Goal: Task Accomplishment & Management: Manage account settings

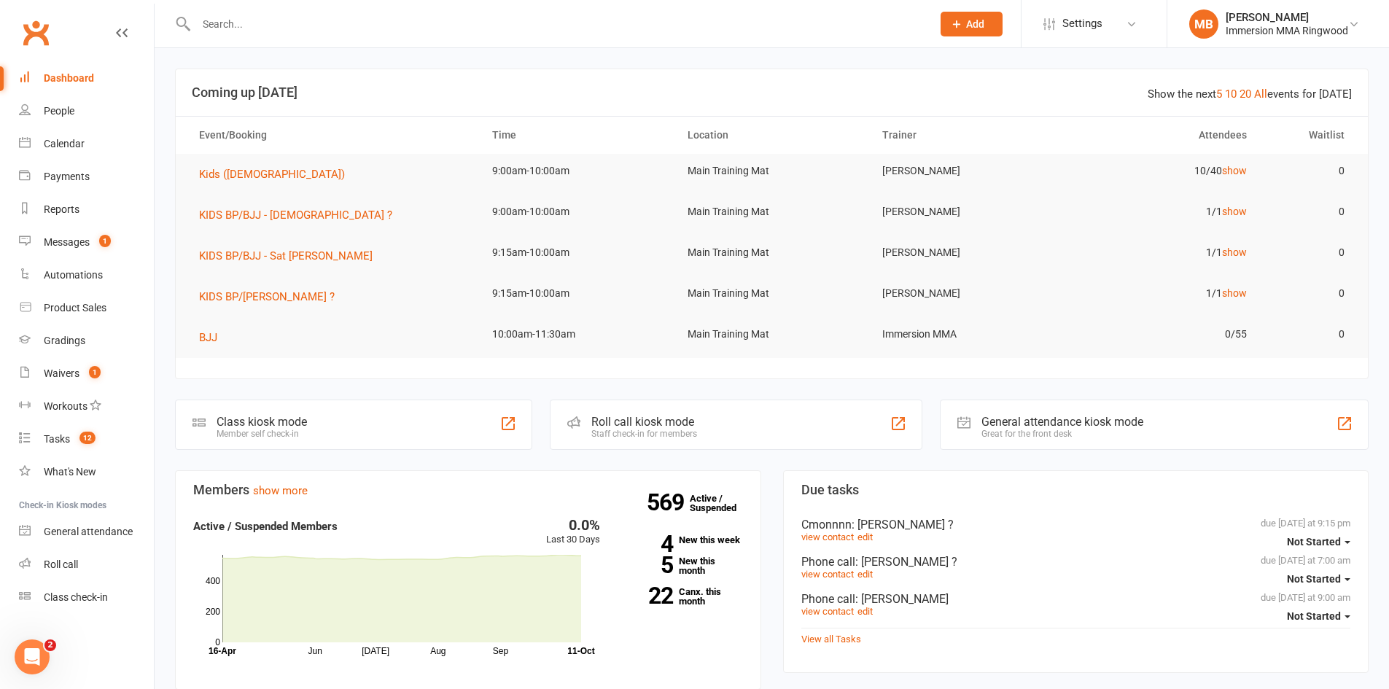
click at [279, 26] on input "text" at bounding box center [557, 24] width 730 height 20
type input "zach"
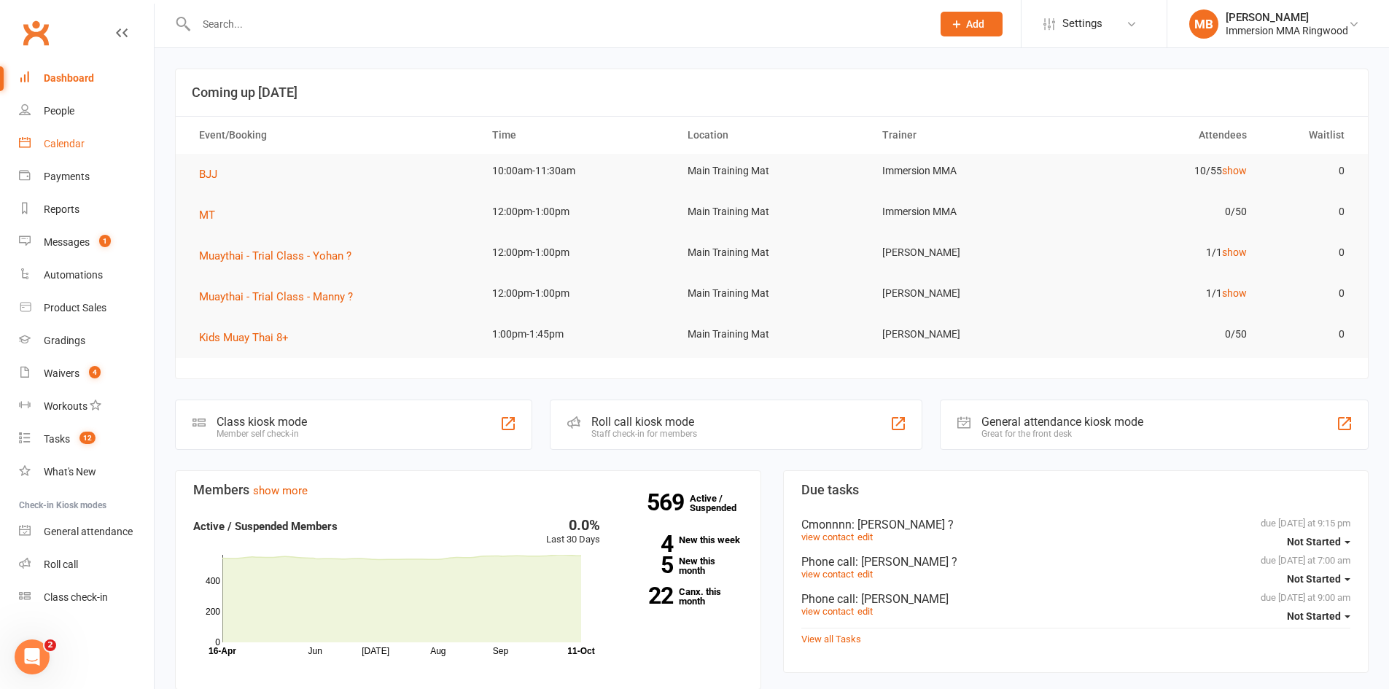
drag, startPoint x: 81, startPoint y: 157, endPoint x: 77, endPoint y: 149, distance: 8.8
click at [80, 157] on link "Calendar" at bounding box center [86, 144] width 135 height 33
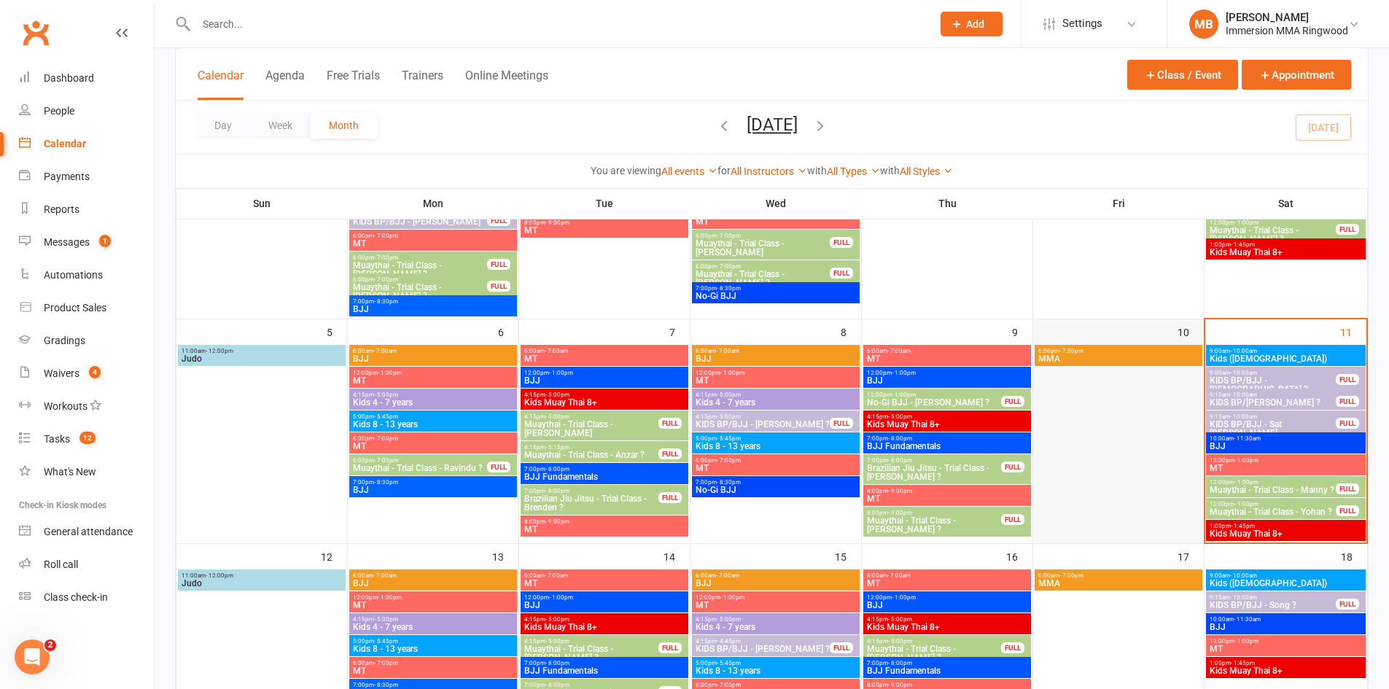
scroll to position [243, 0]
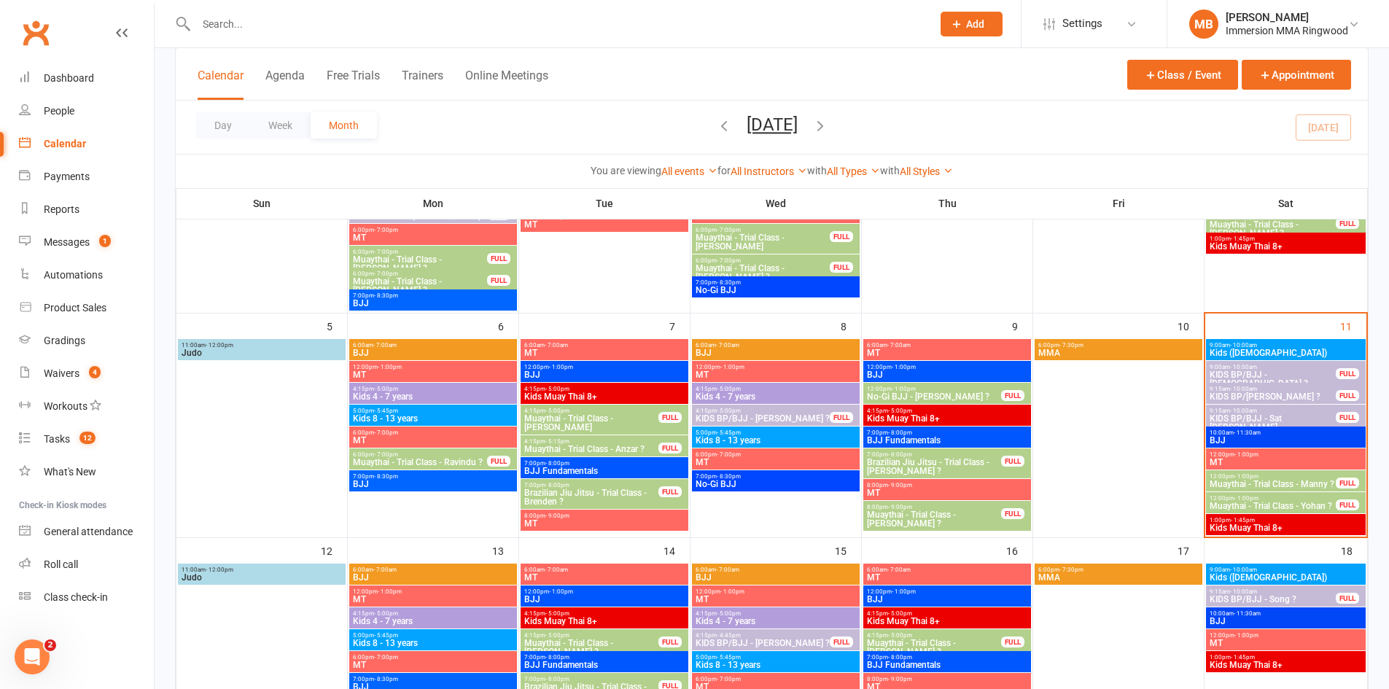
click at [1291, 413] on span "9:15am - 10:00am" at bounding box center [1273, 410] width 128 height 7
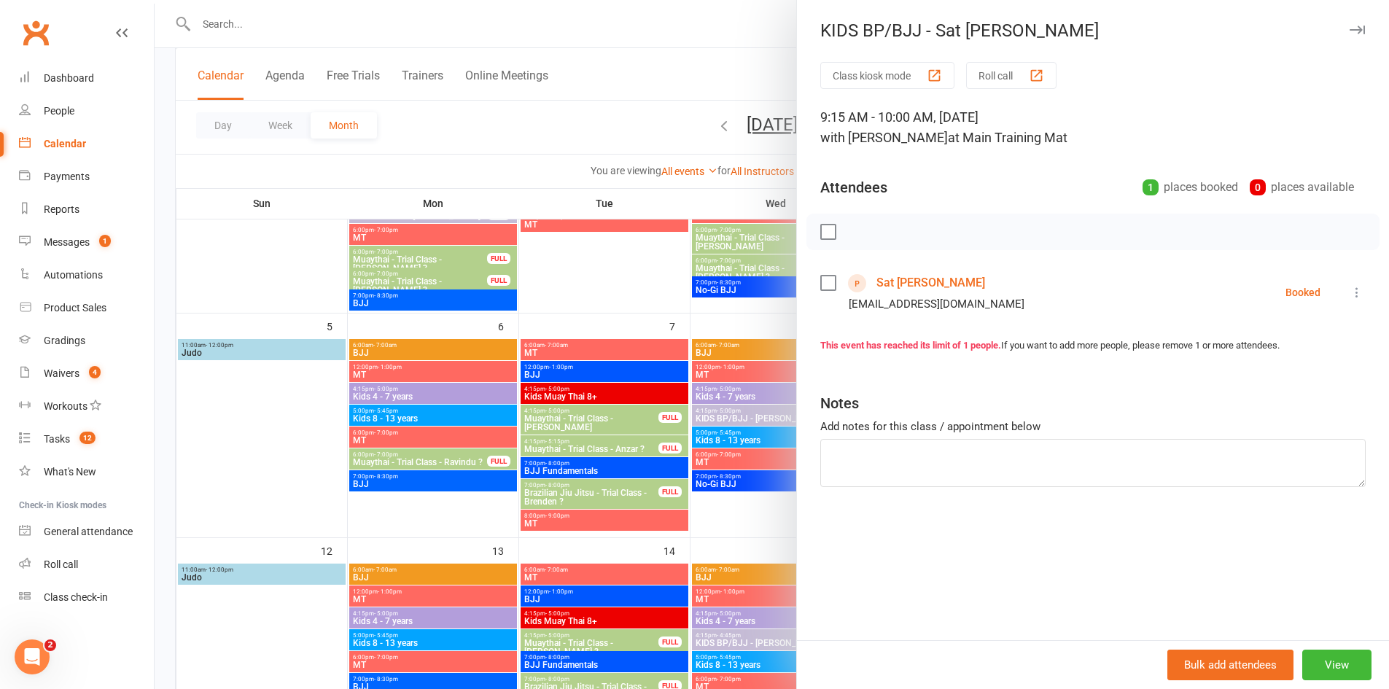
click at [905, 282] on link "Sat [PERSON_NAME]" at bounding box center [930, 282] width 109 height 23
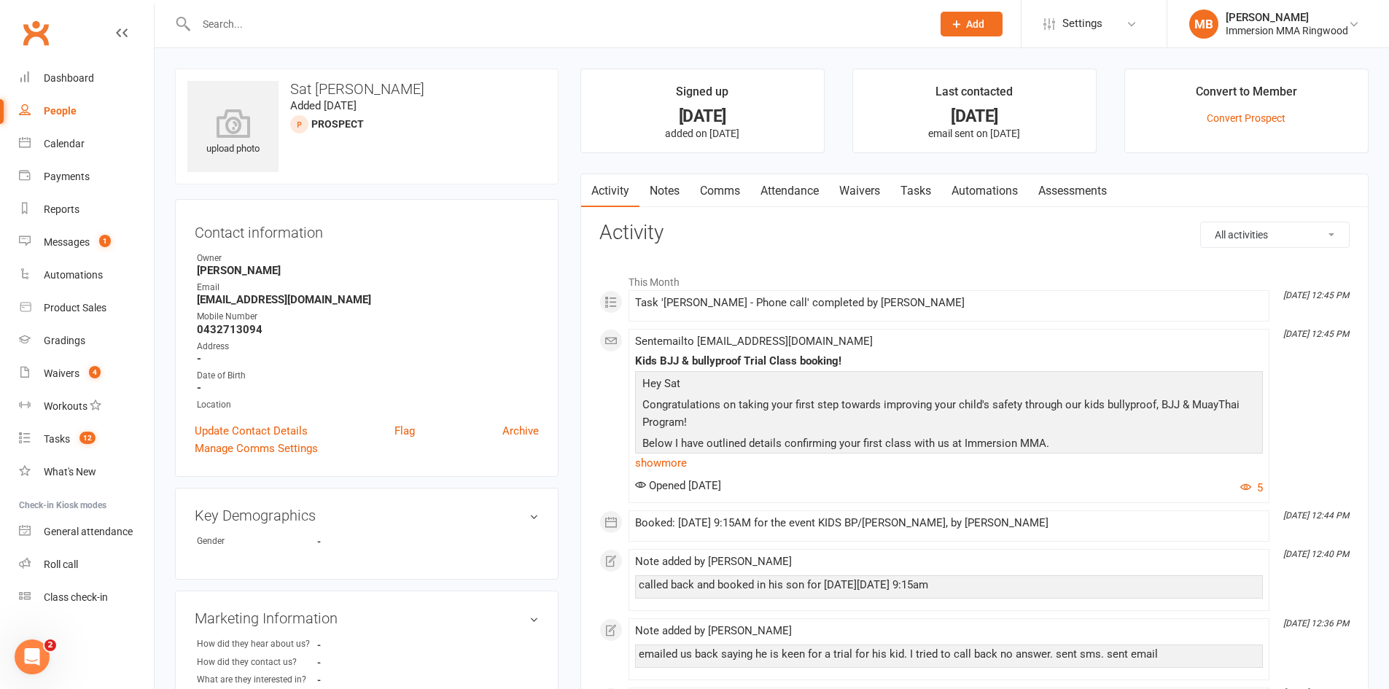
click at [882, 184] on link "Waivers" at bounding box center [859, 191] width 61 height 34
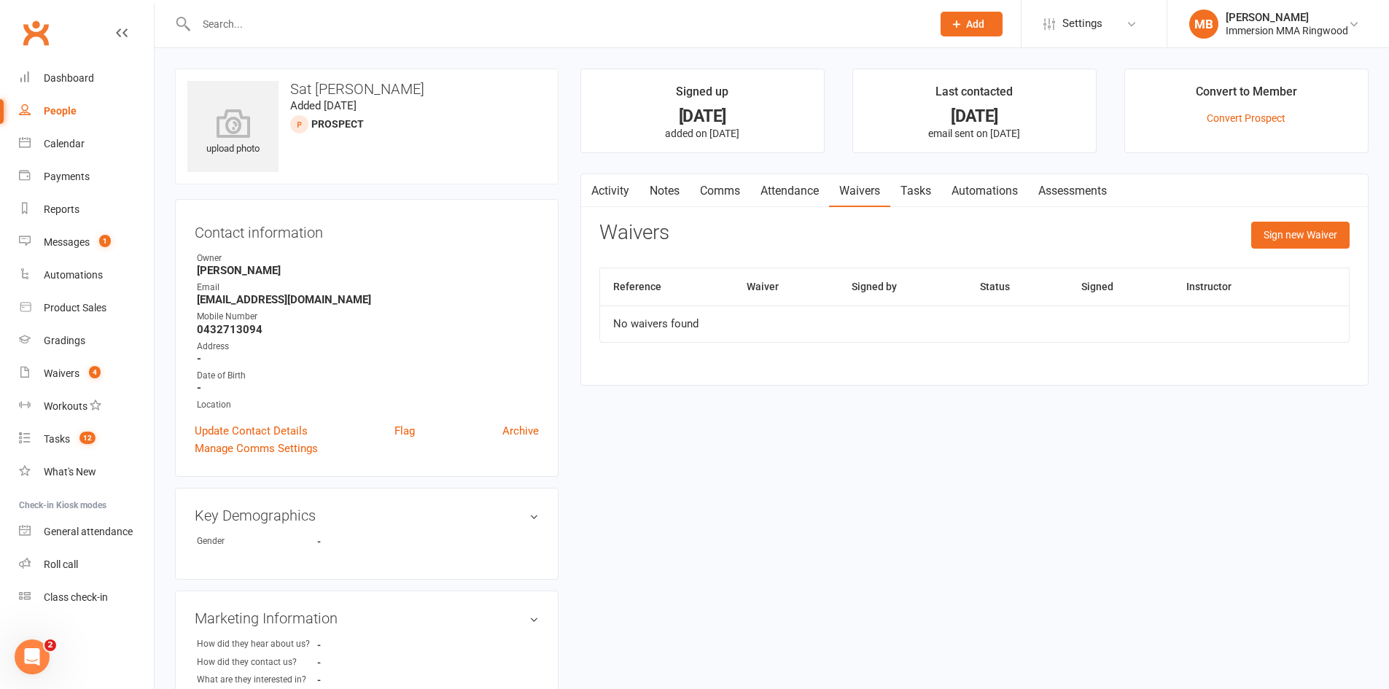
click at [722, 182] on link "Comms" at bounding box center [720, 191] width 61 height 34
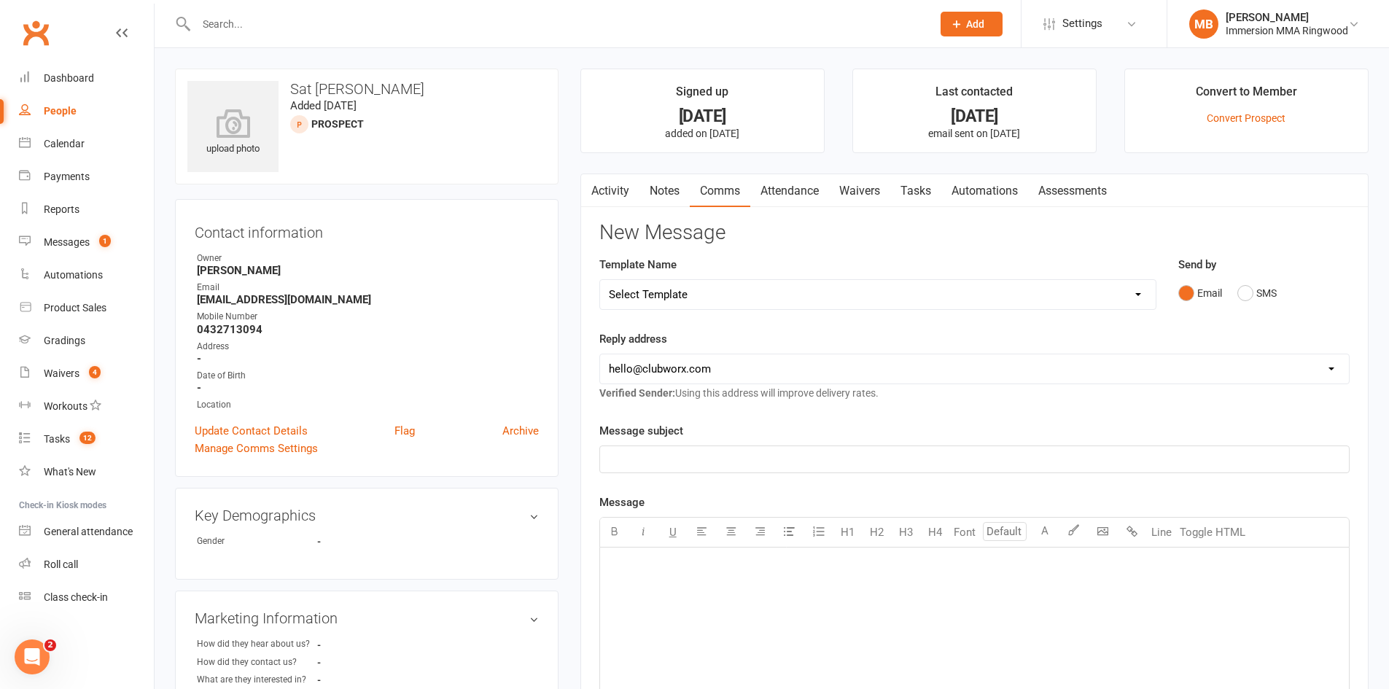
click at [663, 186] on link "Notes" at bounding box center [664, 191] width 50 height 34
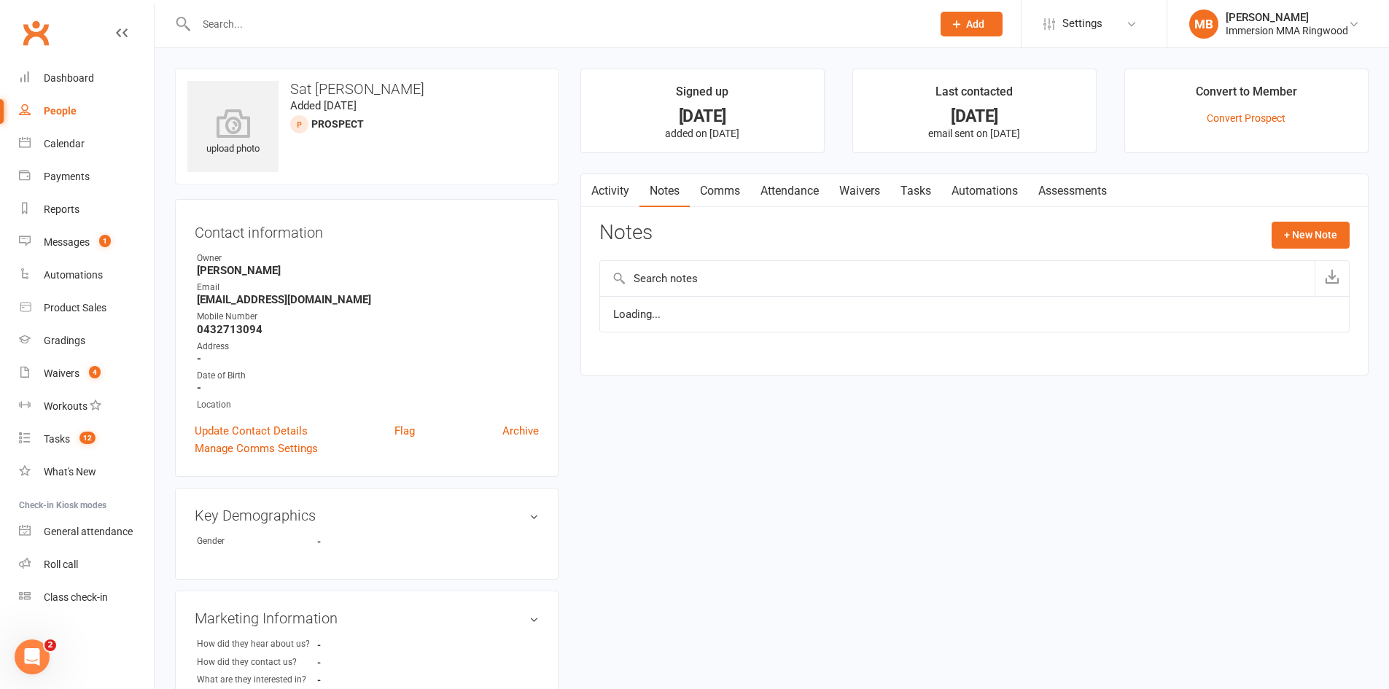
click at [612, 187] on link "Activity" at bounding box center [610, 191] width 58 height 34
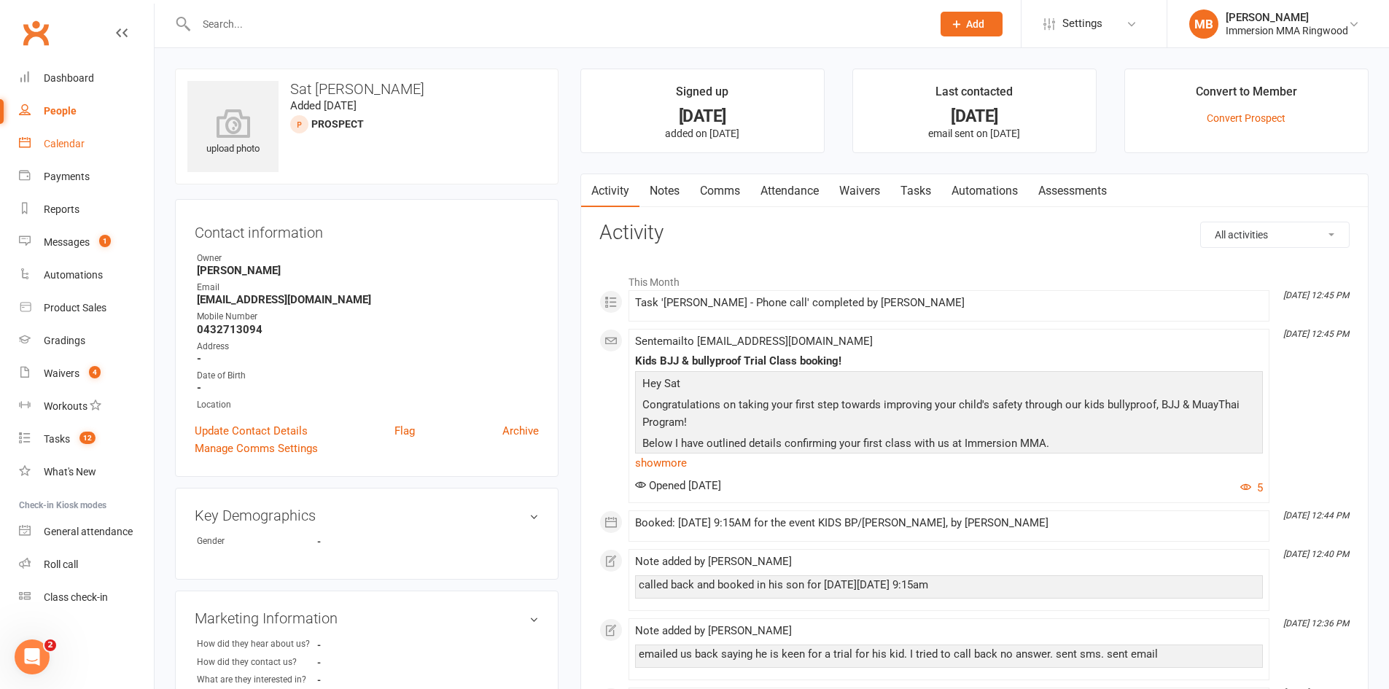
click at [77, 149] on div "Calendar" at bounding box center [64, 144] width 41 height 12
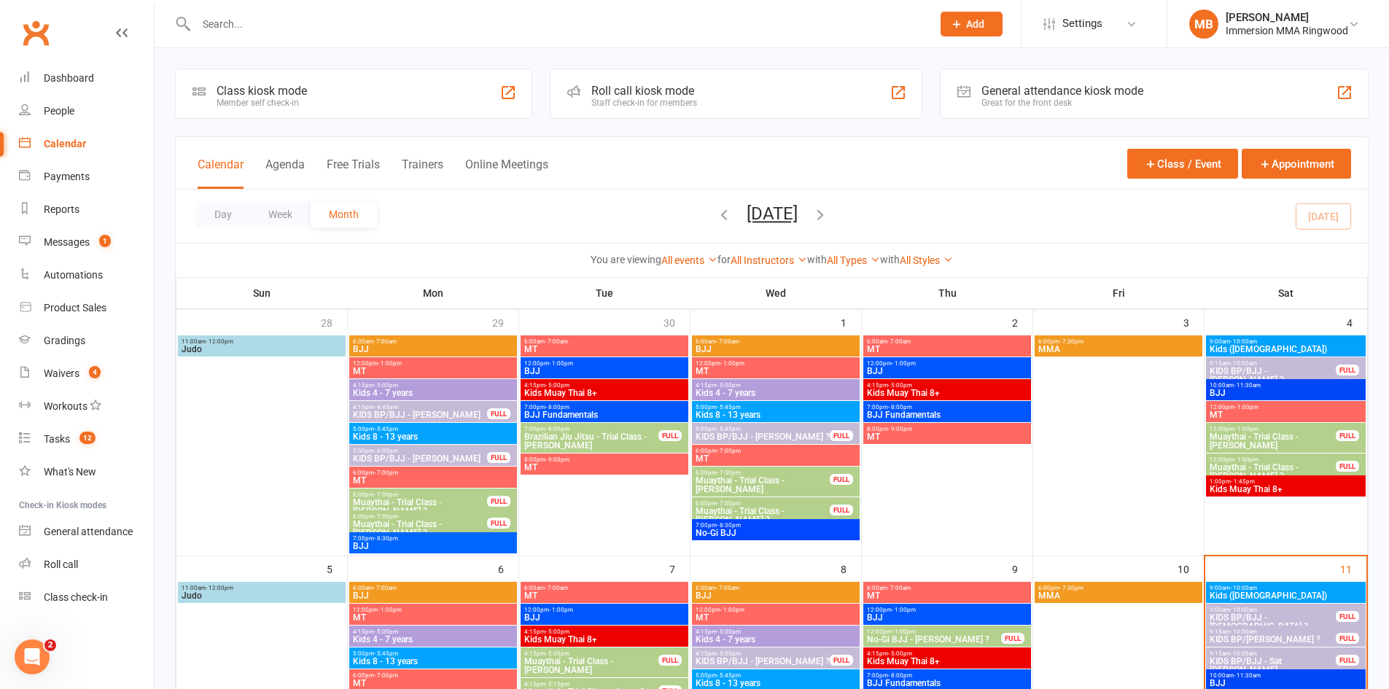
scroll to position [243, 0]
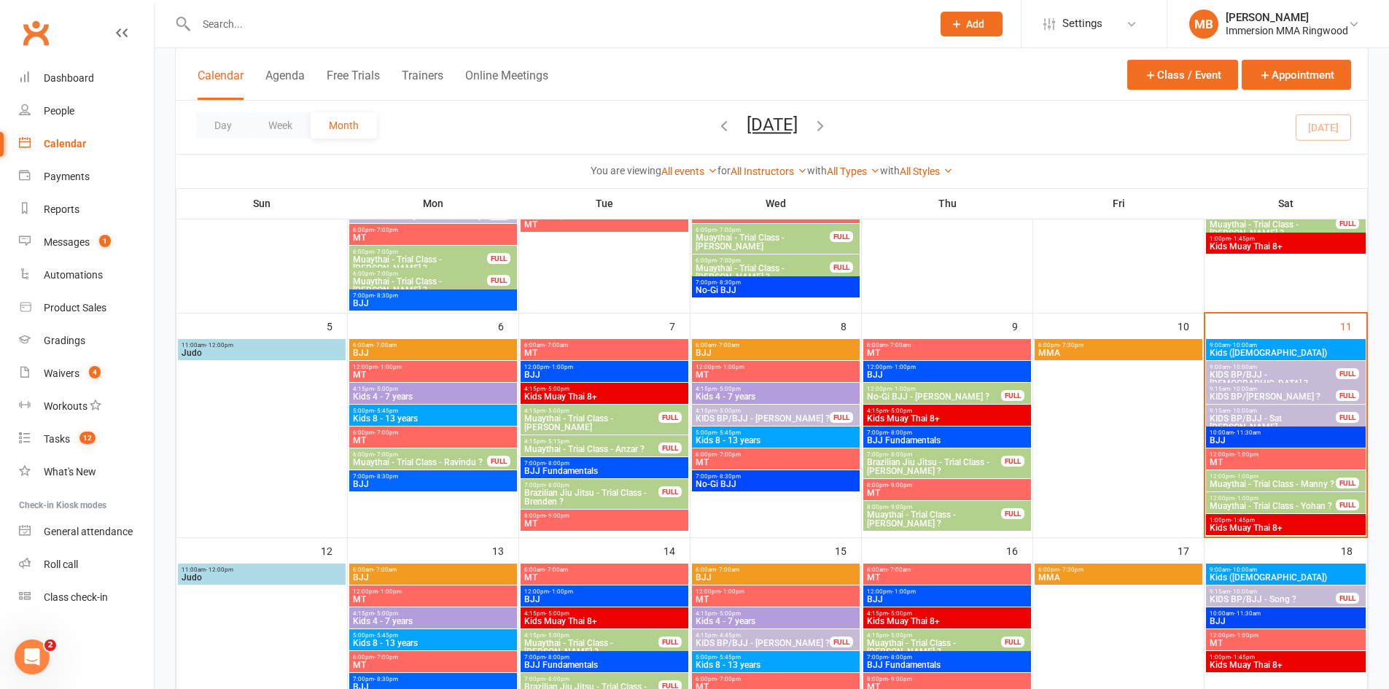
click at [1277, 389] on span "9:15am - 10:00am" at bounding box center [1273, 389] width 128 height 7
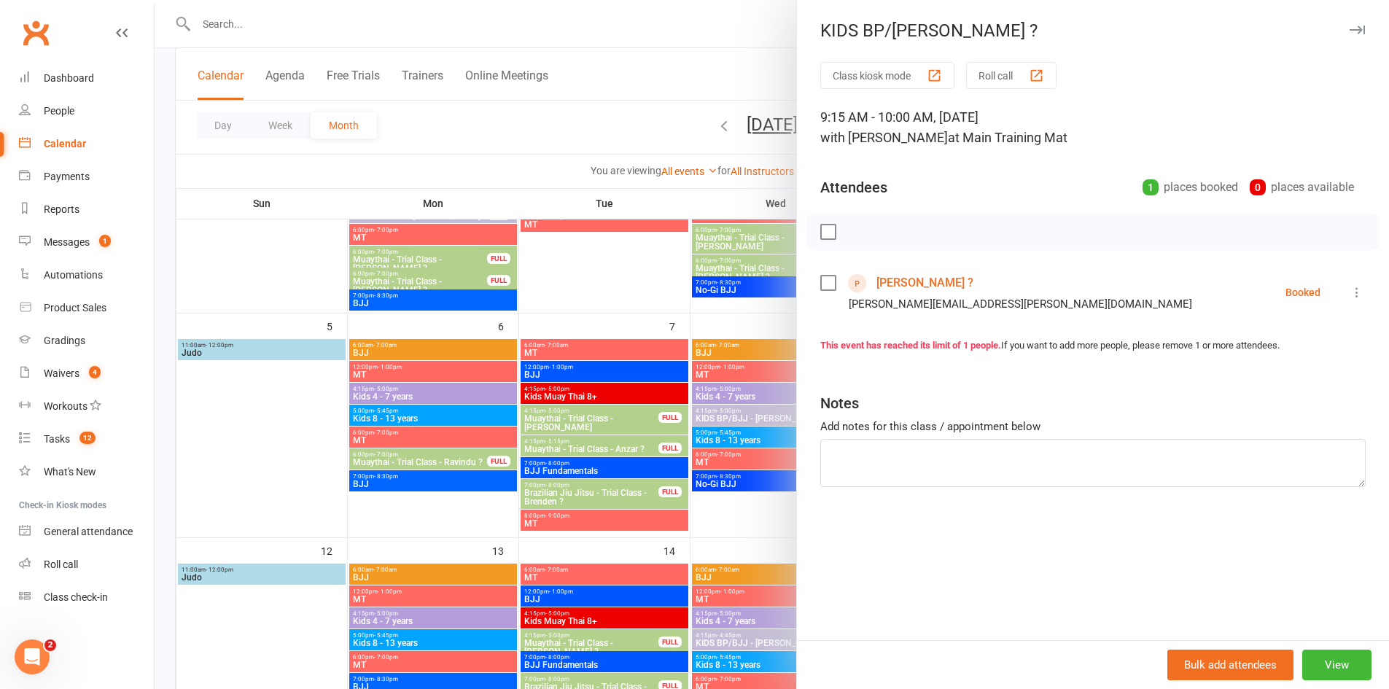
click at [885, 279] on link "[PERSON_NAME] ?" at bounding box center [924, 282] width 97 height 23
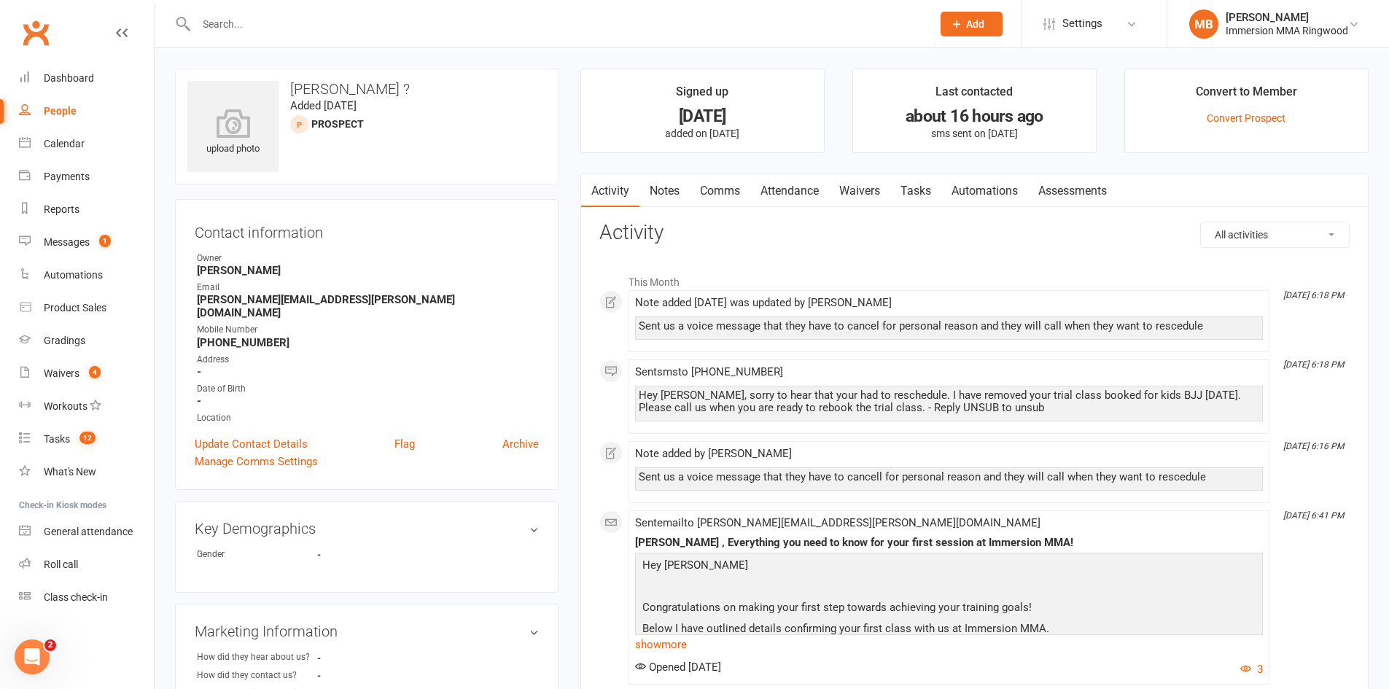
click at [732, 198] on link "Comms" at bounding box center [720, 191] width 61 height 34
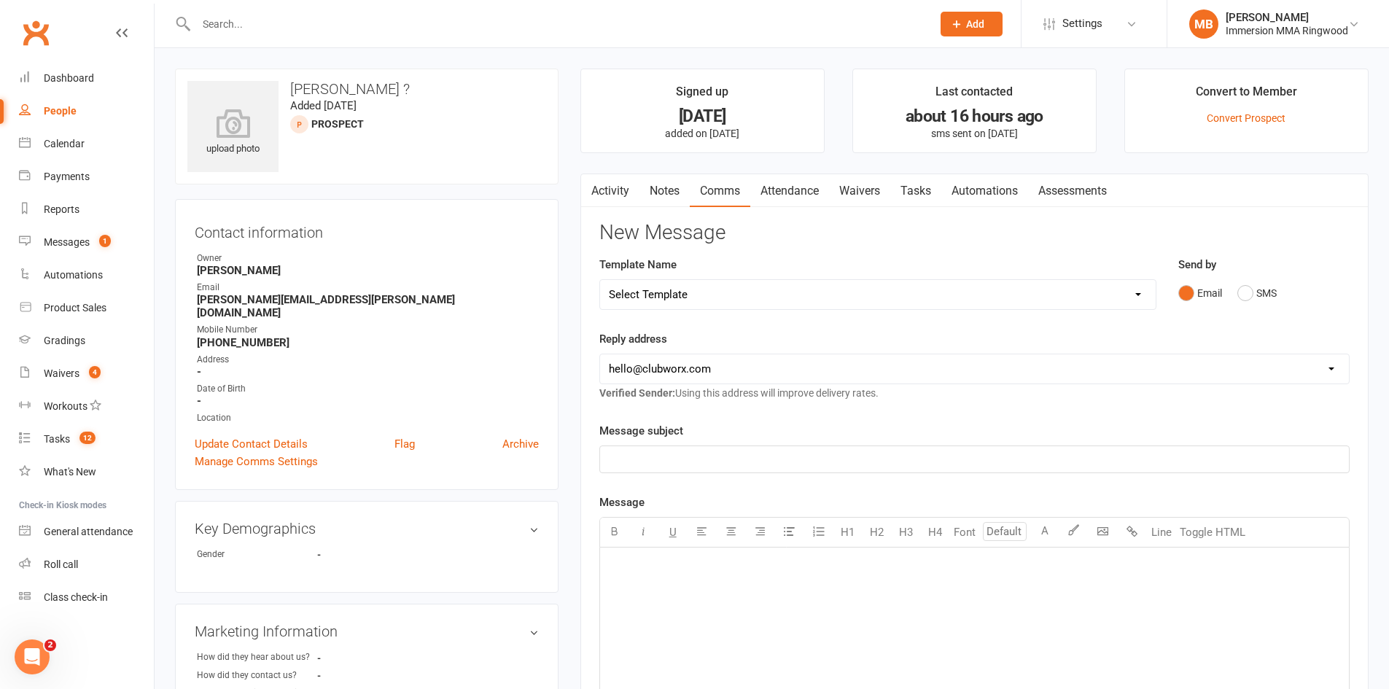
click at [612, 200] on link "Activity" at bounding box center [610, 191] width 58 height 34
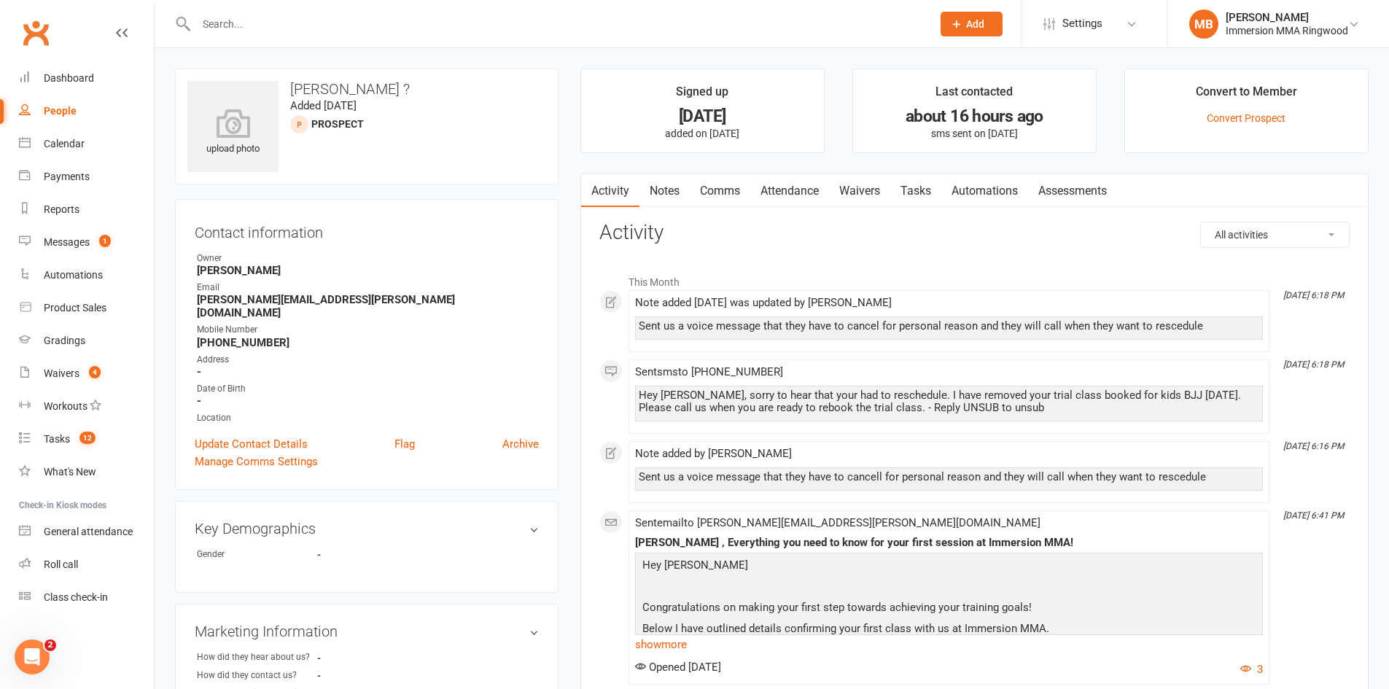
click at [676, 192] on link "Notes" at bounding box center [664, 191] width 50 height 34
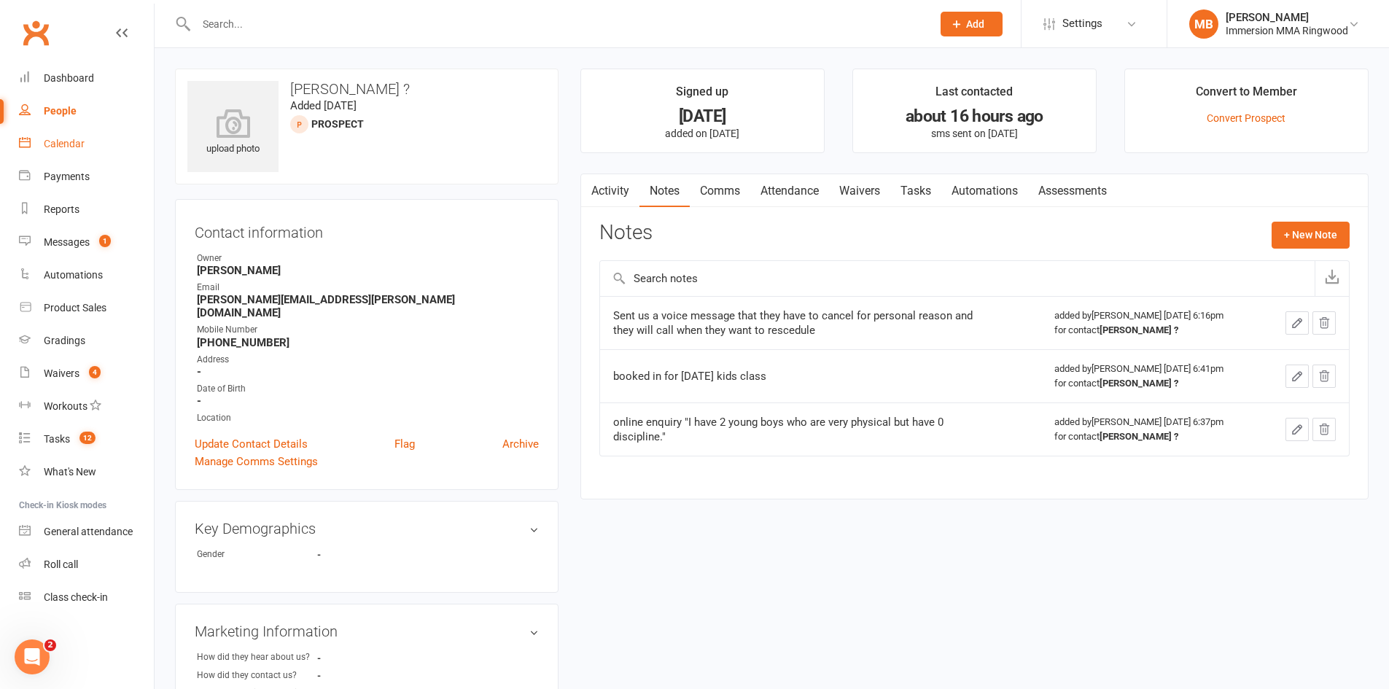
click at [71, 152] on link "Calendar" at bounding box center [86, 144] width 135 height 33
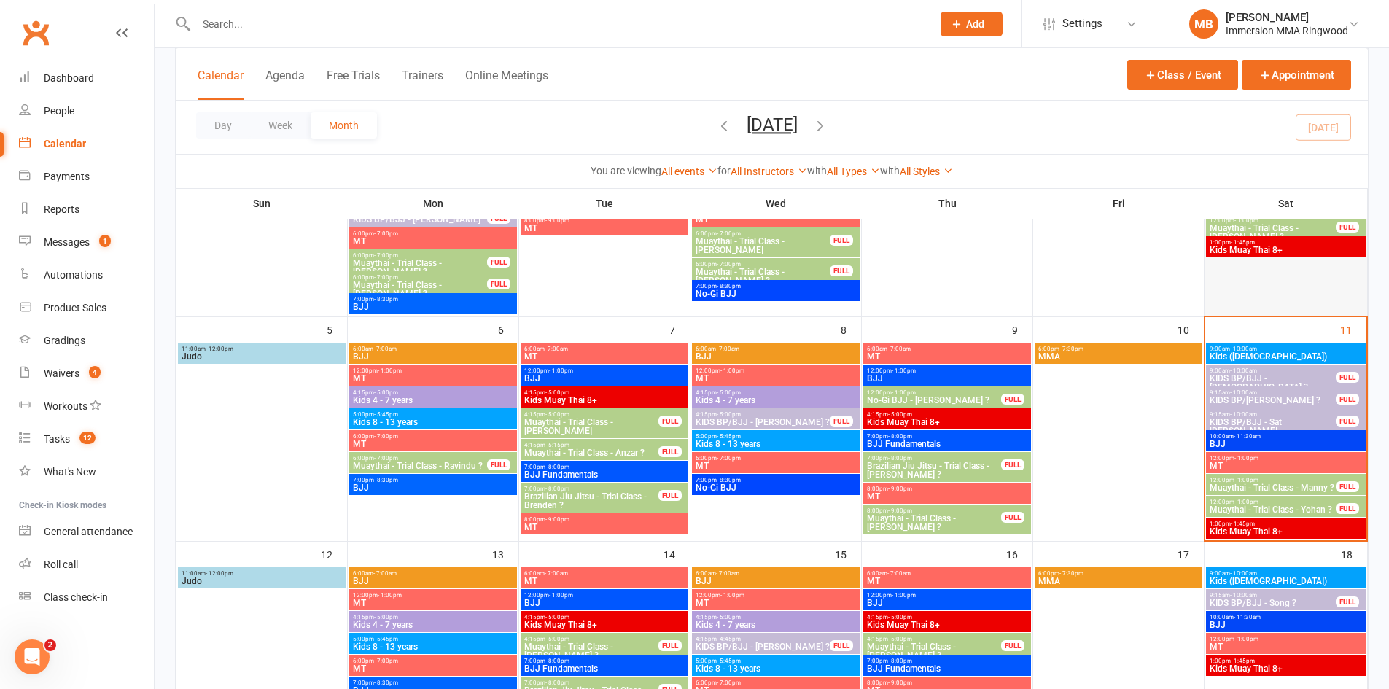
scroll to position [243, 0]
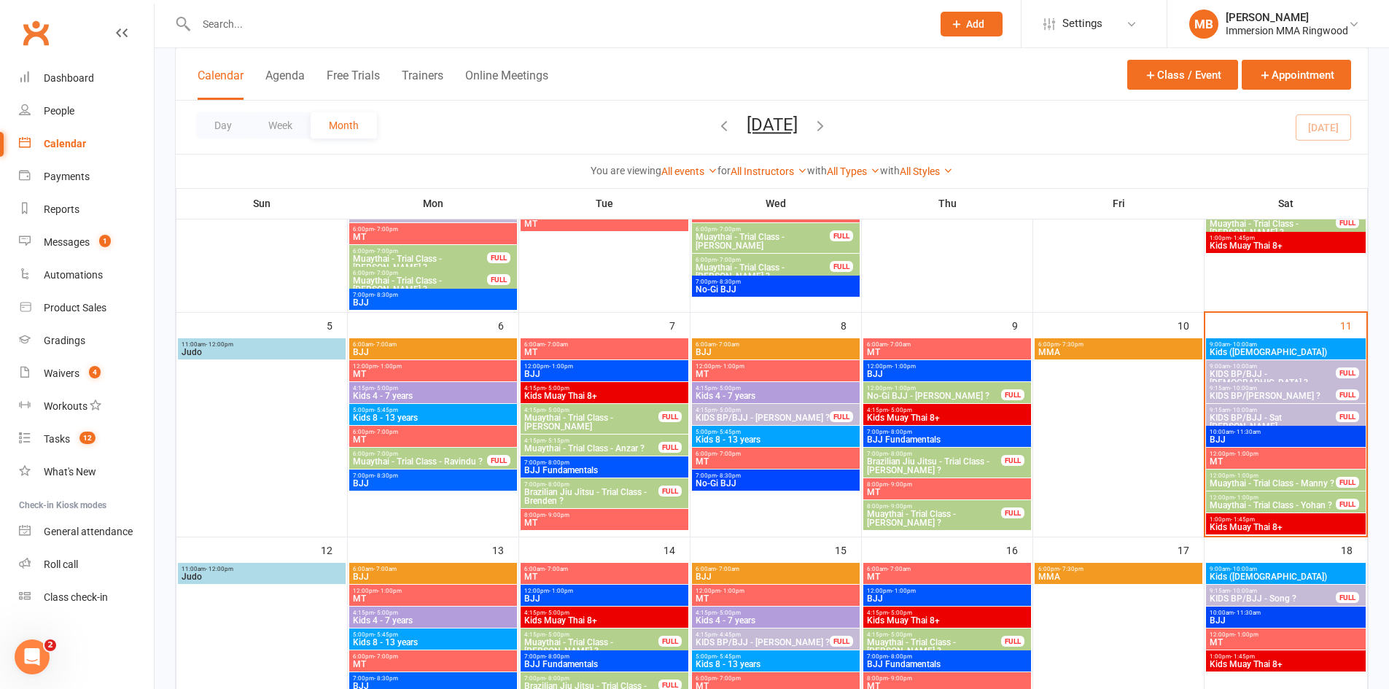
click at [1285, 370] on span "KIDS BP/BJJ - [DEMOGRAPHIC_DATA] ?" at bounding box center [1273, 378] width 128 height 17
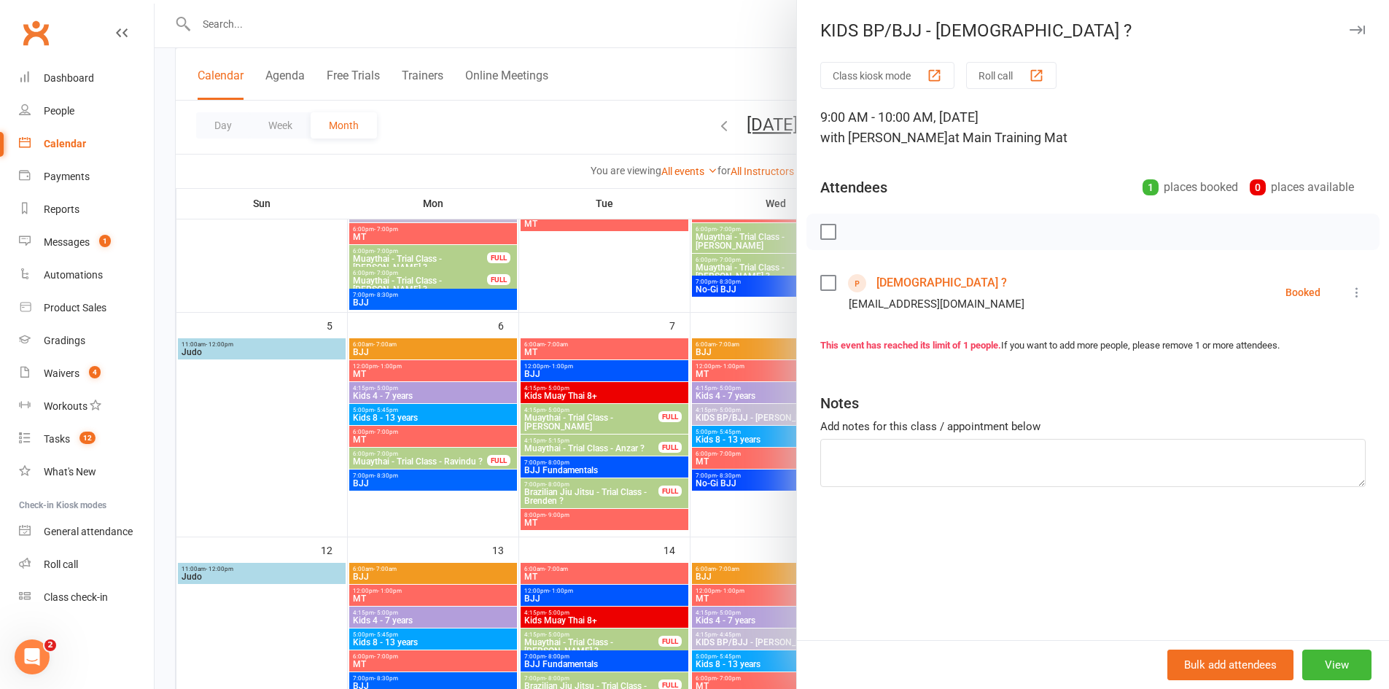
click at [905, 284] on link "[DEMOGRAPHIC_DATA] ?" at bounding box center [941, 282] width 130 height 23
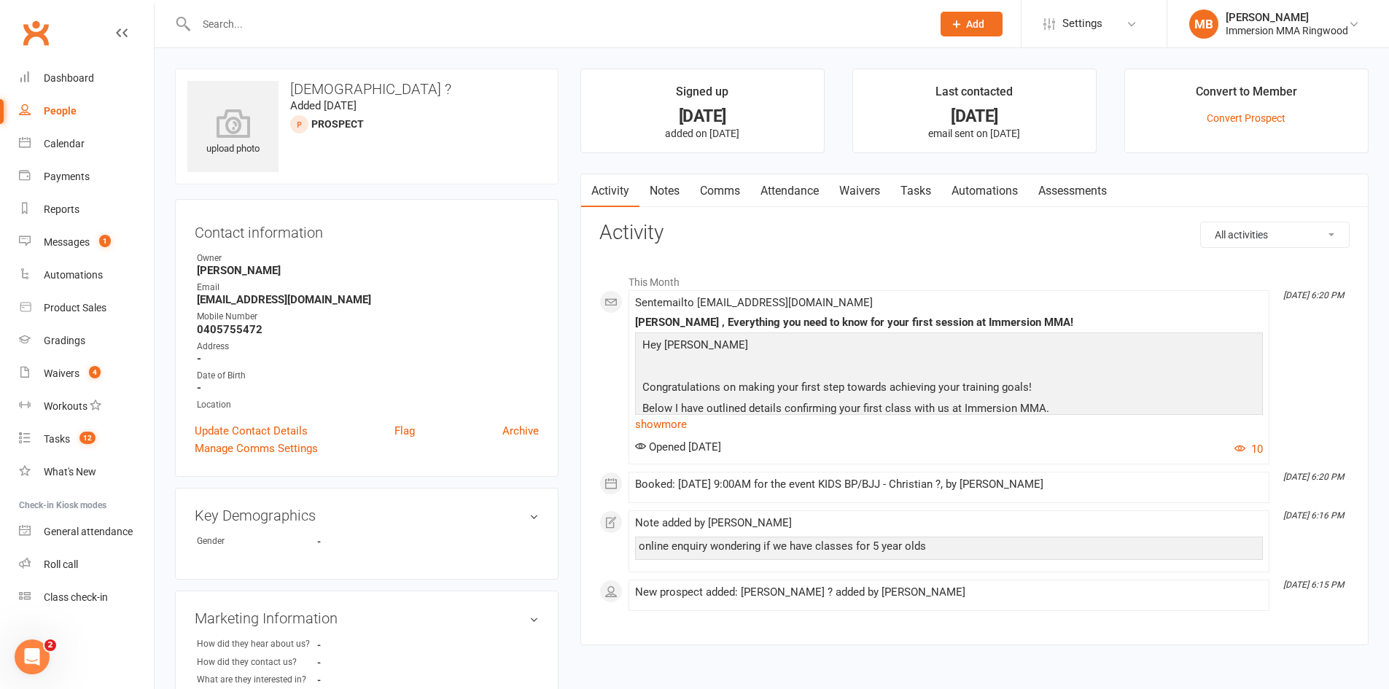
click at [674, 192] on link "Notes" at bounding box center [664, 191] width 50 height 34
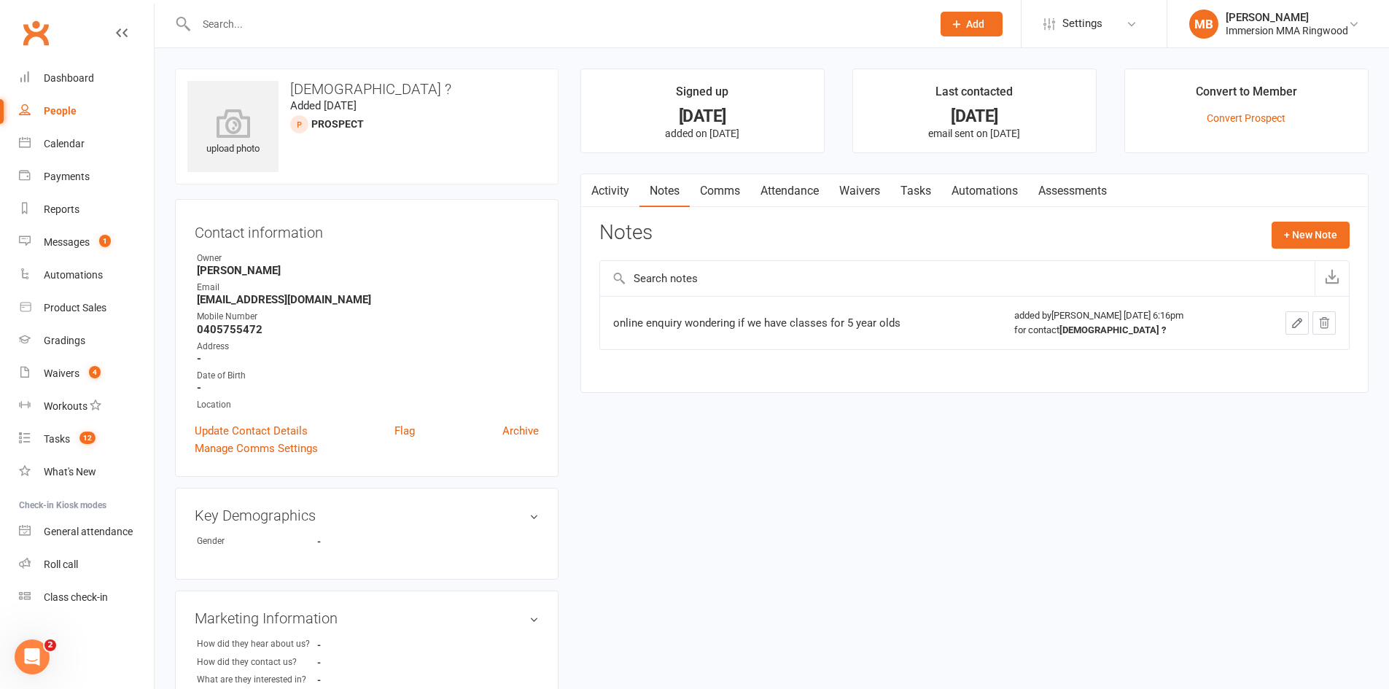
click at [609, 191] on link "Activity" at bounding box center [610, 191] width 58 height 34
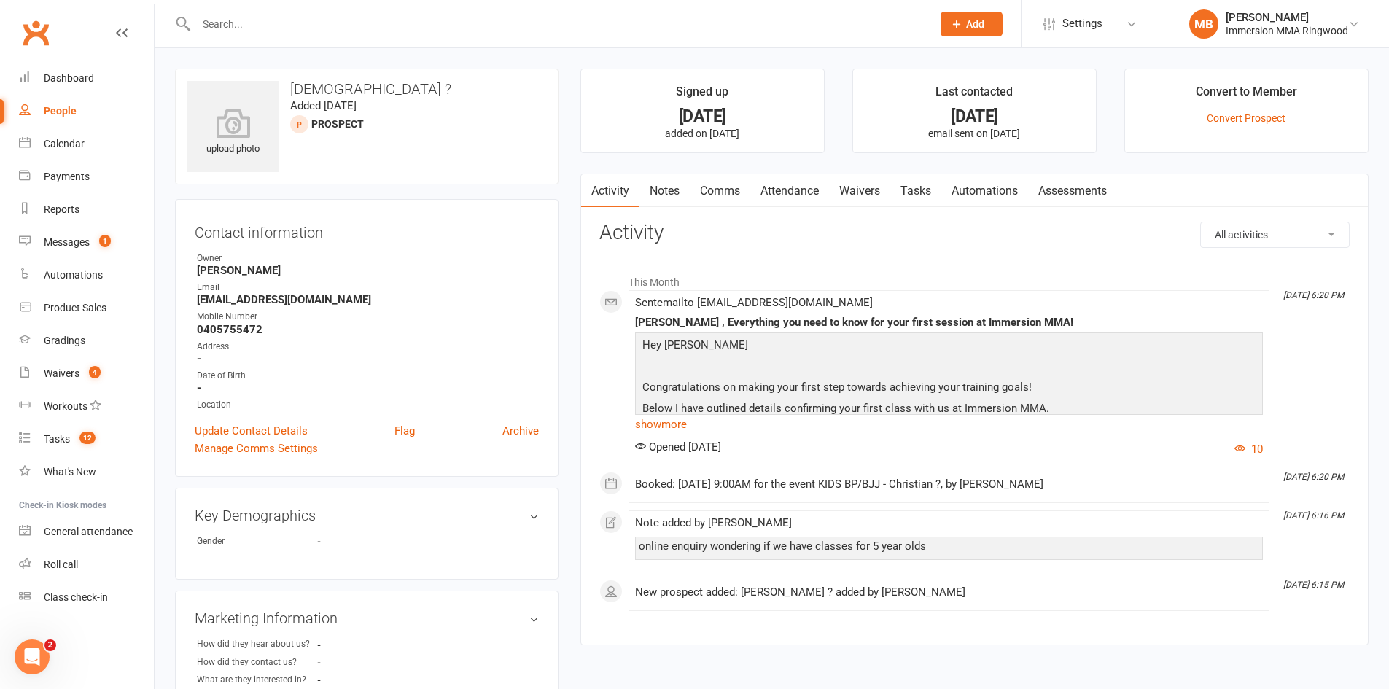
click at [706, 189] on link "Comms" at bounding box center [720, 191] width 61 height 34
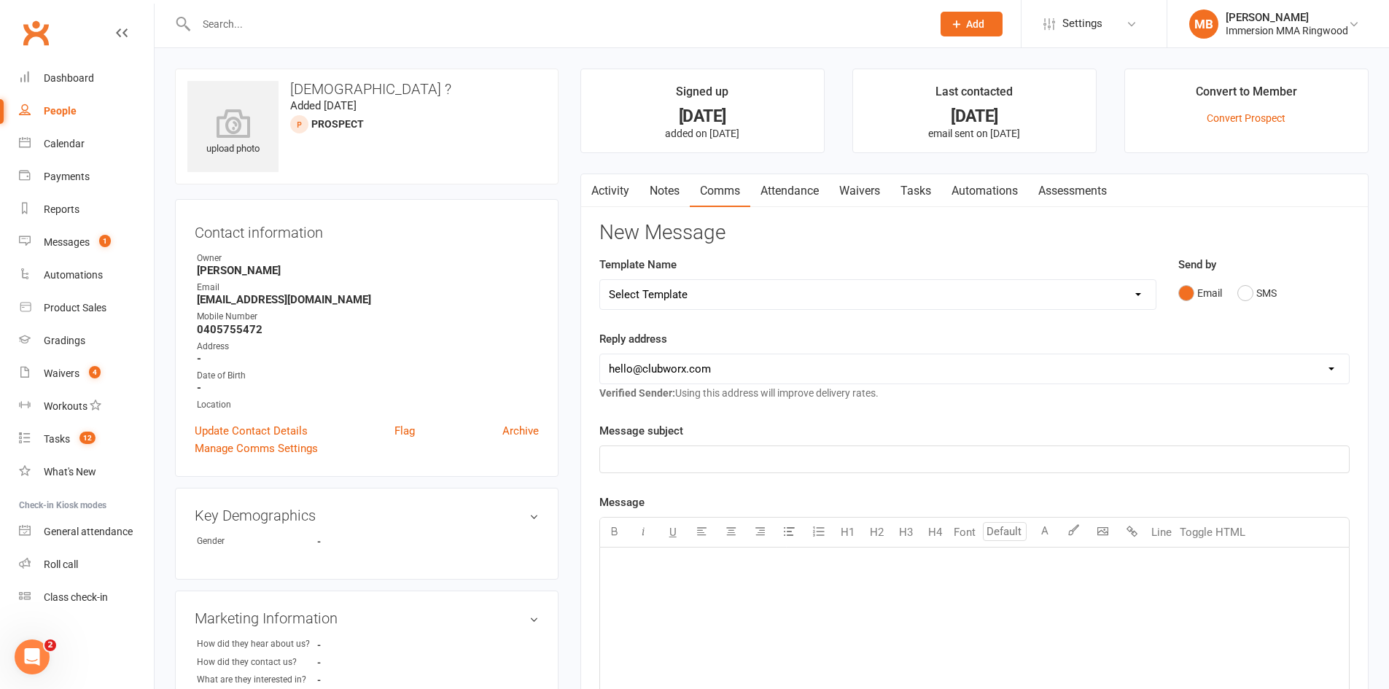
click at [773, 283] on select "Select Template [SMS] [PERSON_NAME] - Call back message [SMS] Mark- Call back m…" at bounding box center [877, 294] width 555 height 29
select select "14"
click at [600, 280] on select "Select Template [SMS] [PERSON_NAME] - Call back message [SMS] Mark- Call back m…" at bounding box center [877, 294] width 555 height 29
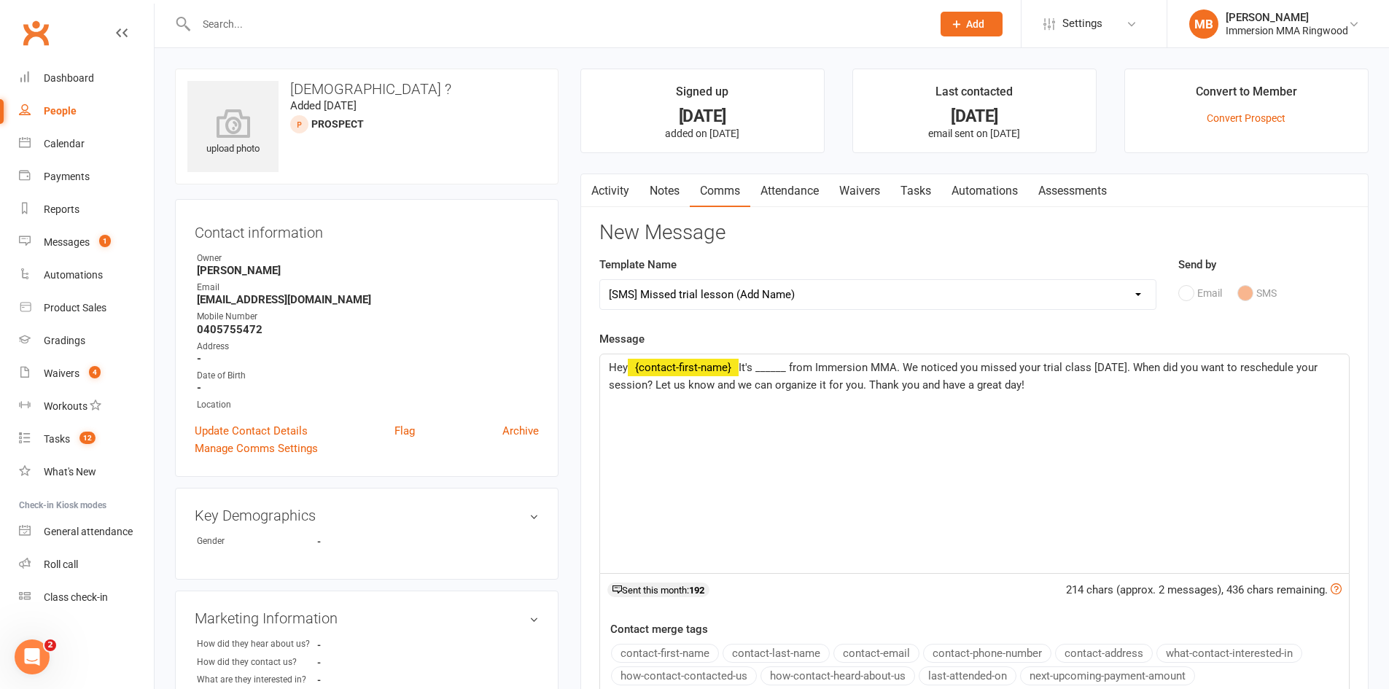
click at [793, 369] on span "It's ______ from Immersion MMA. We noticed you missed your trial class [DATE]. …" at bounding box center [964, 376] width 711 height 31
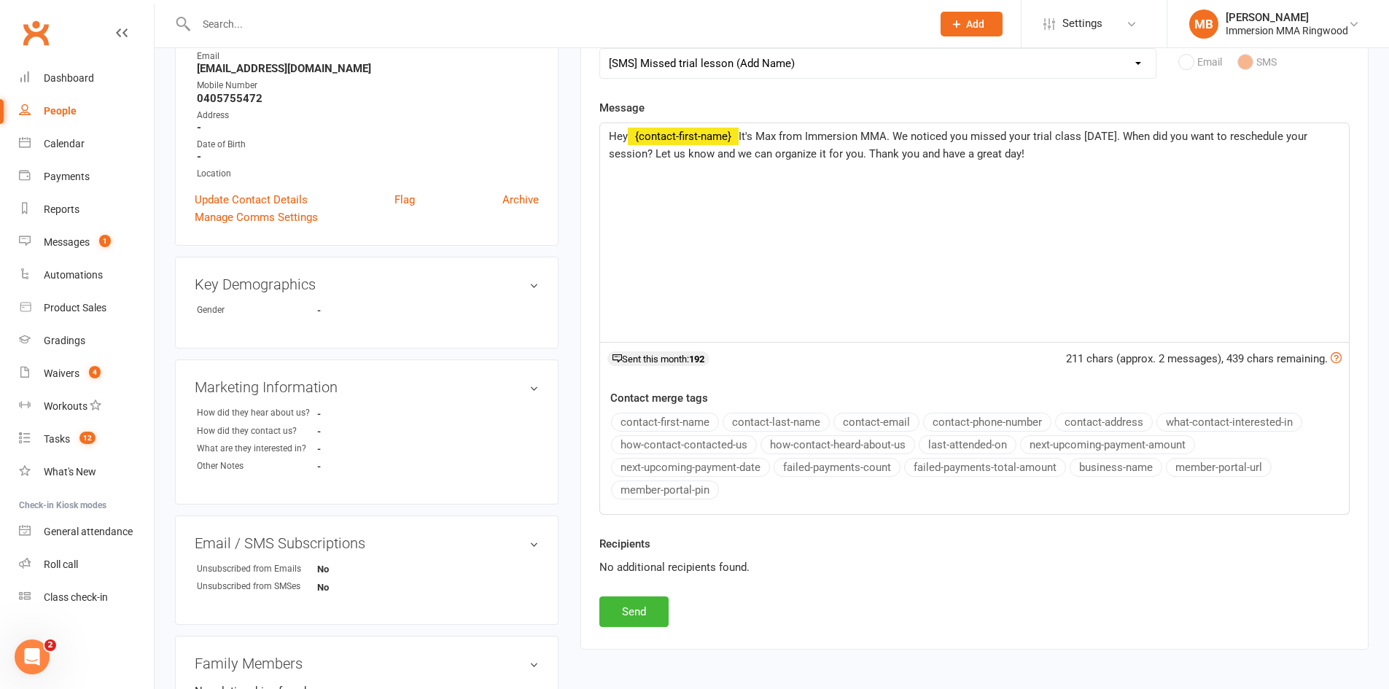
scroll to position [412, 0]
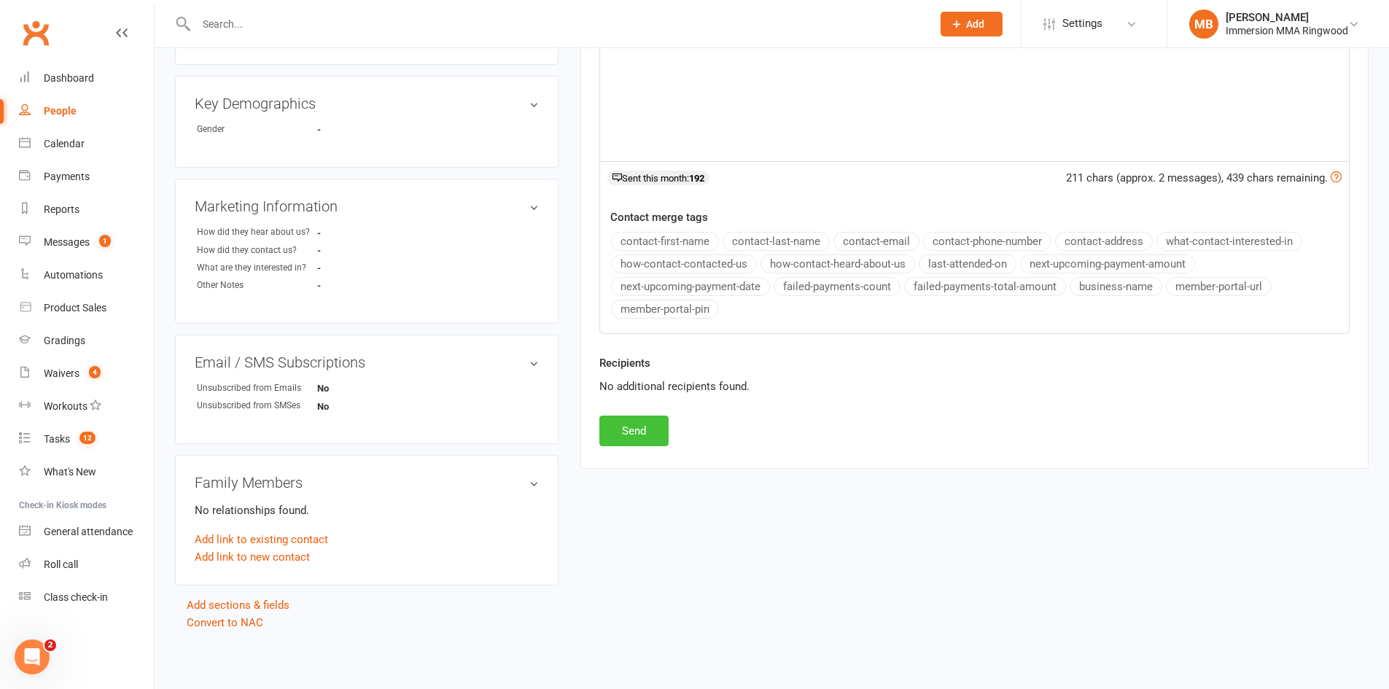
drag, startPoint x: 667, startPoint y: 413, endPoint x: 662, endPoint y: 425, distance: 13.4
click at [666, 413] on div "Recipients No additional recipients found." at bounding box center [974, 384] width 772 height 61
drag, startPoint x: 660, startPoint y: 429, endPoint x: 650, endPoint y: 429, distance: 10.2
click at [654, 429] on button "Send" at bounding box center [633, 431] width 69 height 31
select select
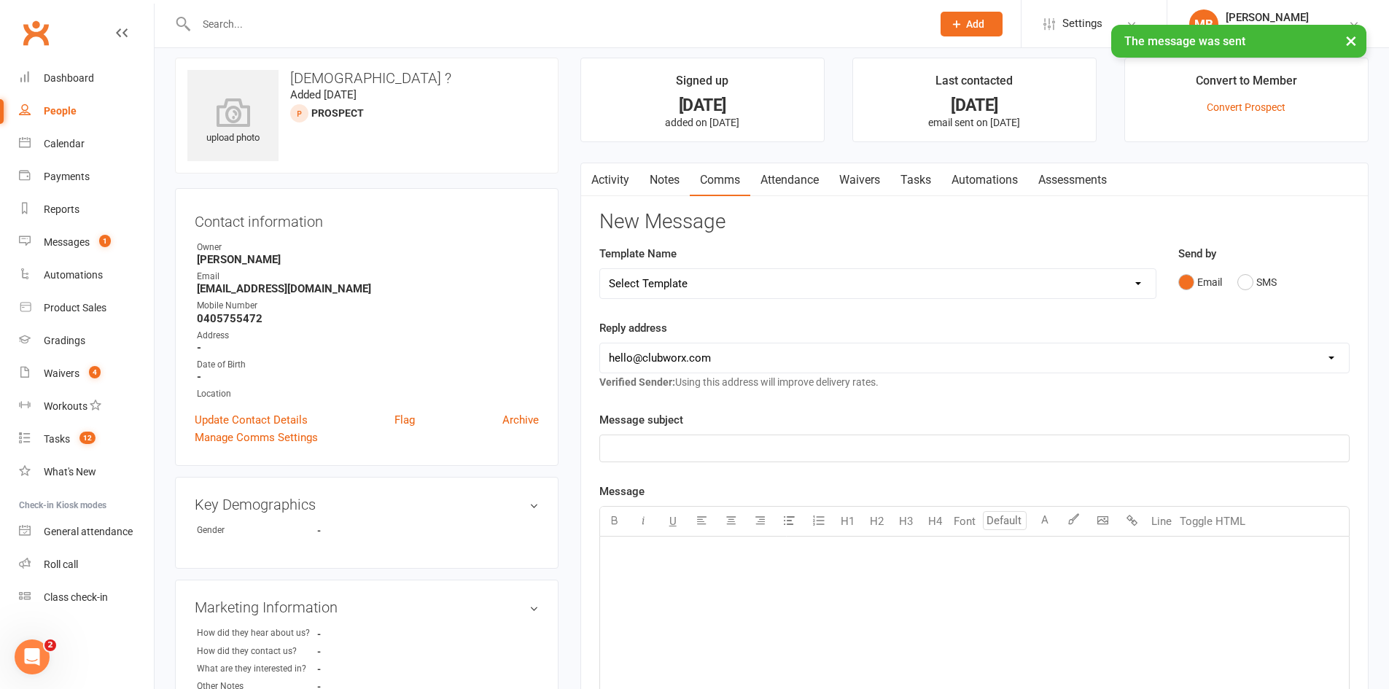
scroll to position [0, 0]
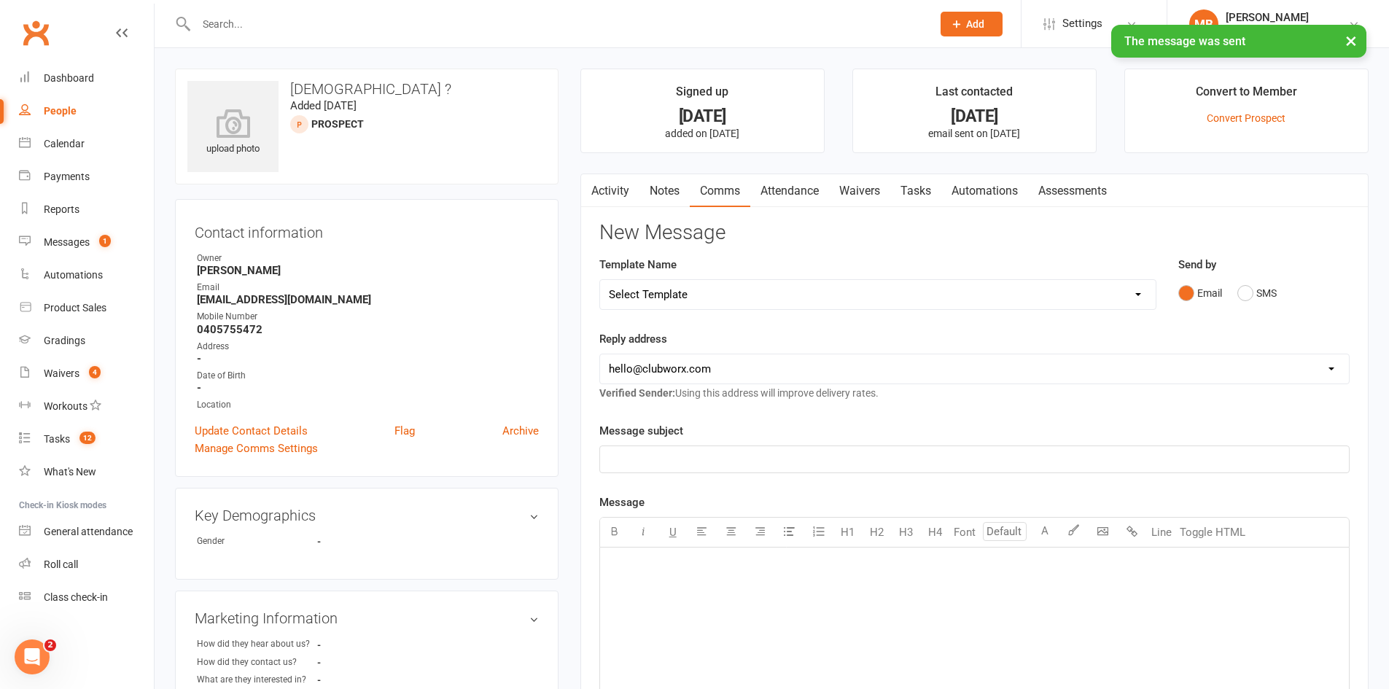
click at [650, 184] on link "Notes" at bounding box center [664, 191] width 50 height 34
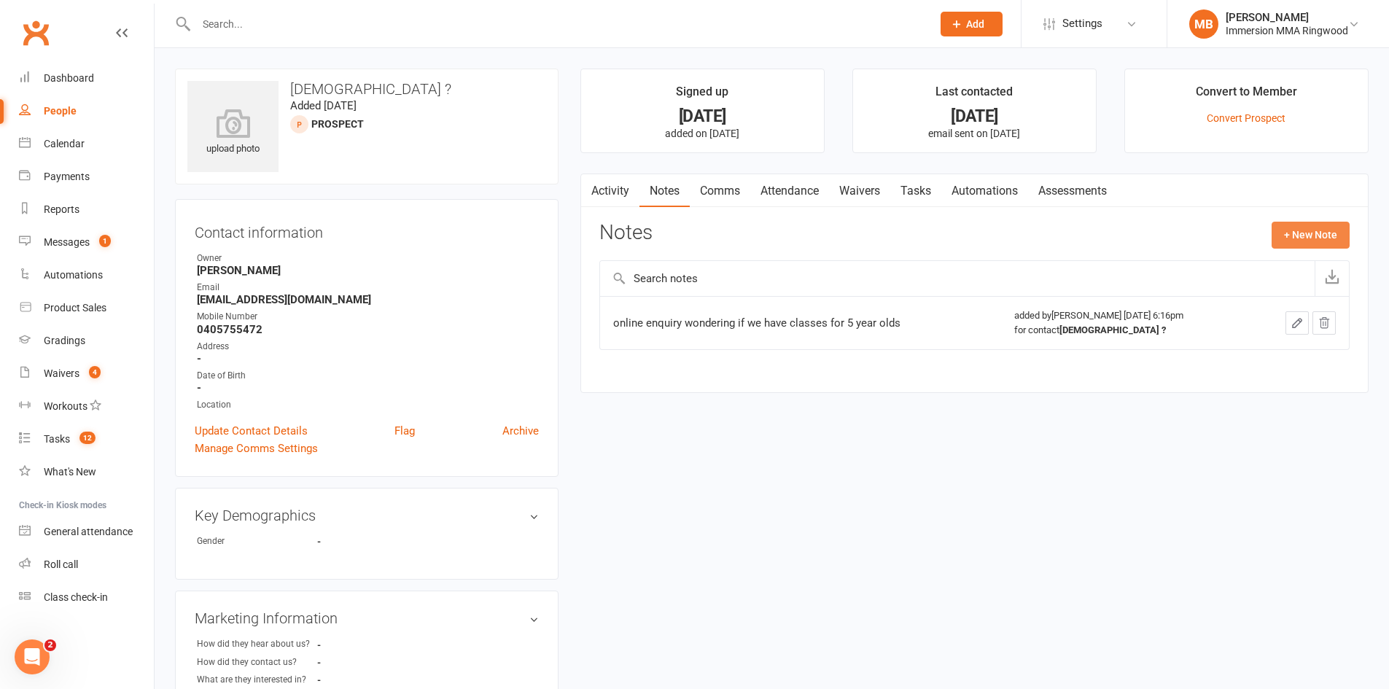
click at [1334, 225] on button "+ New Note" at bounding box center [1310, 235] width 78 height 26
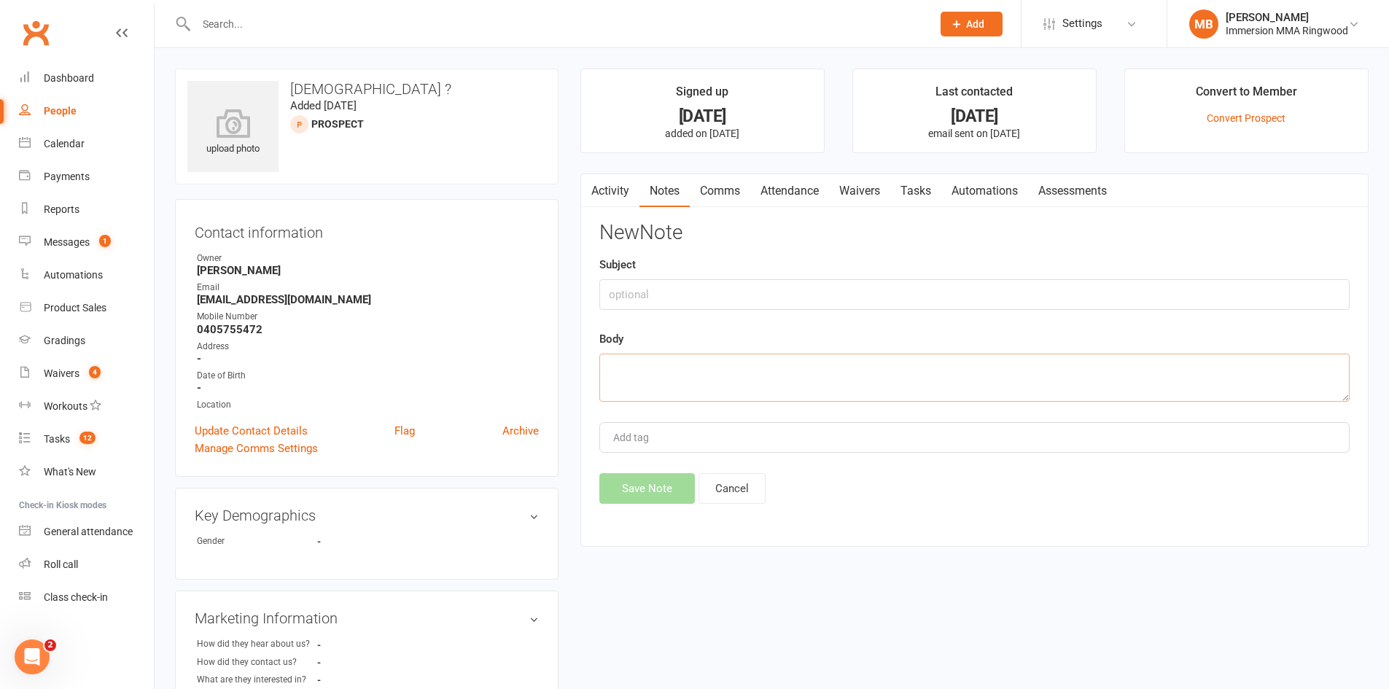
click at [950, 387] on textarea at bounding box center [974, 378] width 750 height 48
type textarea "did not rock up to trial"
drag, startPoint x: 656, startPoint y: 472, endPoint x: 655, endPoint y: 481, distance: 8.9
click at [655, 480] on div "New Note Subject Body did not rock up to trial Add tag Save Note Cancel" at bounding box center [974, 363] width 750 height 282
click at [655, 481] on button "Save Note" at bounding box center [646, 488] width 95 height 31
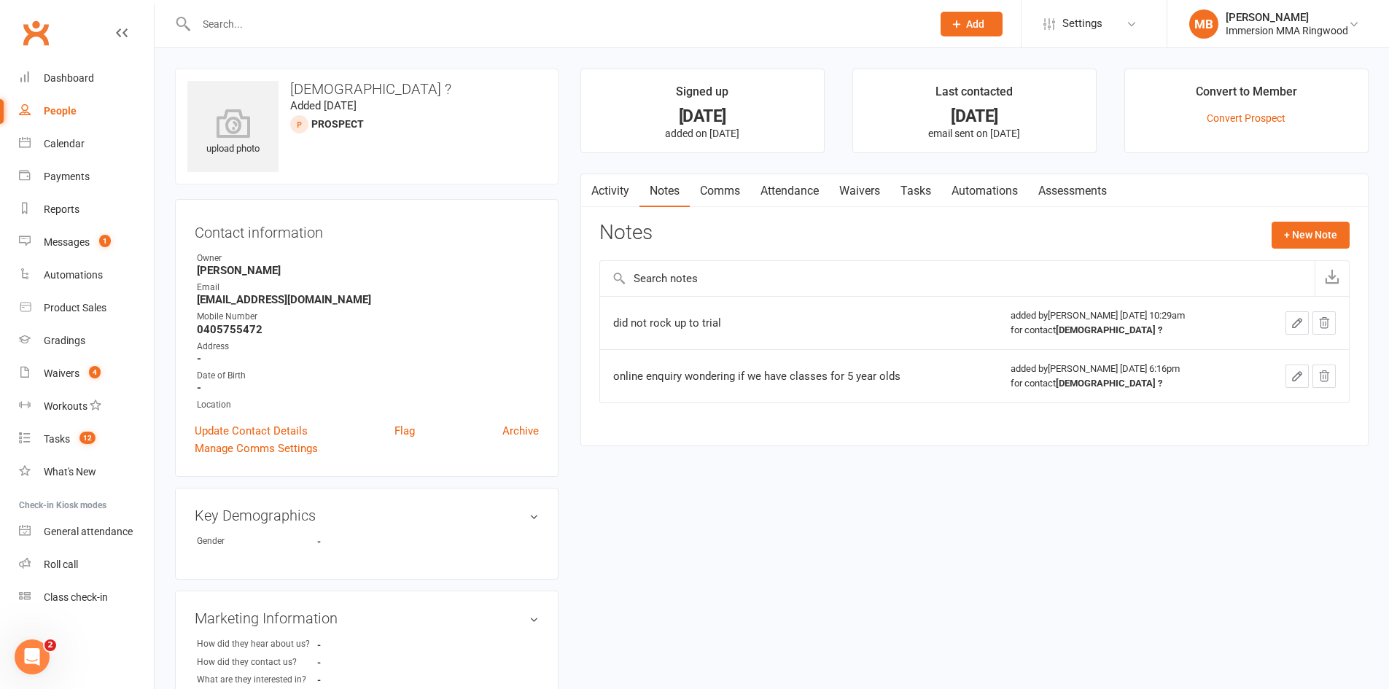
click at [280, 19] on input "text" at bounding box center [557, 24] width 730 height 20
click at [105, 238] on span "1" at bounding box center [105, 241] width 12 height 12
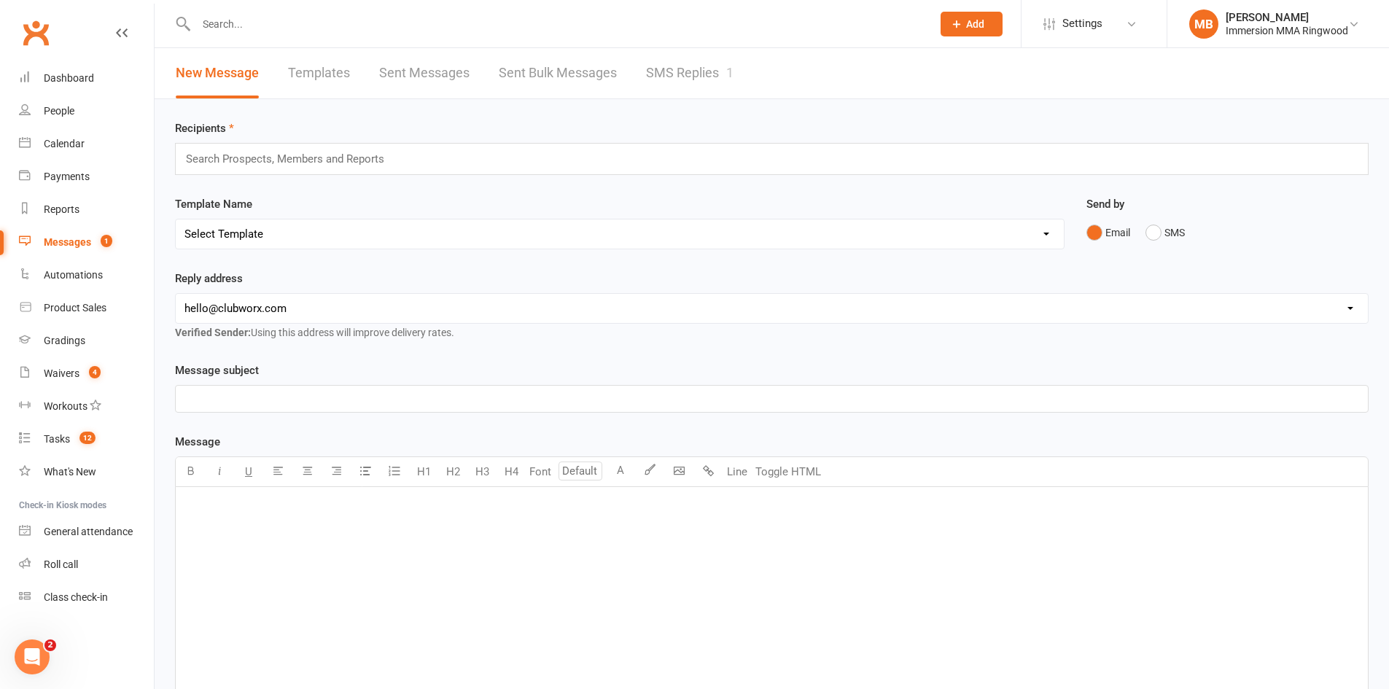
click at [104, 238] on span "1" at bounding box center [107, 241] width 12 height 12
click at [673, 82] on link "SMS Replies 1" at bounding box center [689, 73] width 87 height 50
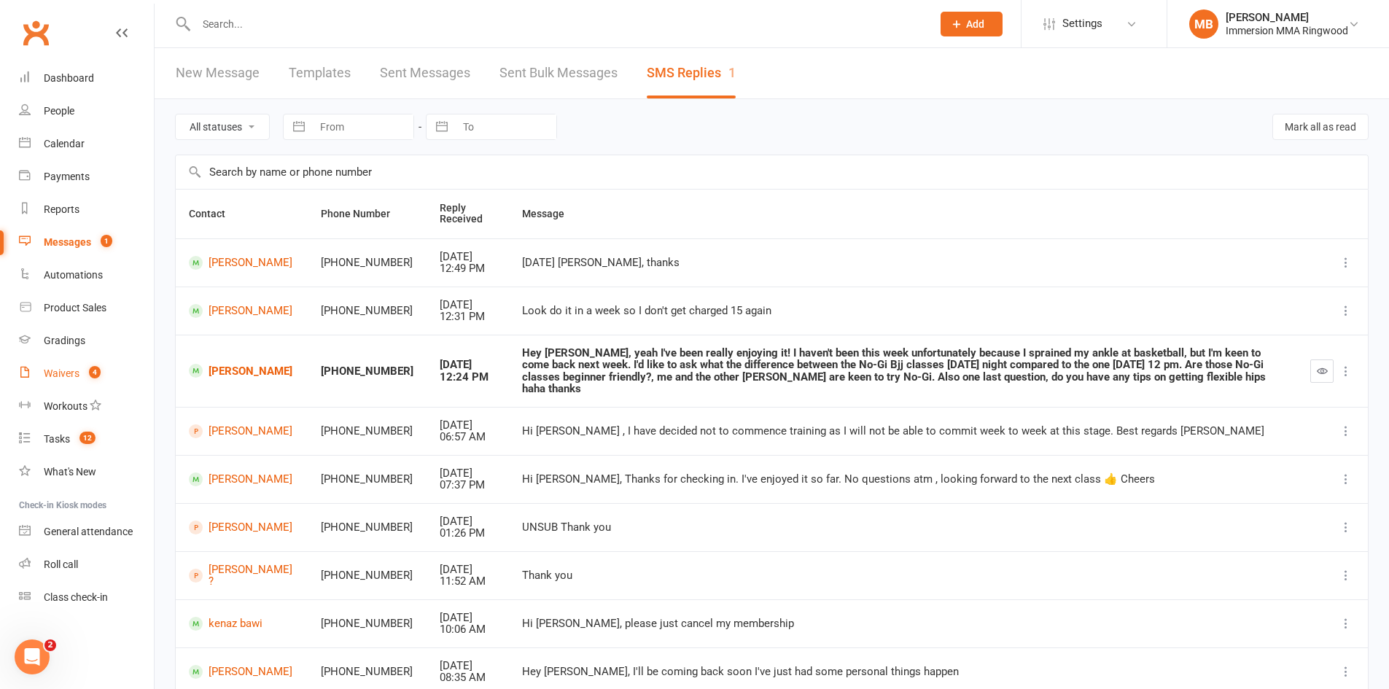
drag, startPoint x: 59, startPoint y: 371, endPoint x: 70, endPoint y: 370, distance: 11.0
click at [60, 371] on div "Waivers" at bounding box center [62, 373] width 36 height 12
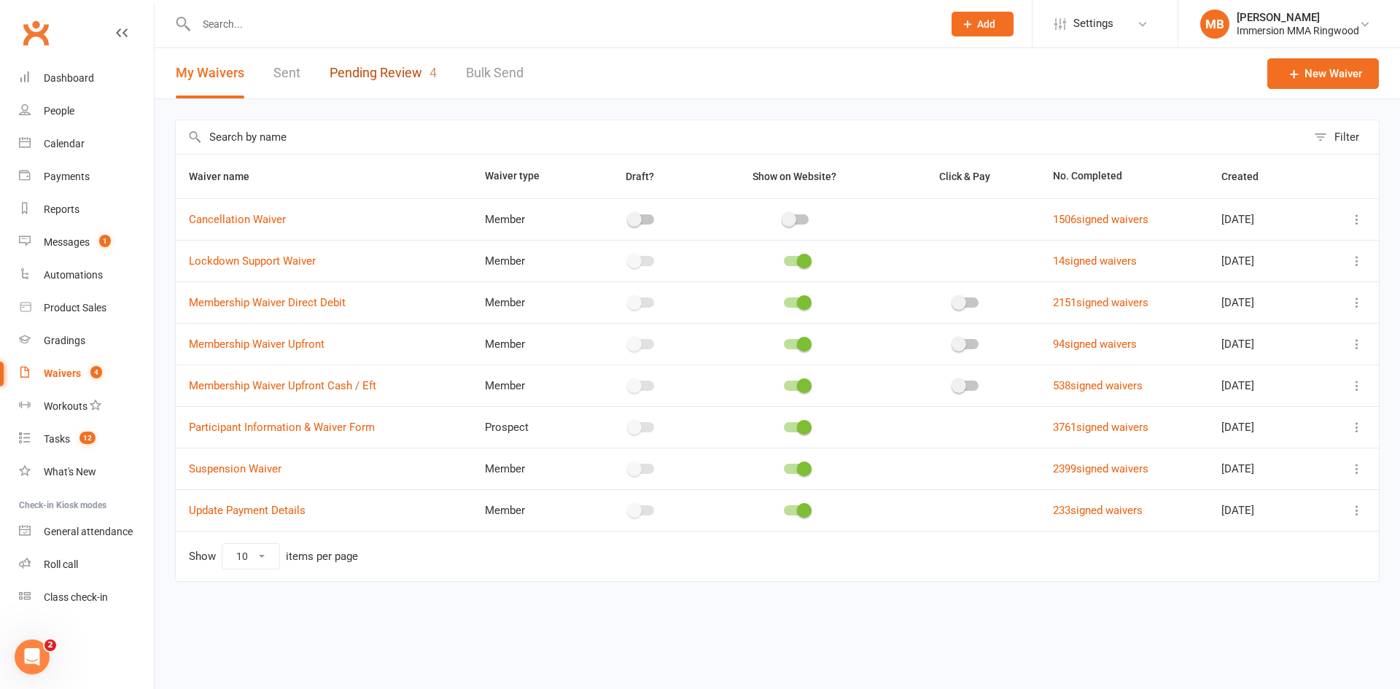
click at [426, 60] on link "Pending Review 4" at bounding box center [382, 73] width 107 height 50
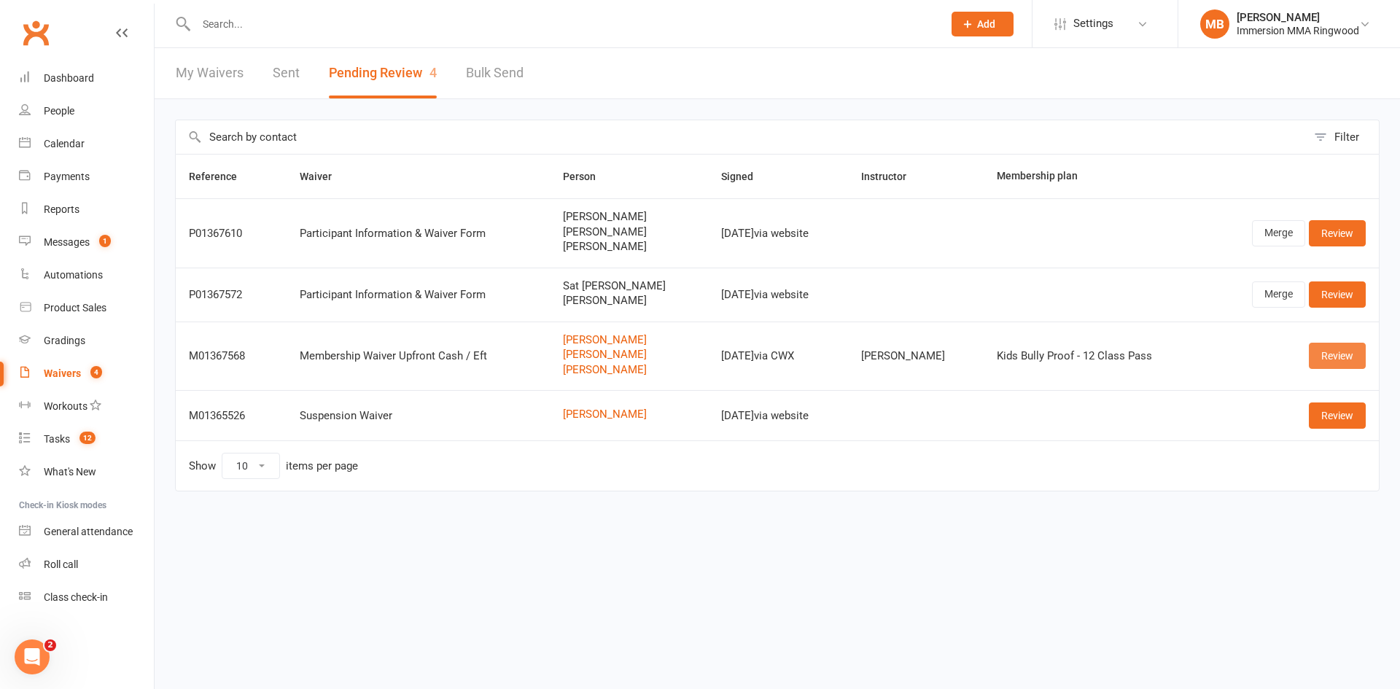
click at [1341, 354] on link "Review" at bounding box center [1336, 356] width 57 height 26
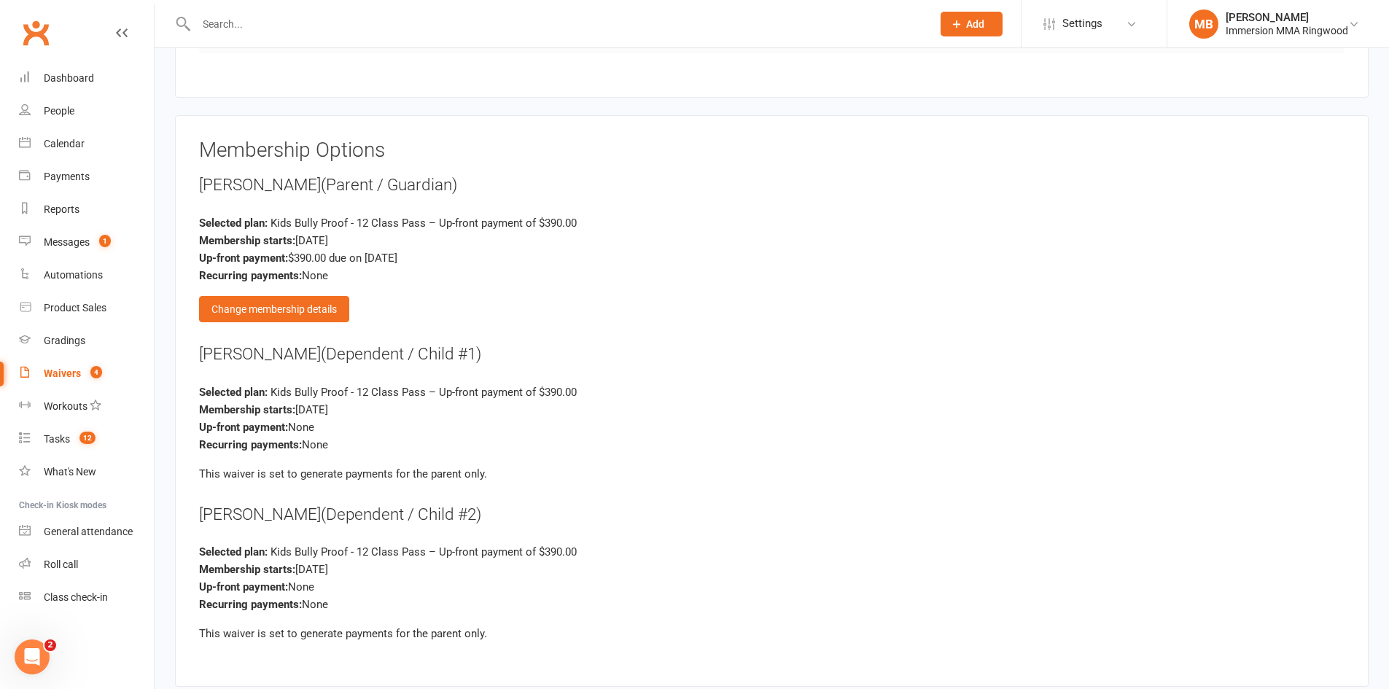
scroll to position [1944, 0]
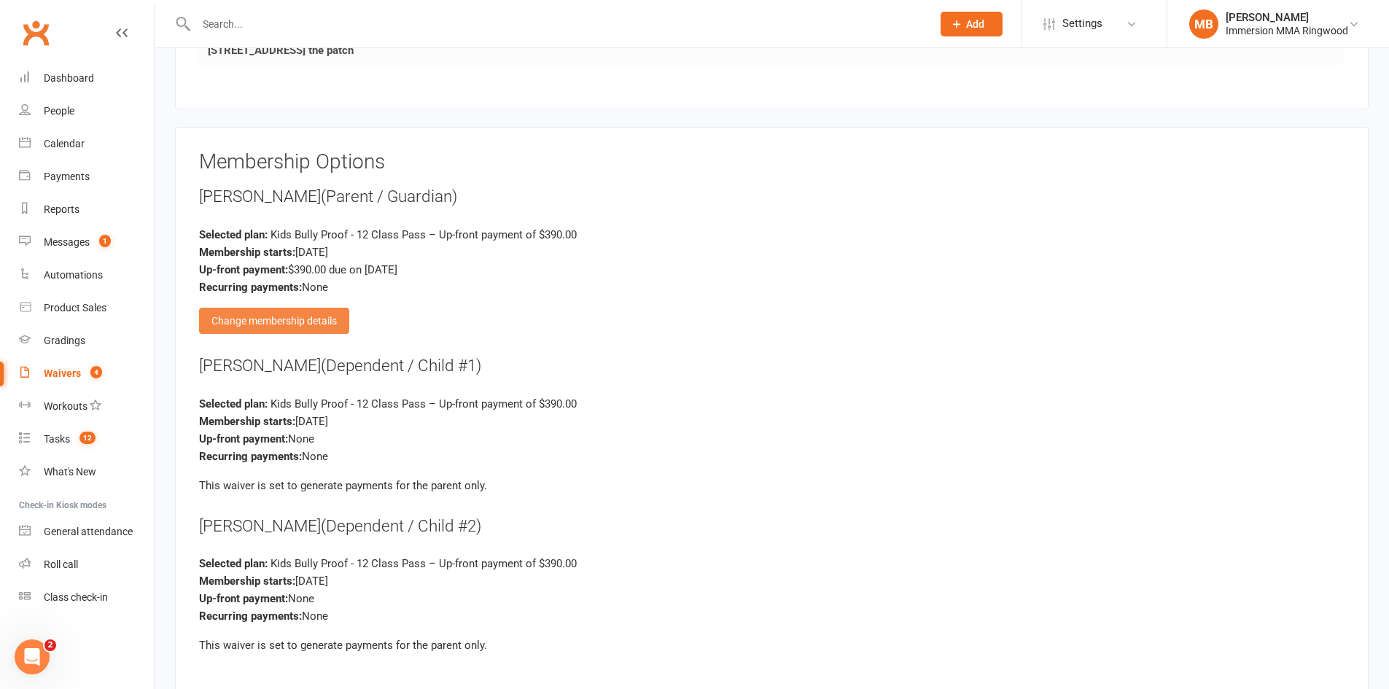
click at [324, 316] on div "Change membership details" at bounding box center [274, 321] width 150 height 26
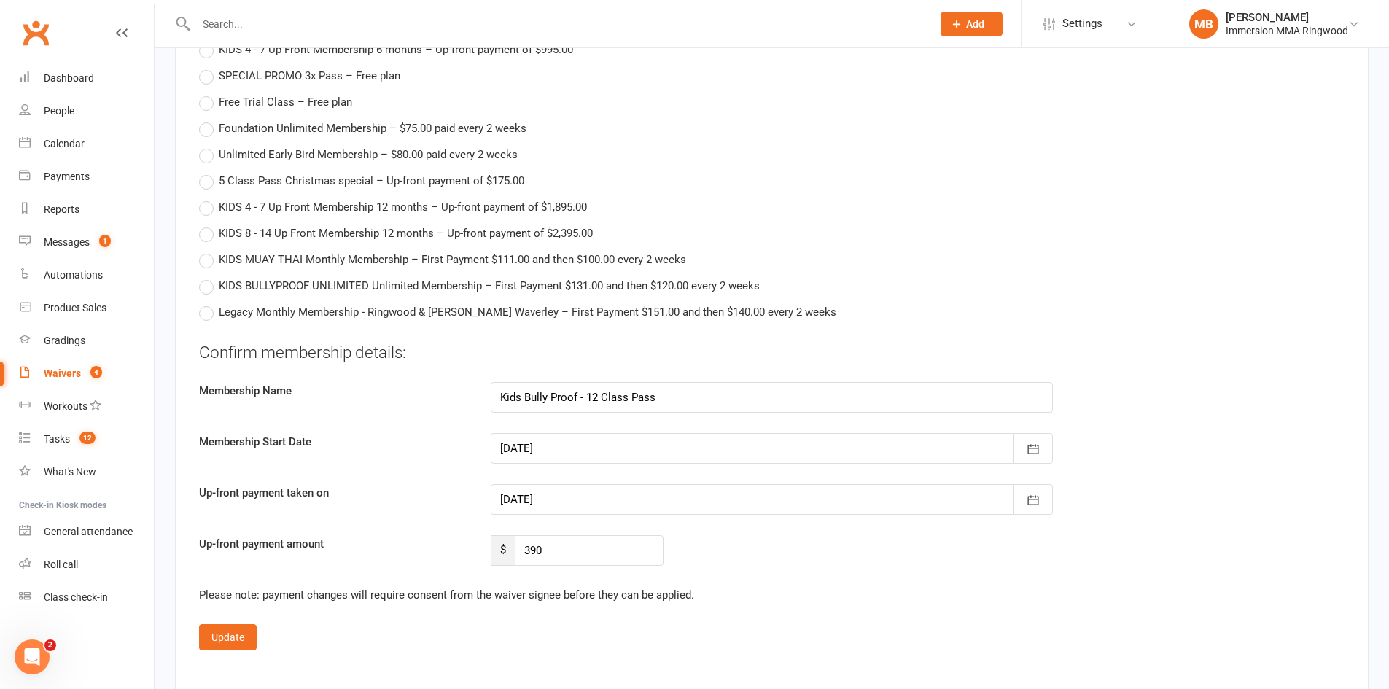
scroll to position [2729, 0]
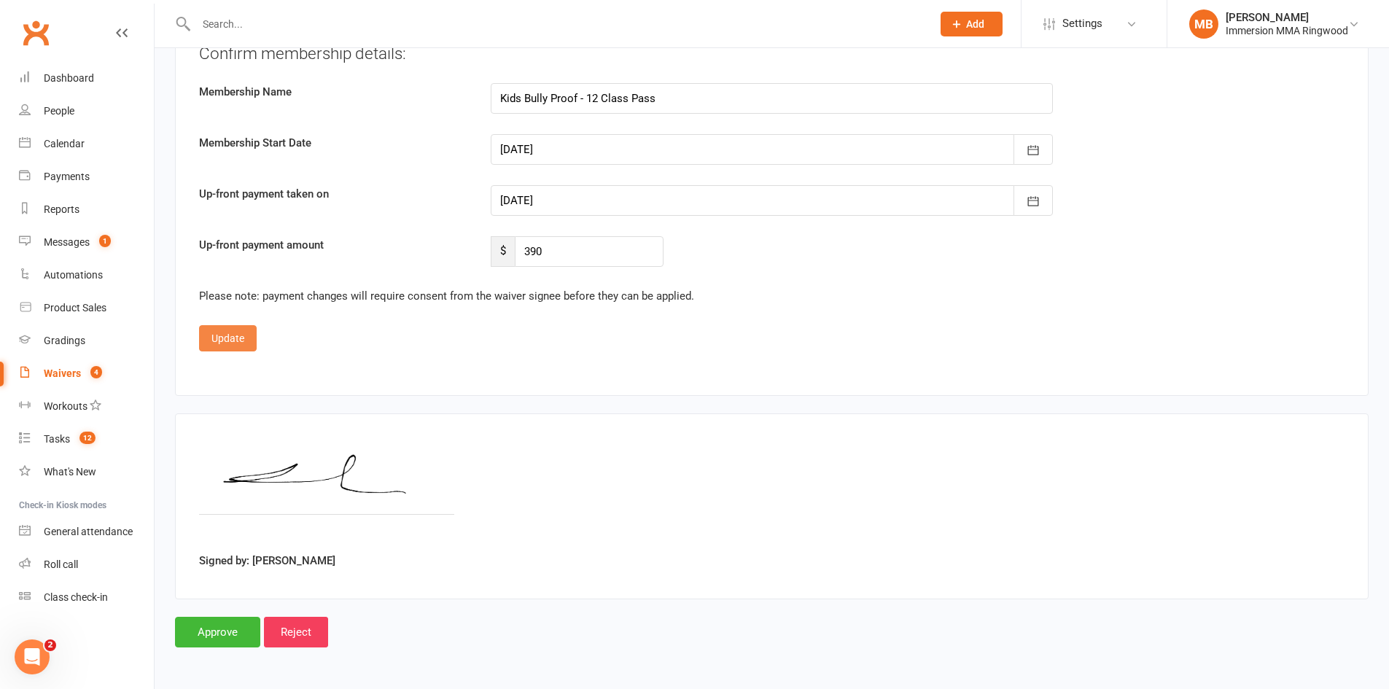
click at [248, 348] on button "Update" at bounding box center [228, 338] width 58 height 26
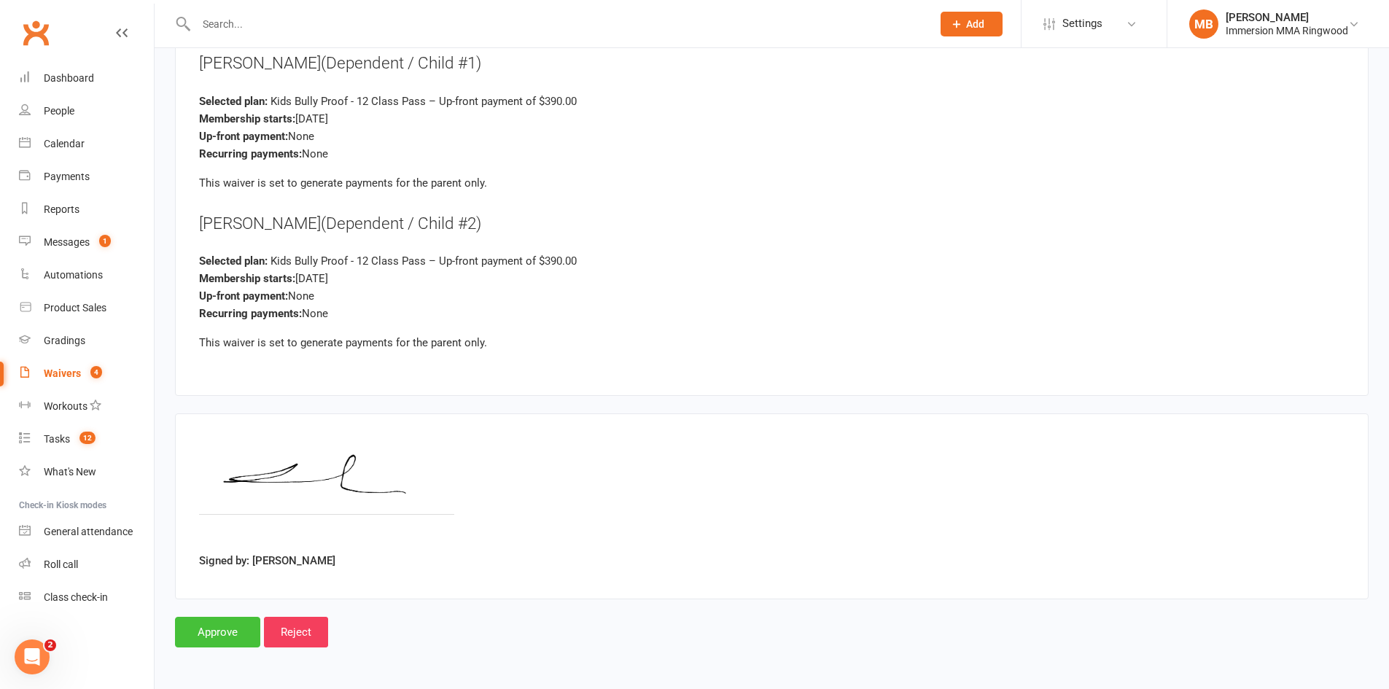
click at [220, 623] on input "Approve" at bounding box center [217, 632] width 85 height 31
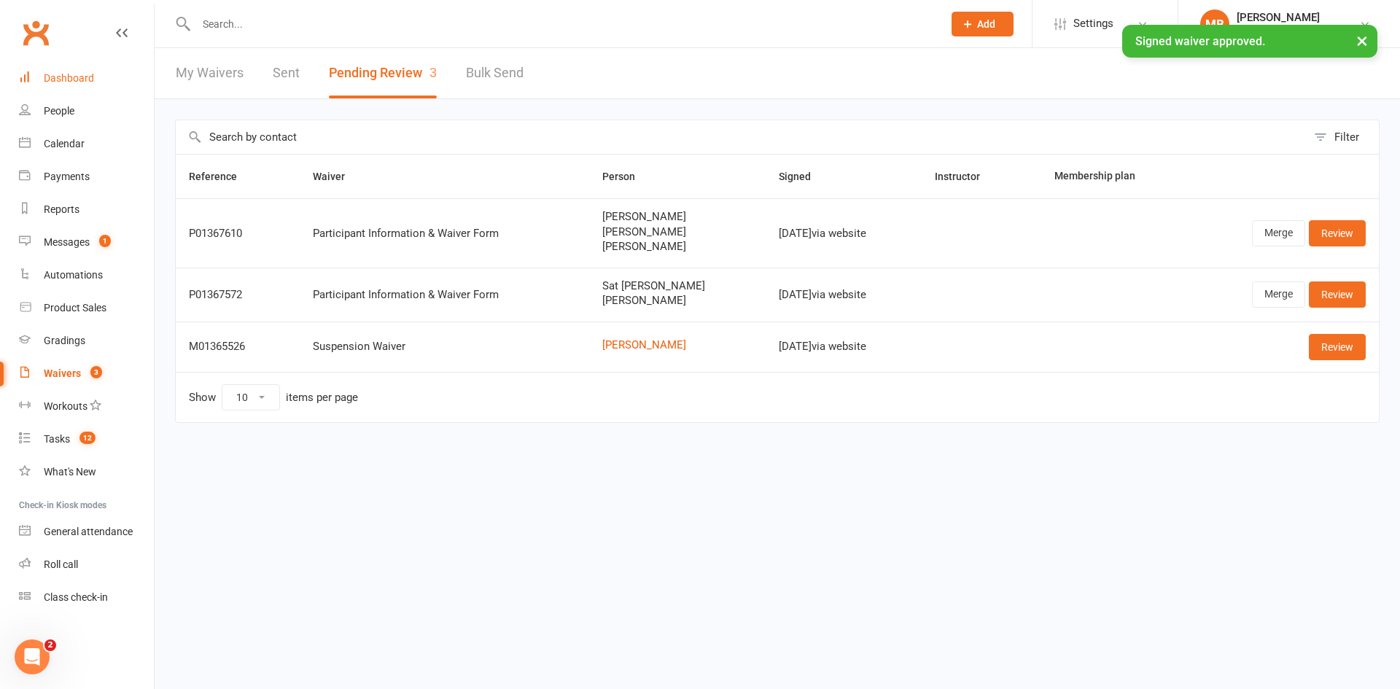
click at [44, 63] on link "Dashboard" at bounding box center [86, 78] width 135 height 33
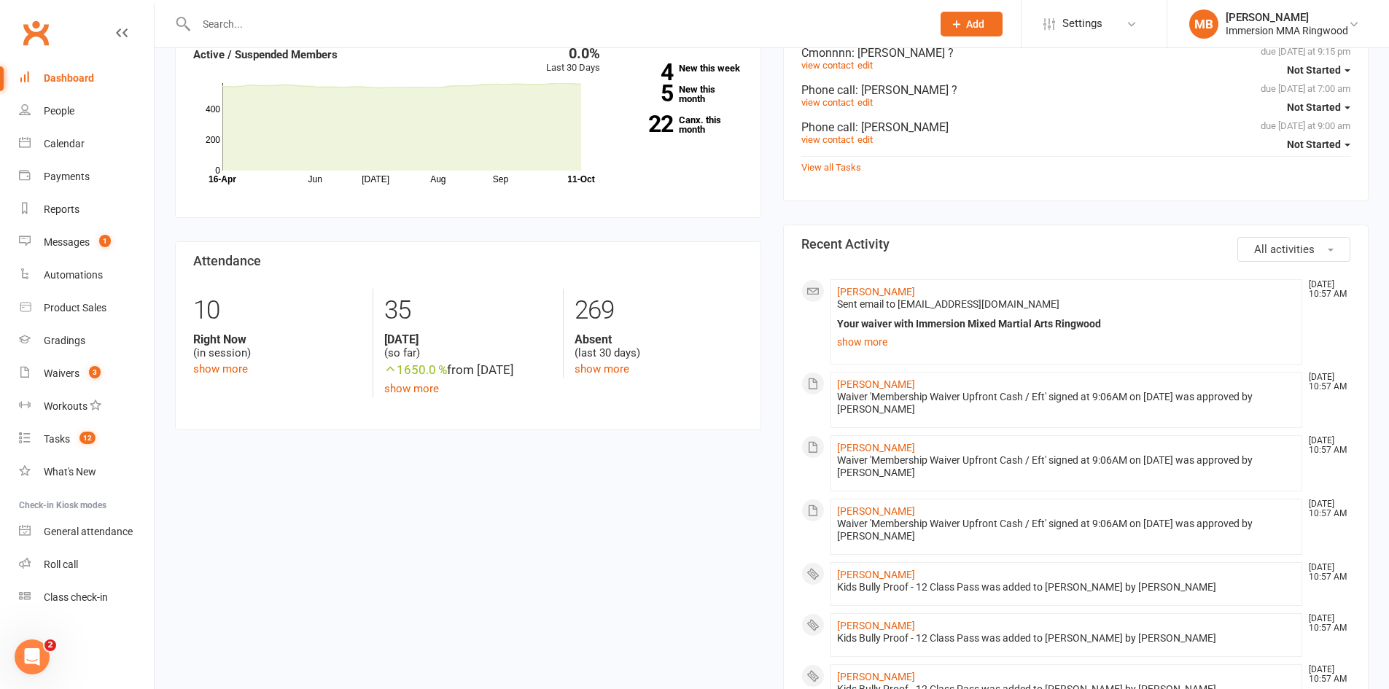
scroll to position [486, 0]
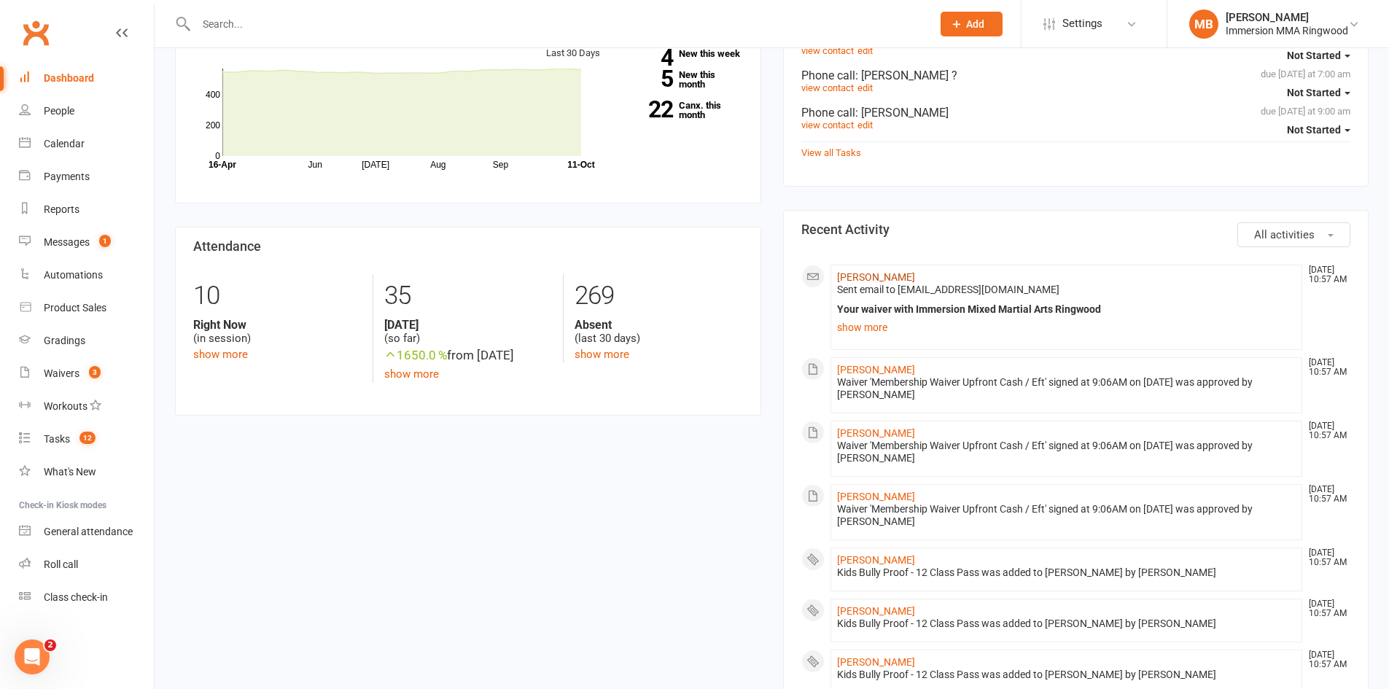
click at [869, 271] on link "[PERSON_NAME]" at bounding box center [876, 277] width 78 height 12
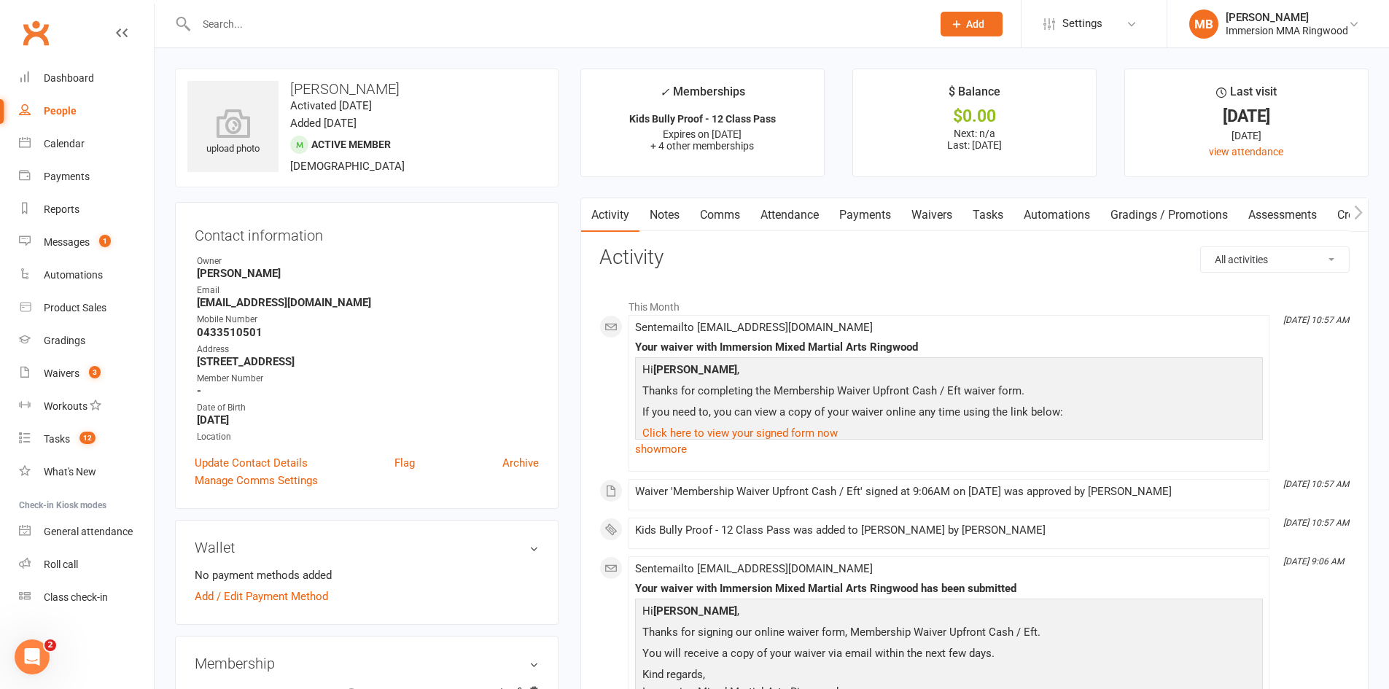
click at [896, 208] on link "Payments" at bounding box center [865, 215] width 72 height 34
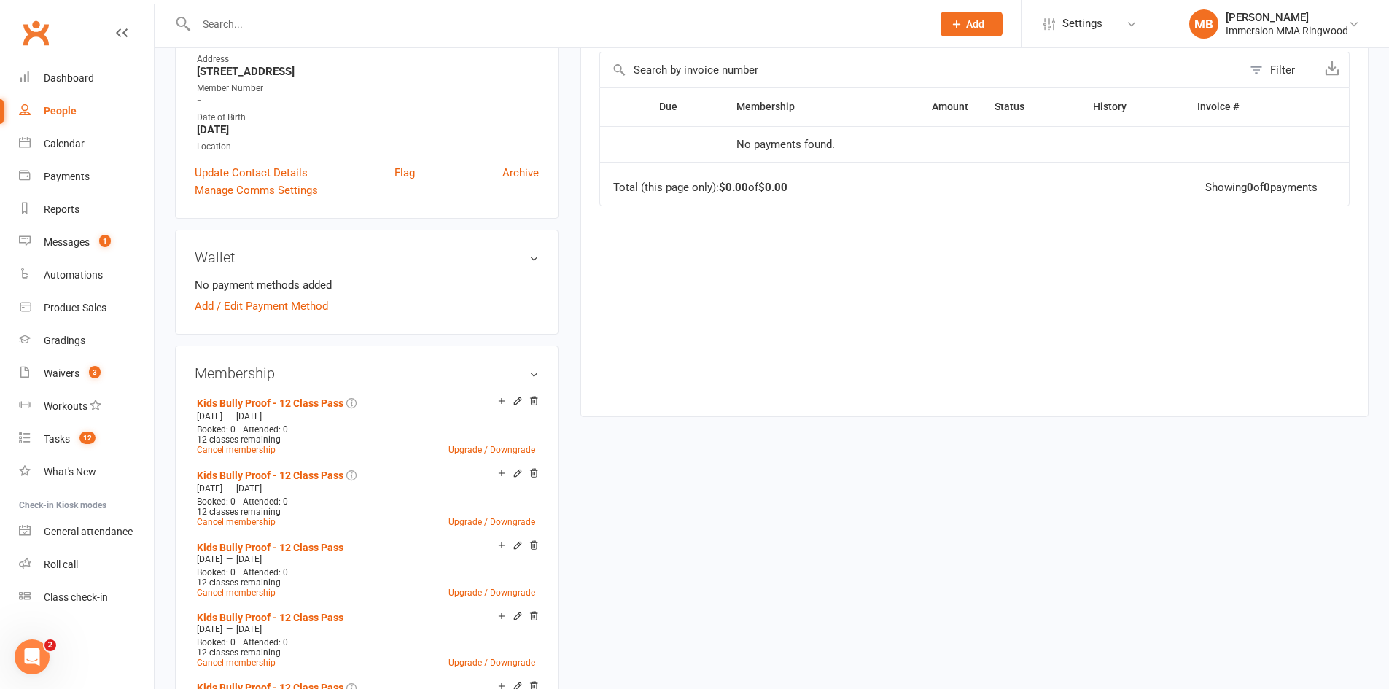
scroll to position [729, 0]
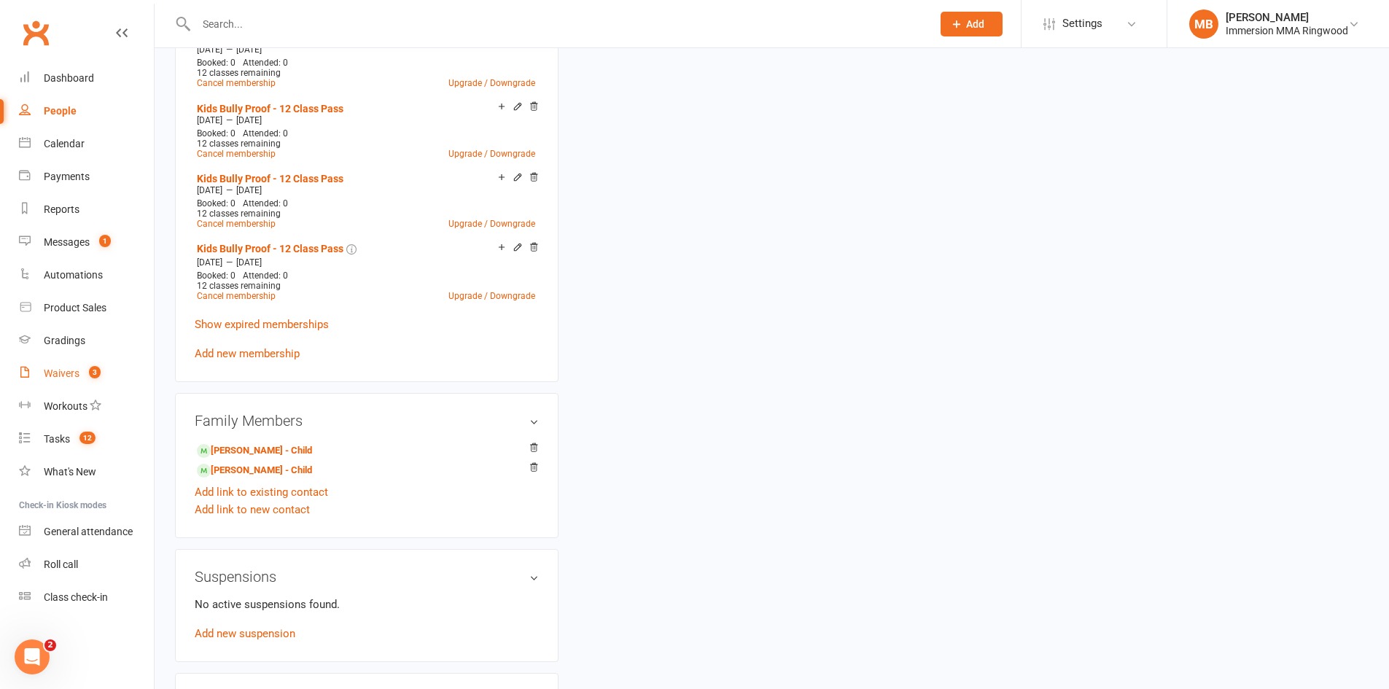
click at [90, 378] on count-badge "3" at bounding box center [91, 373] width 19 height 12
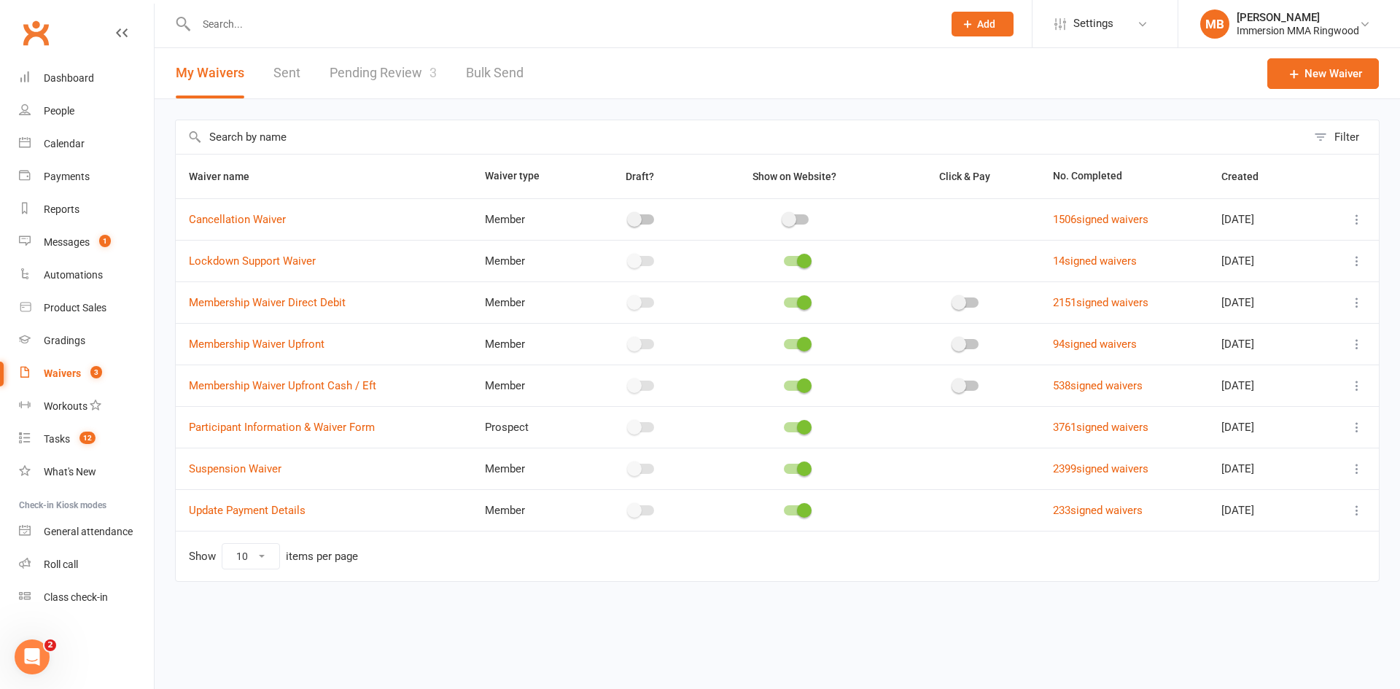
click at [385, 81] on link "Pending Review 3" at bounding box center [382, 73] width 107 height 50
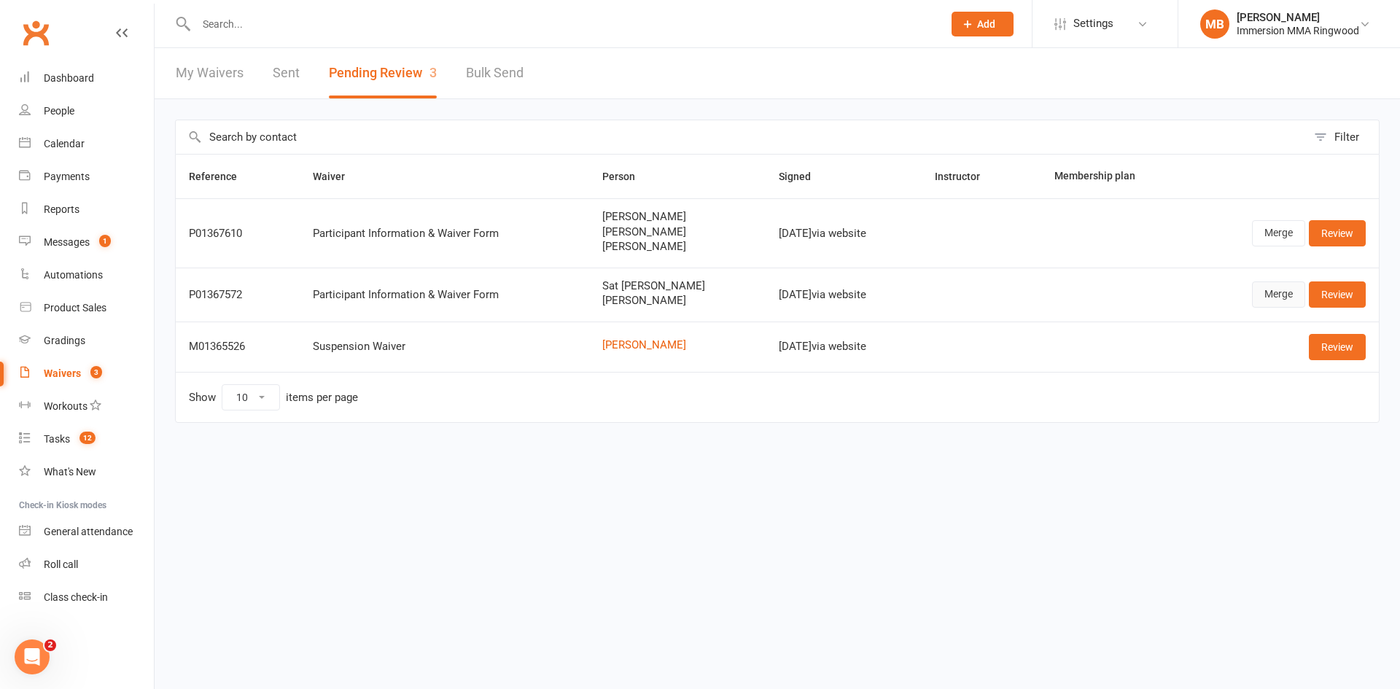
click at [1297, 284] on link "Merge" at bounding box center [1278, 294] width 53 height 26
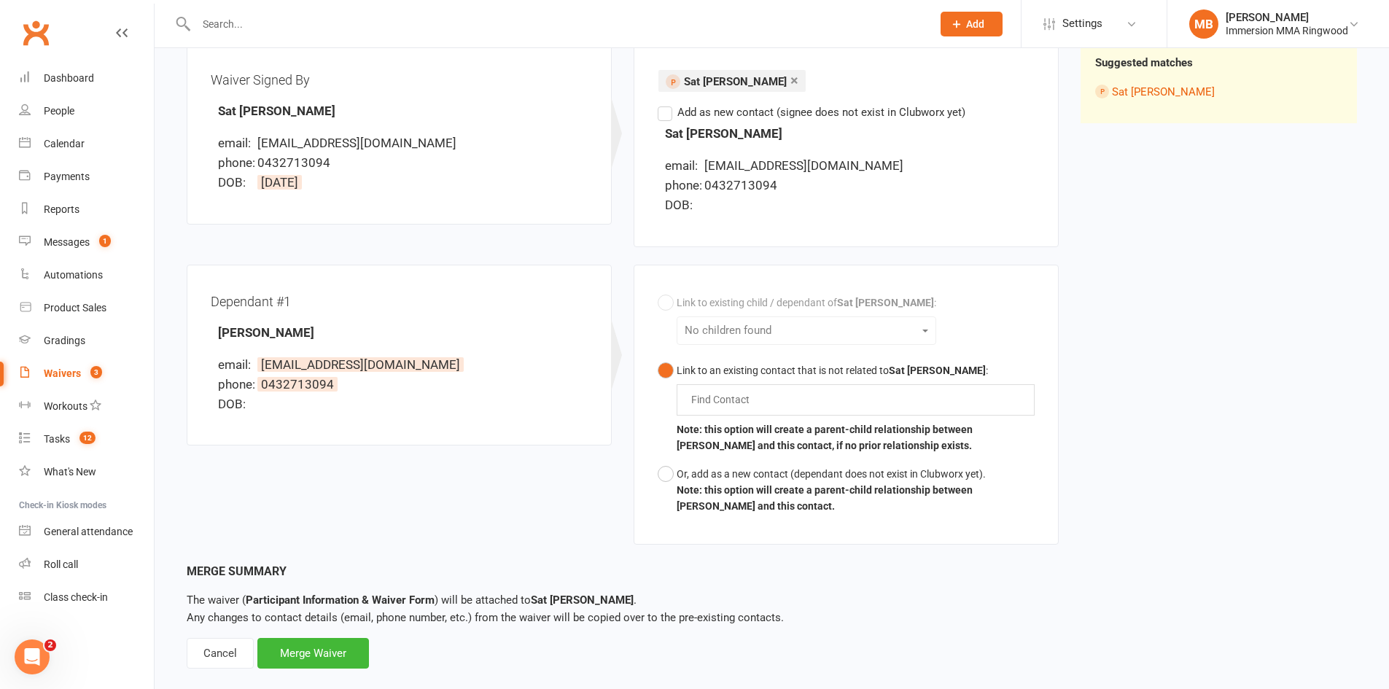
scroll to position [208, 0]
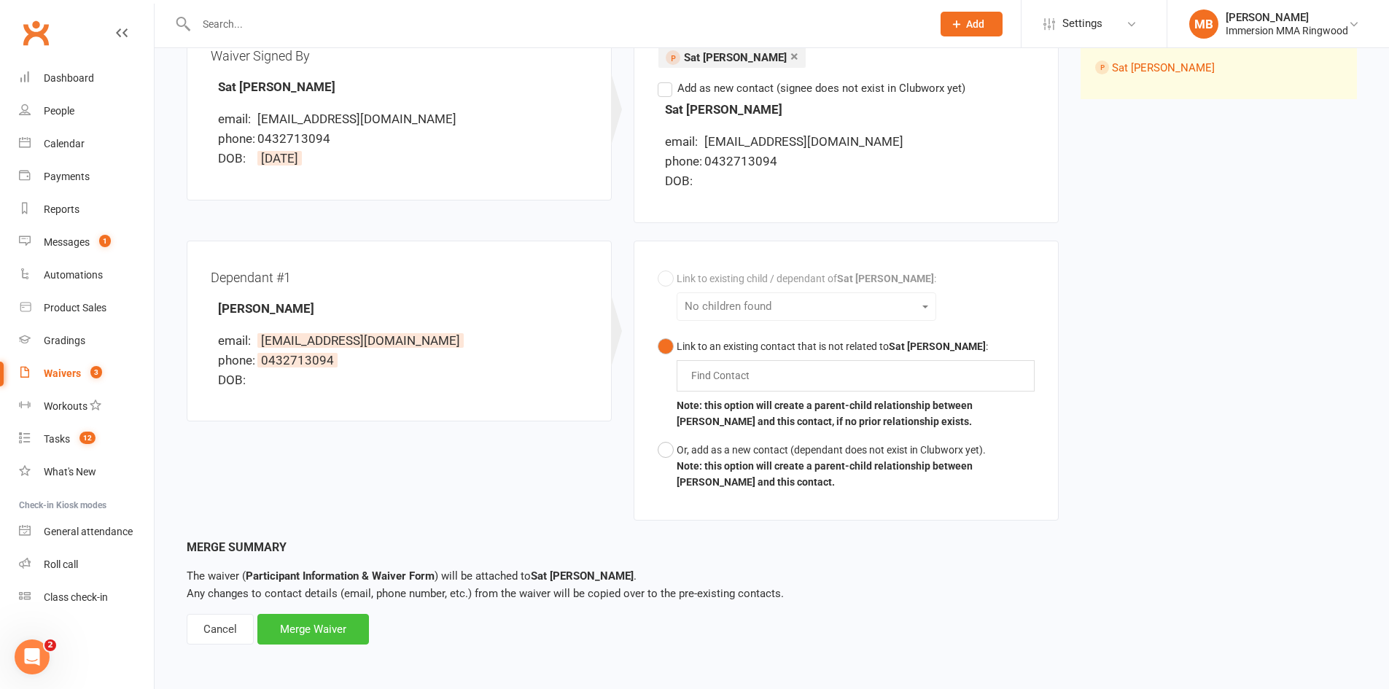
click at [316, 636] on div "Merge Waiver" at bounding box center [313, 629] width 112 height 31
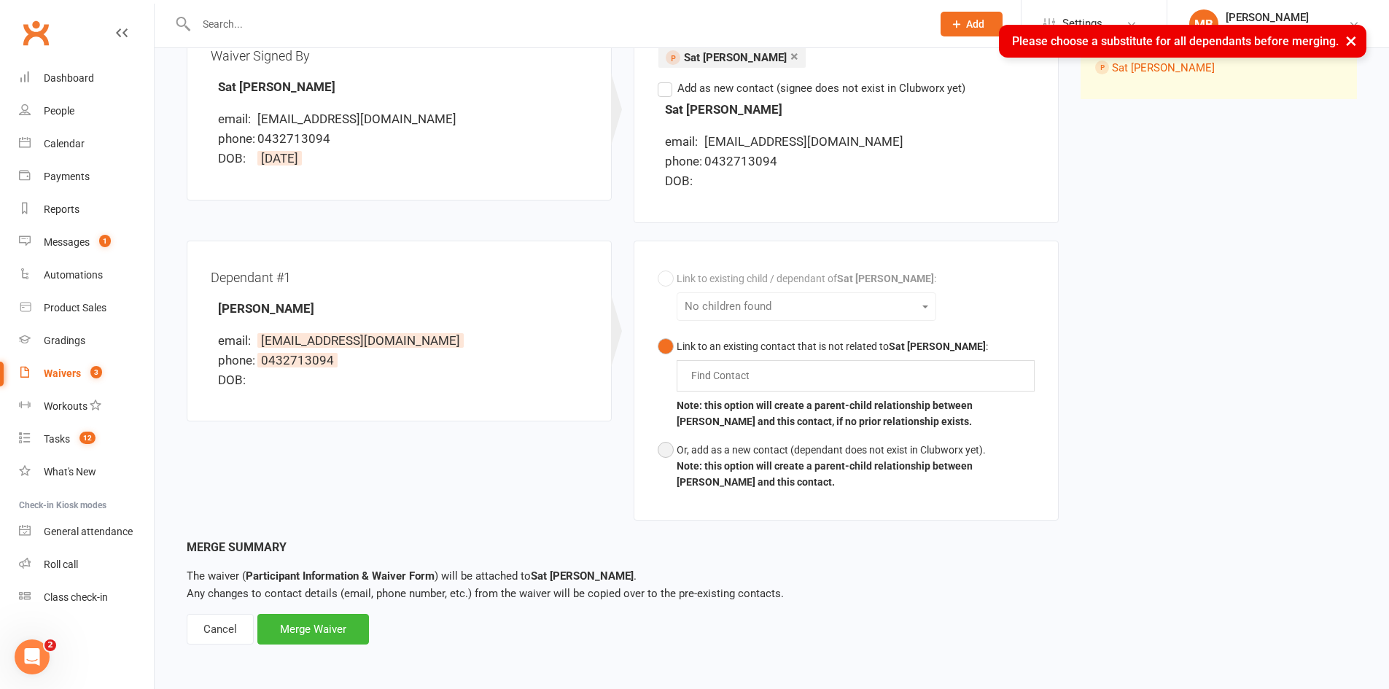
click at [669, 454] on button "Or, add as a new contact (dependant does not exist in Clubworx yet). Note: this…" at bounding box center [846, 466] width 377 height 61
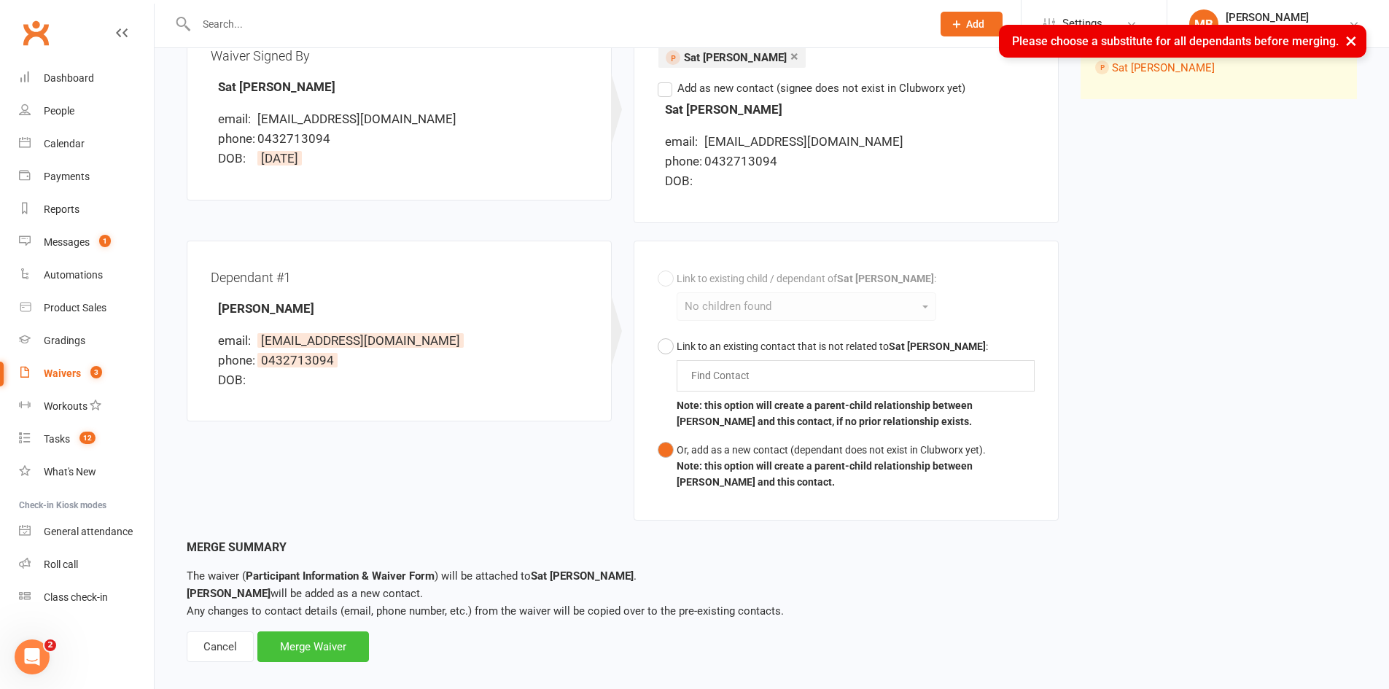
drag, startPoint x: 351, startPoint y: 639, endPoint x: 340, endPoint y: 633, distance: 12.1
click at [346, 639] on div "Merge Waiver" at bounding box center [313, 646] width 112 height 31
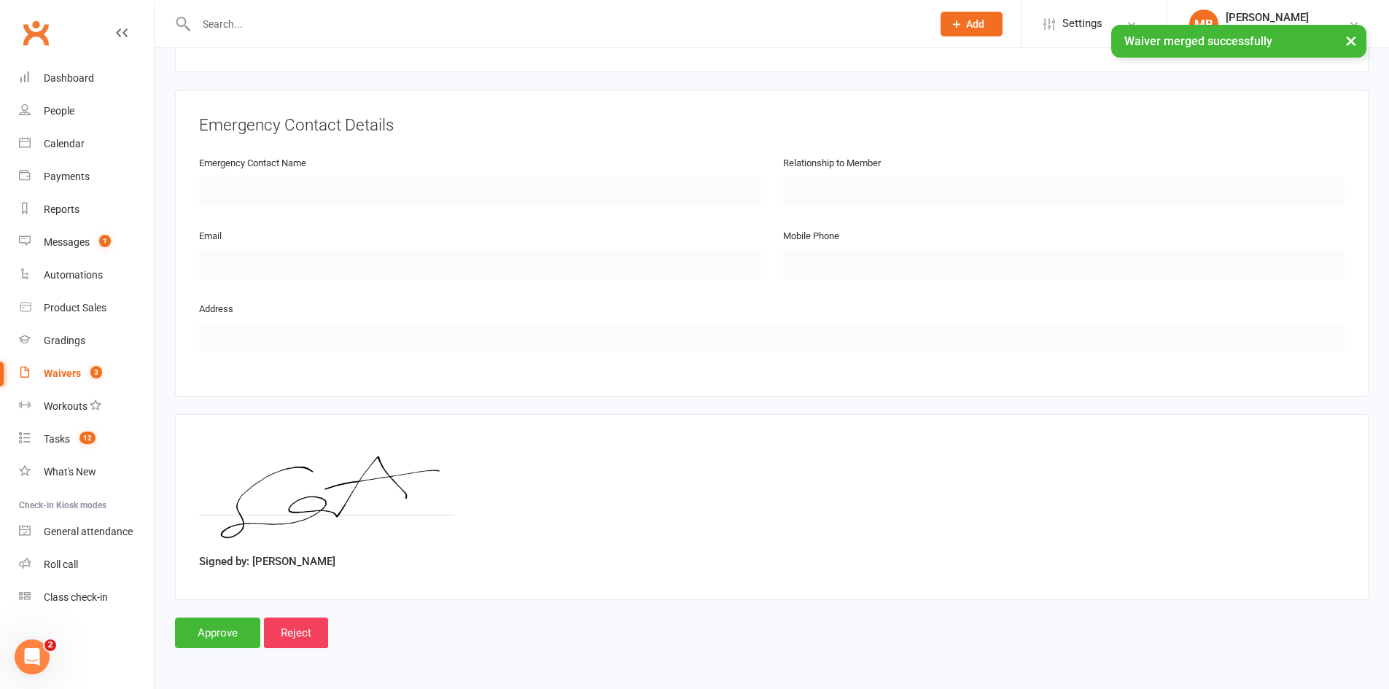
scroll to position [1182, 0]
click at [211, 637] on input "Approve" at bounding box center [217, 632] width 85 height 31
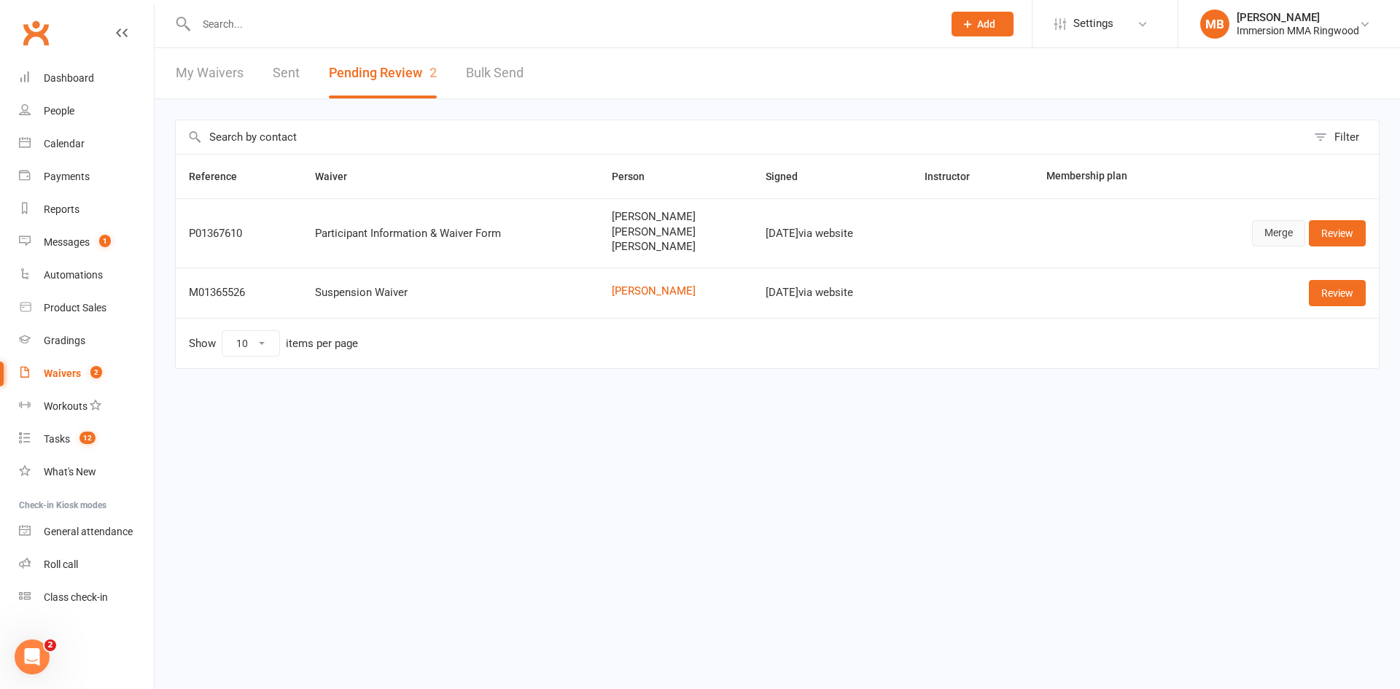
click at [1282, 233] on link "Merge" at bounding box center [1278, 233] width 53 height 26
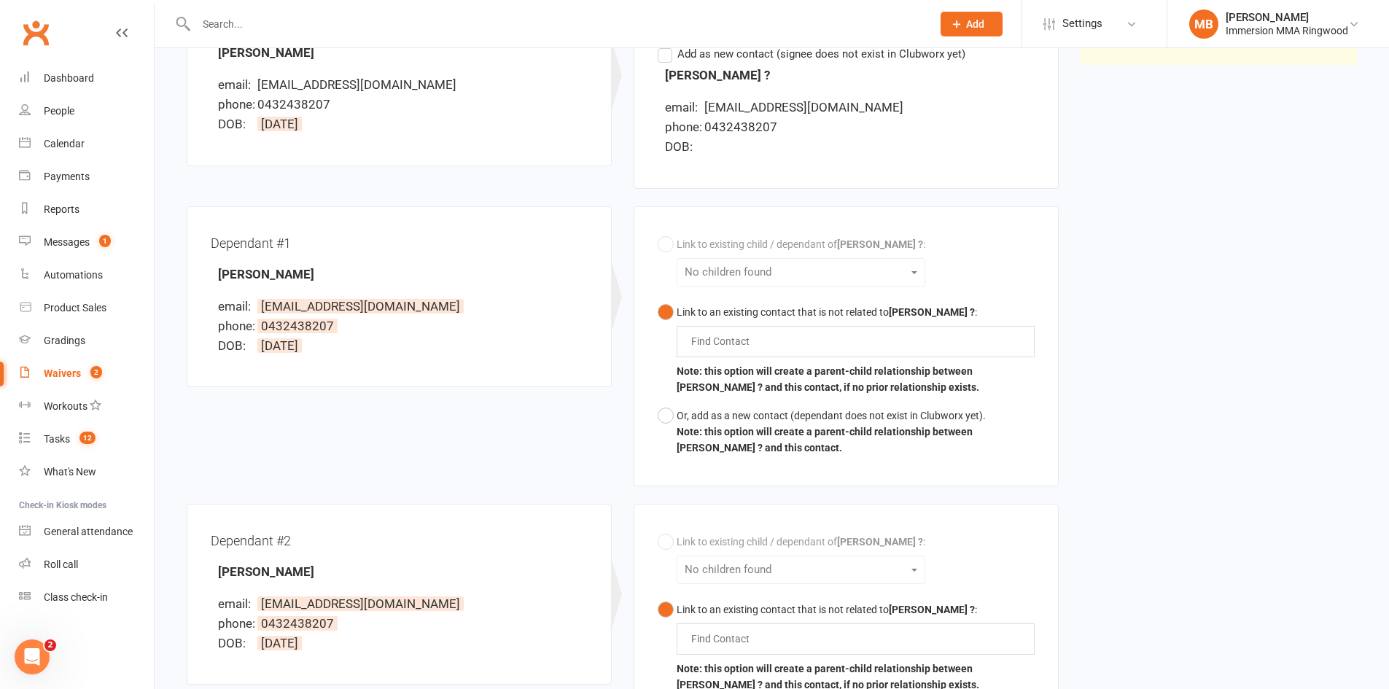
scroll to position [486, 0]
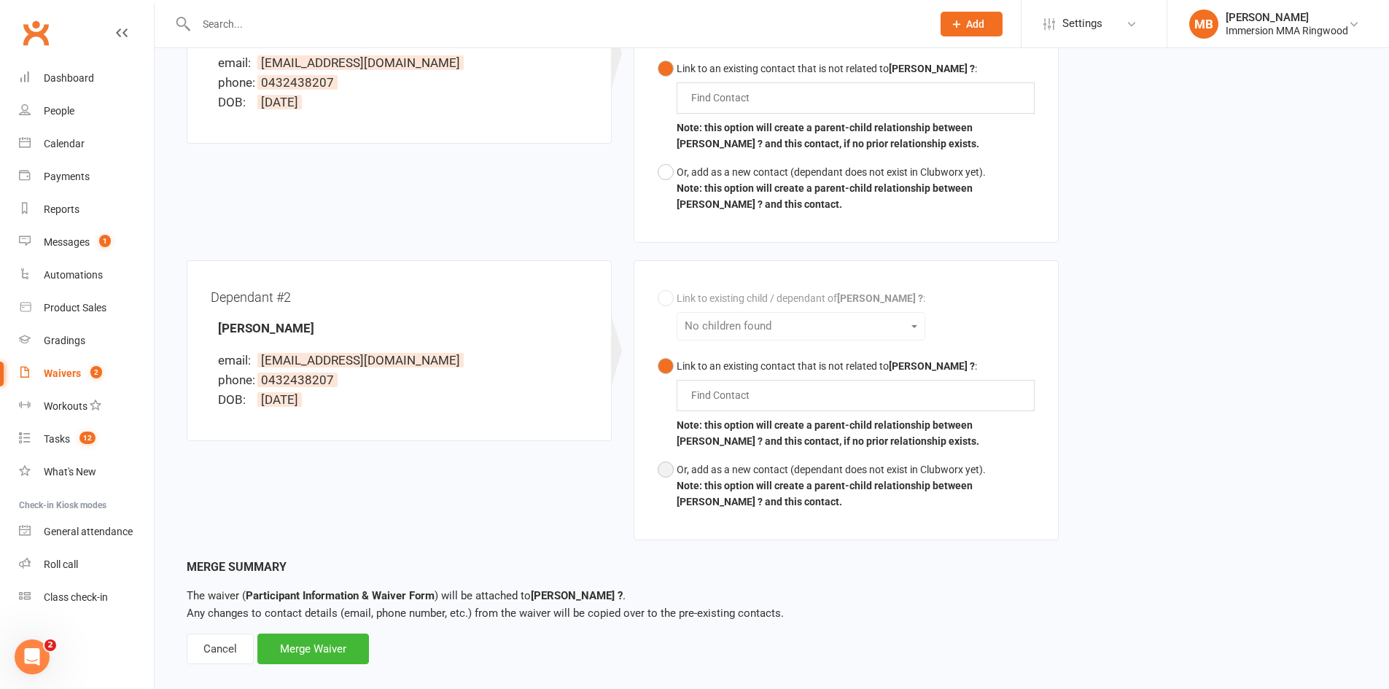
click at [665, 469] on button "Or, add as a new contact (dependant does not exist in Clubworx yet). Note: this…" at bounding box center [846, 486] width 377 height 61
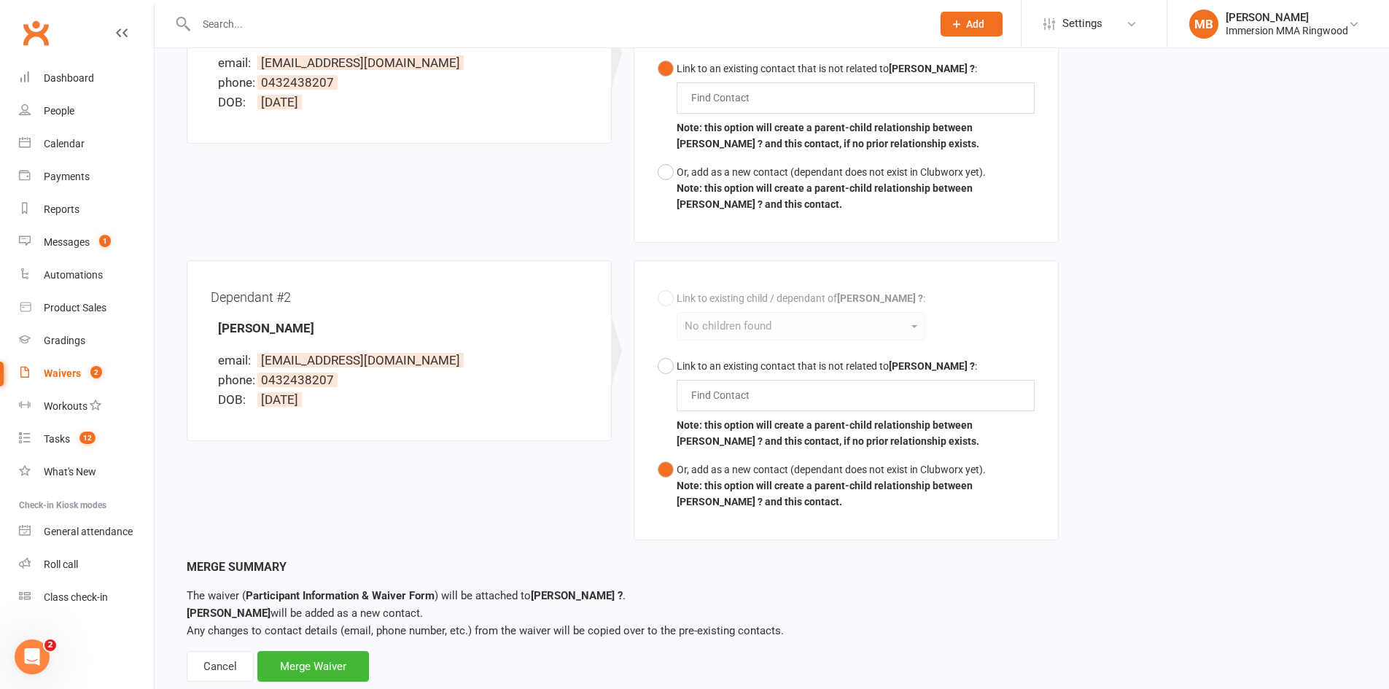
scroll to position [523, 0]
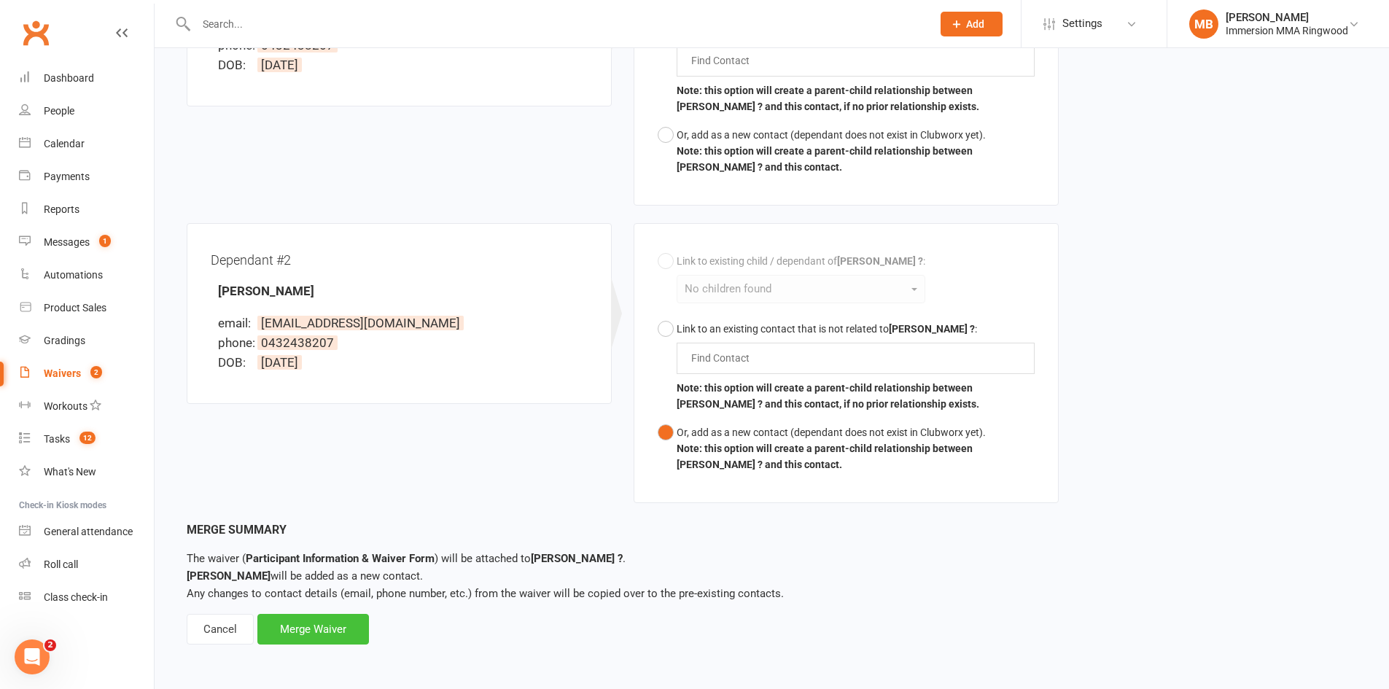
click at [308, 620] on div "Merge Summary The waiver ( Participant Information & Waiver Form ) will be atta…" at bounding box center [772, 582] width 1170 height 125
click at [320, 627] on div "Merge Waiver" at bounding box center [313, 629] width 112 height 31
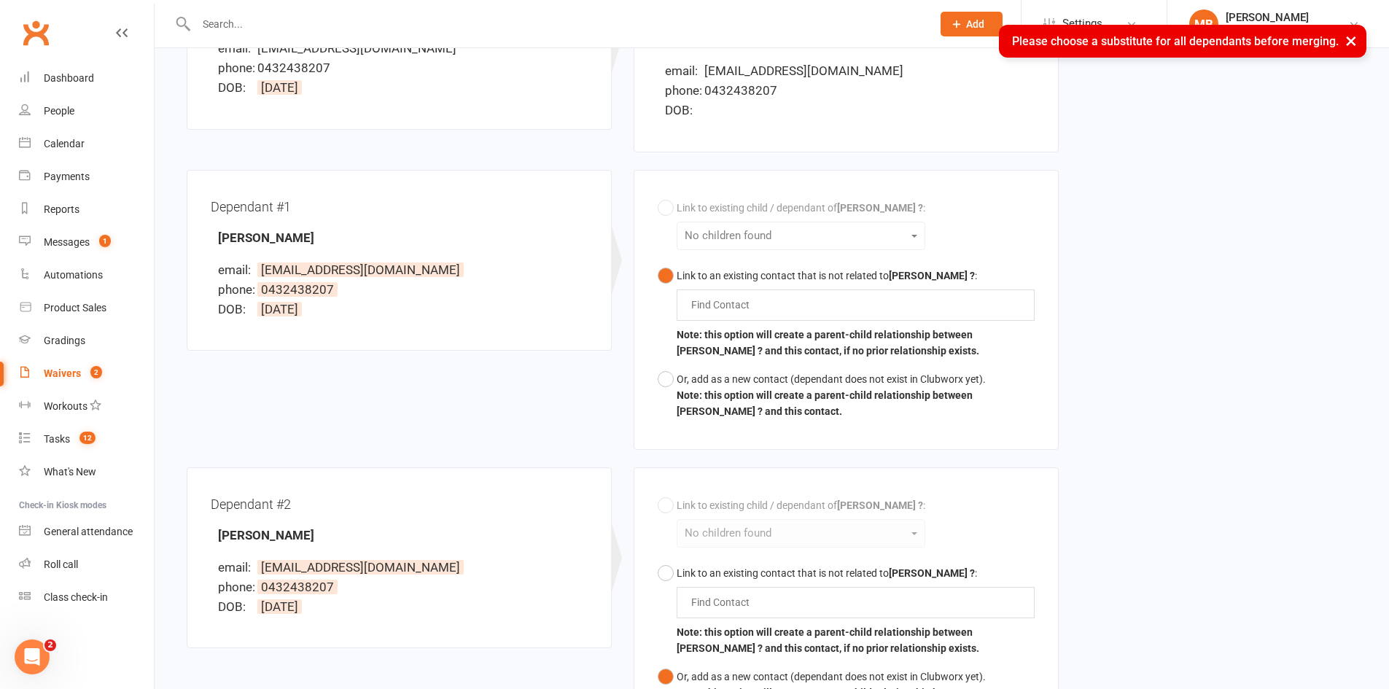
scroll to position [37, 0]
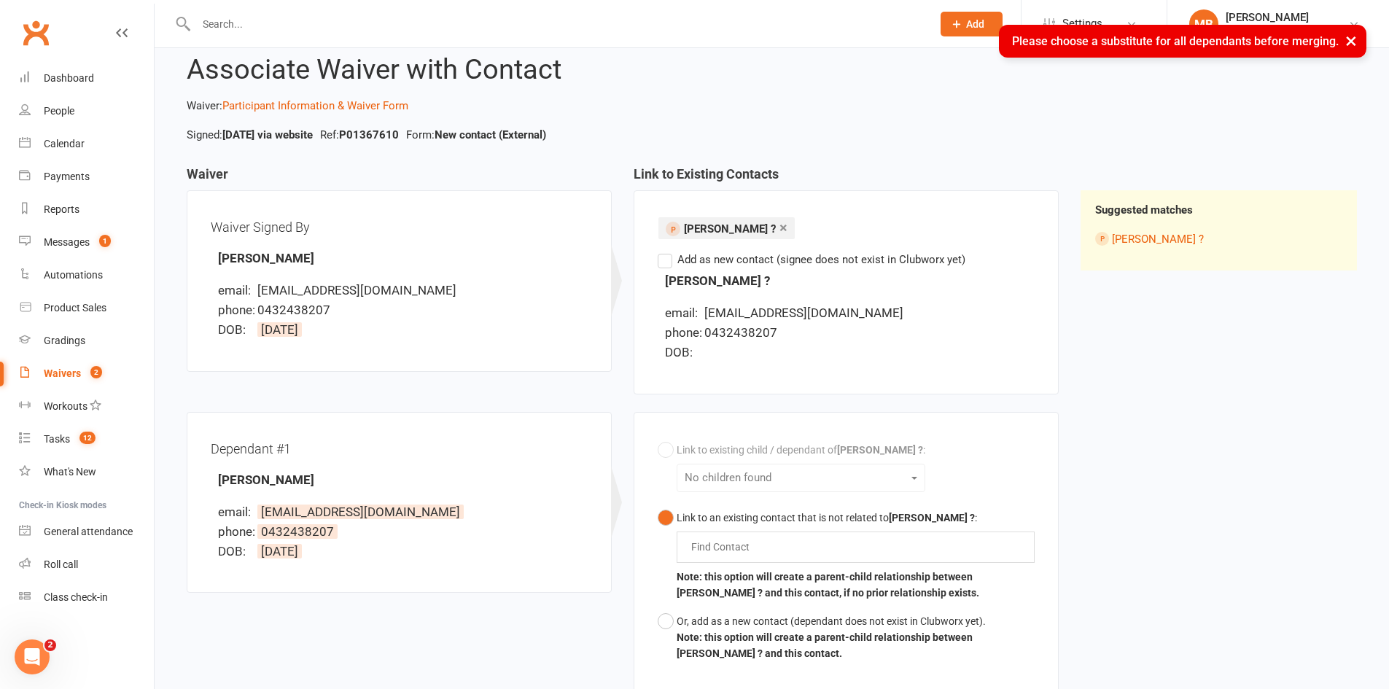
click at [653, 628] on div "Link to existing child / dependant of [PERSON_NAME] ? : No children found Link …" at bounding box center [845, 552] width 425 height 280
click at [661, 628] on button "Or, add as a new contact (dependant does not exist in Clubworx yet). Note: this…" at bounding box center [846, 637] width 377 height 61
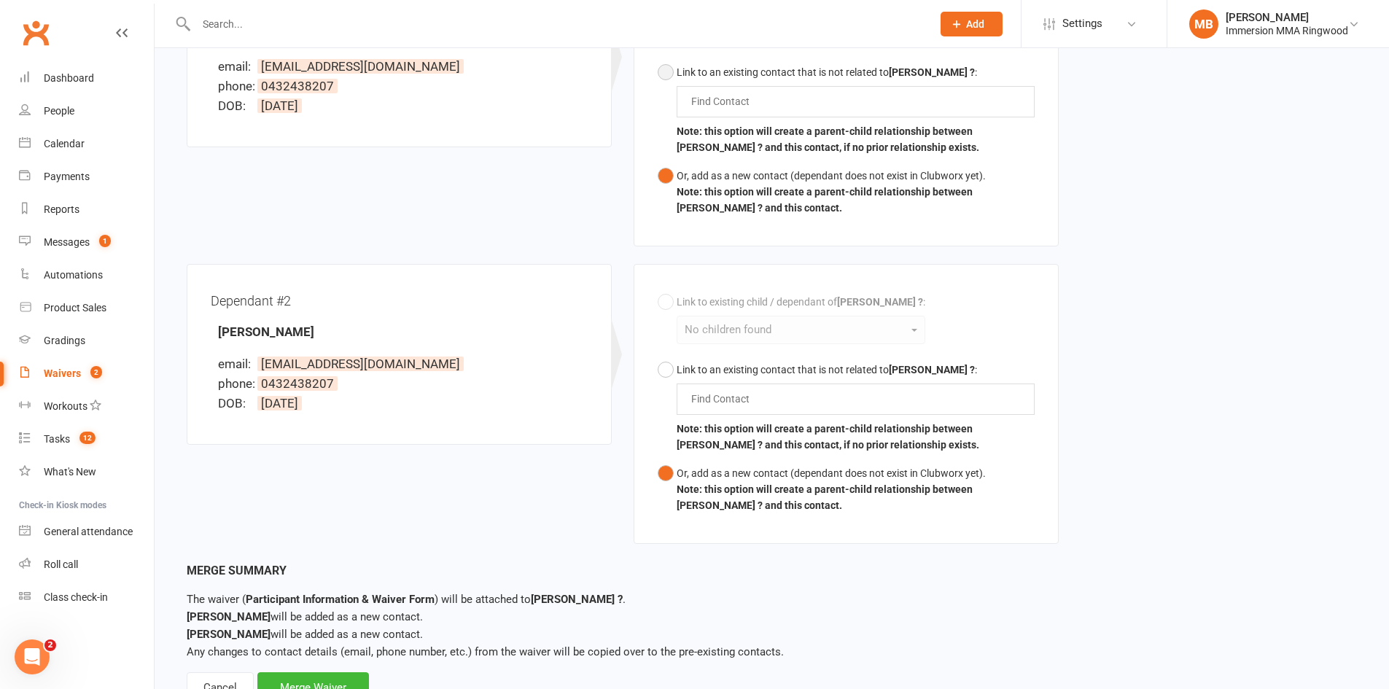
scroll to position [541, 0]
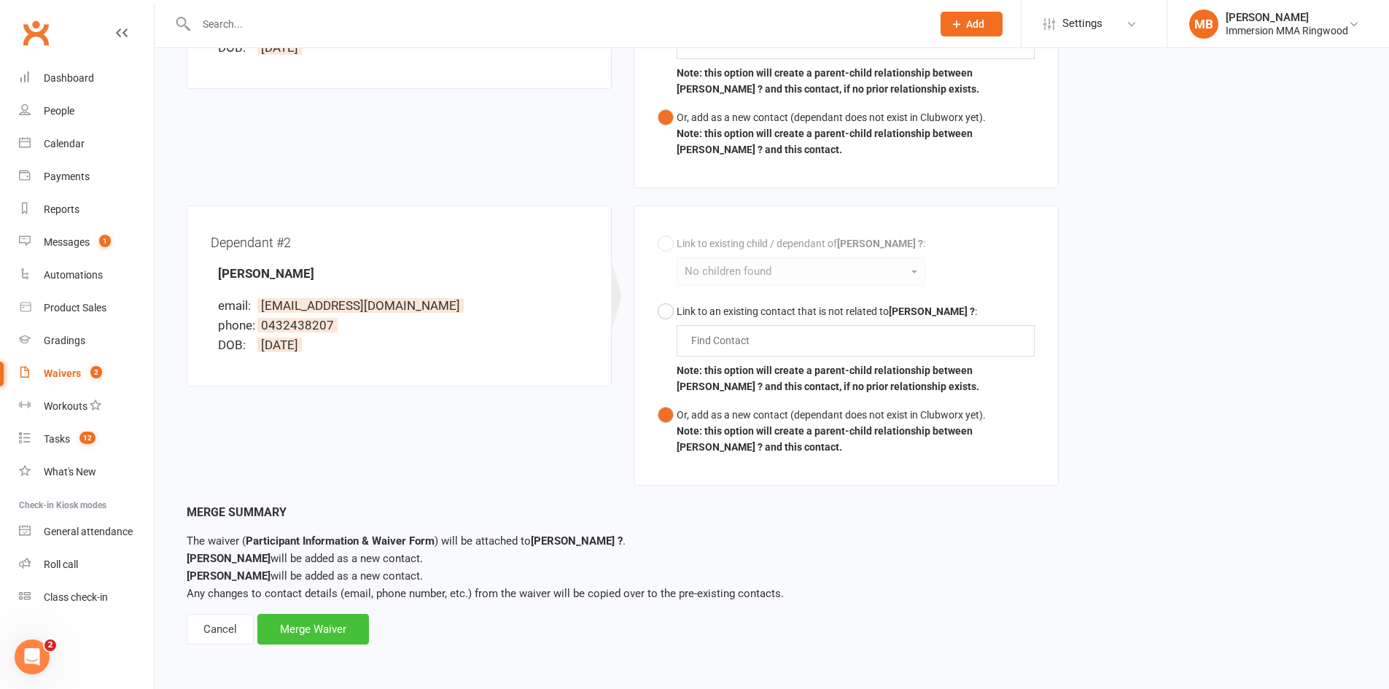
click at [352, 625] on div "Merge Waiver" at bounding box center [313, 629] width 112 height 31
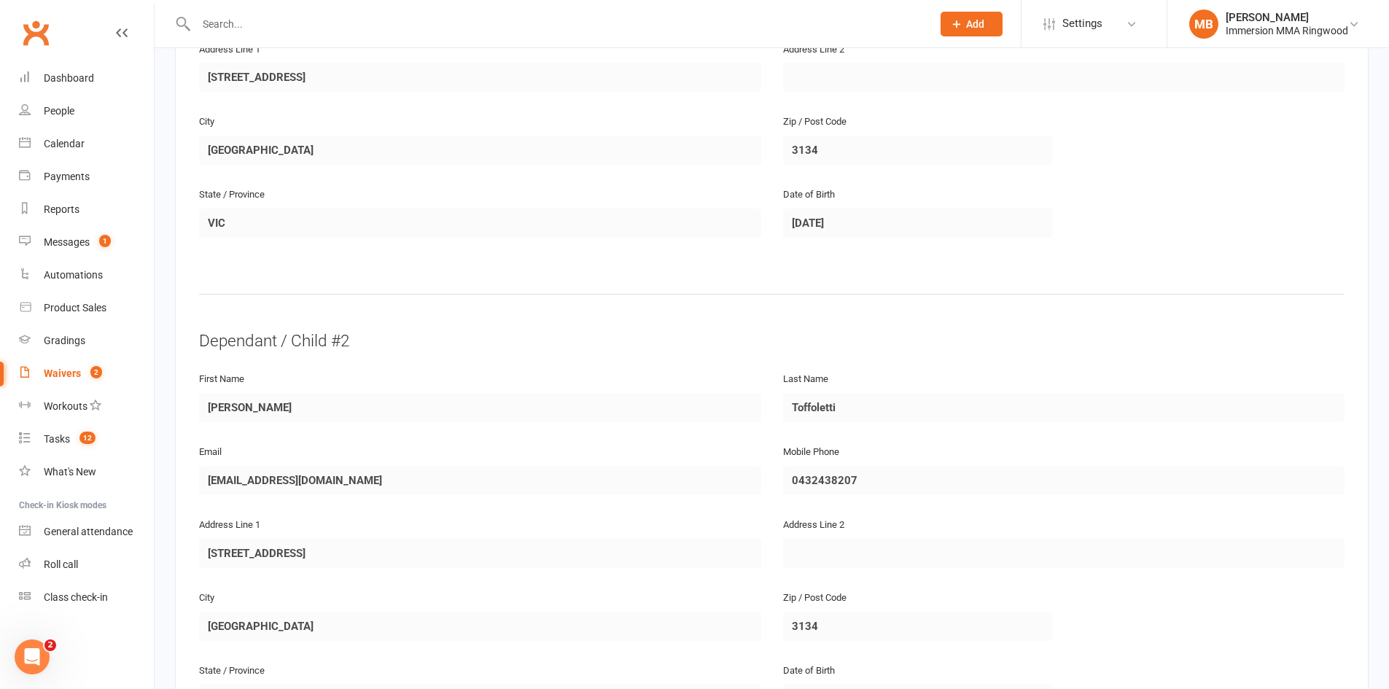
scroll to position [1658, 0]
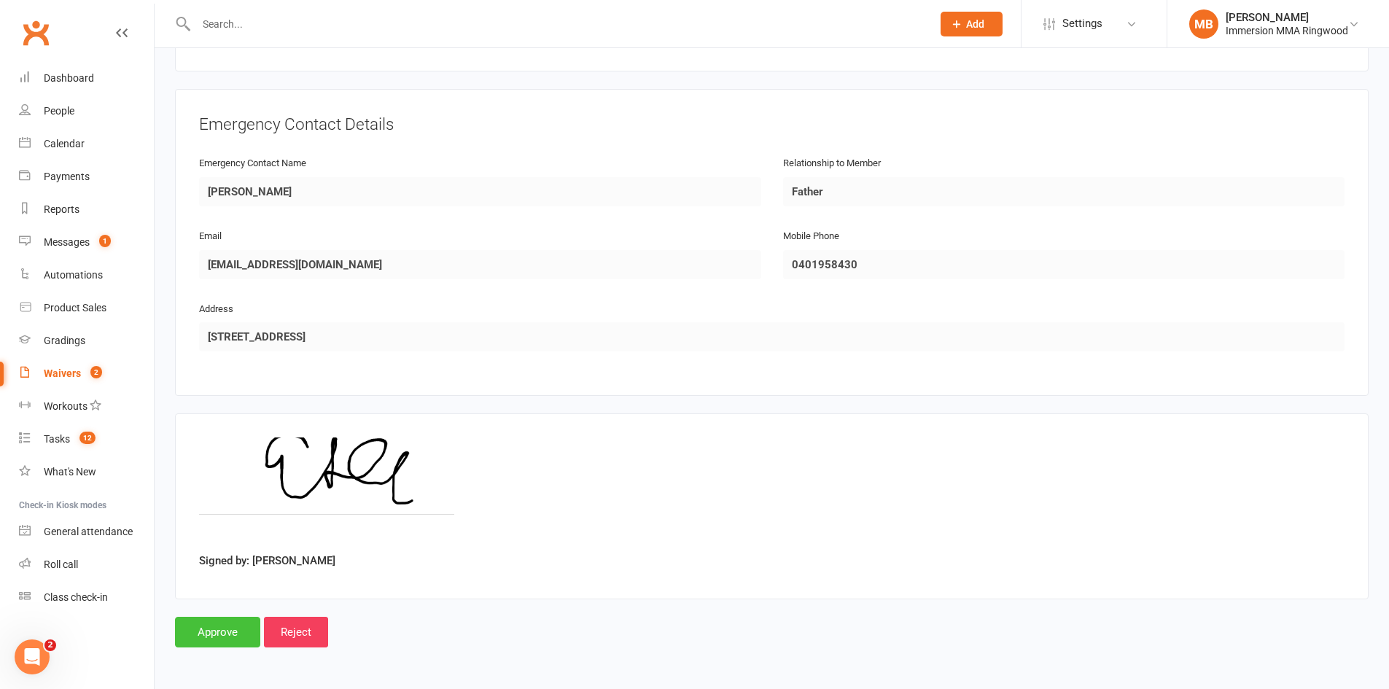
click at [190, 625] on input "Approve" at bounding box center [217, 632] width 85 height 31
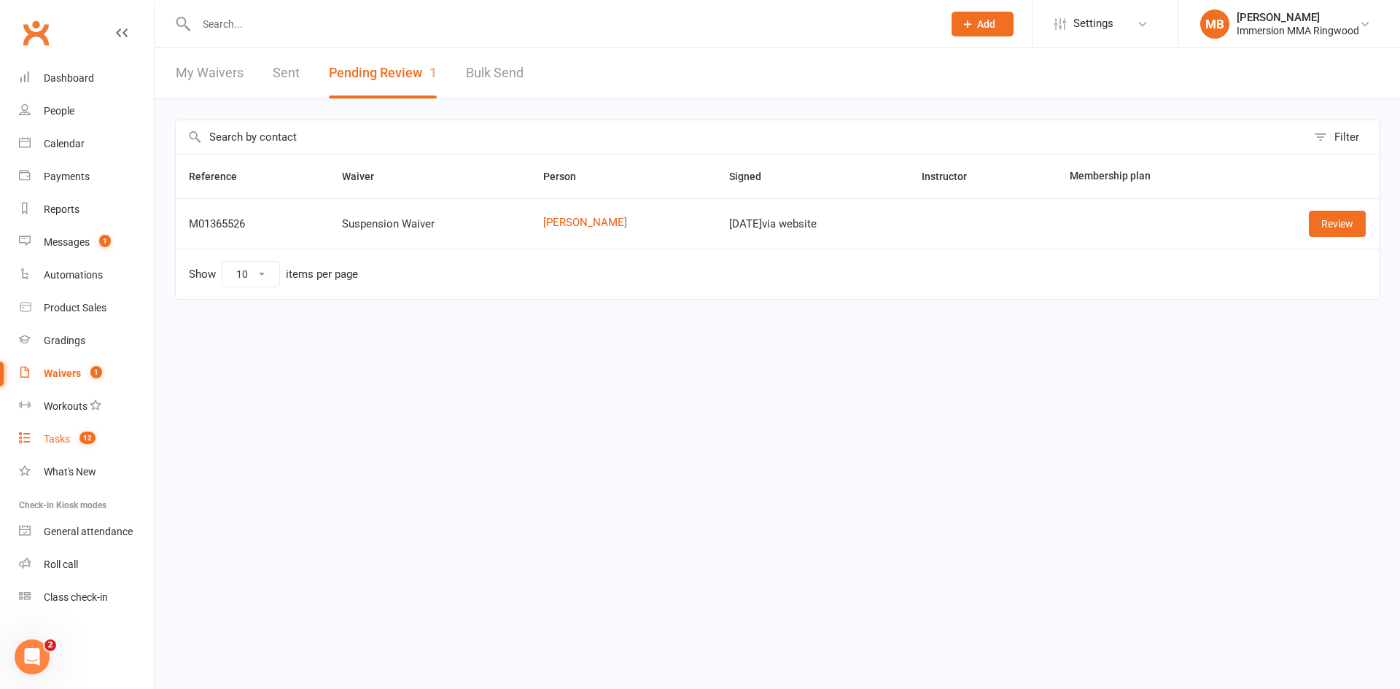
click at [88, 444] on span "12" at bounding box center [87, 438] width 16 height 12
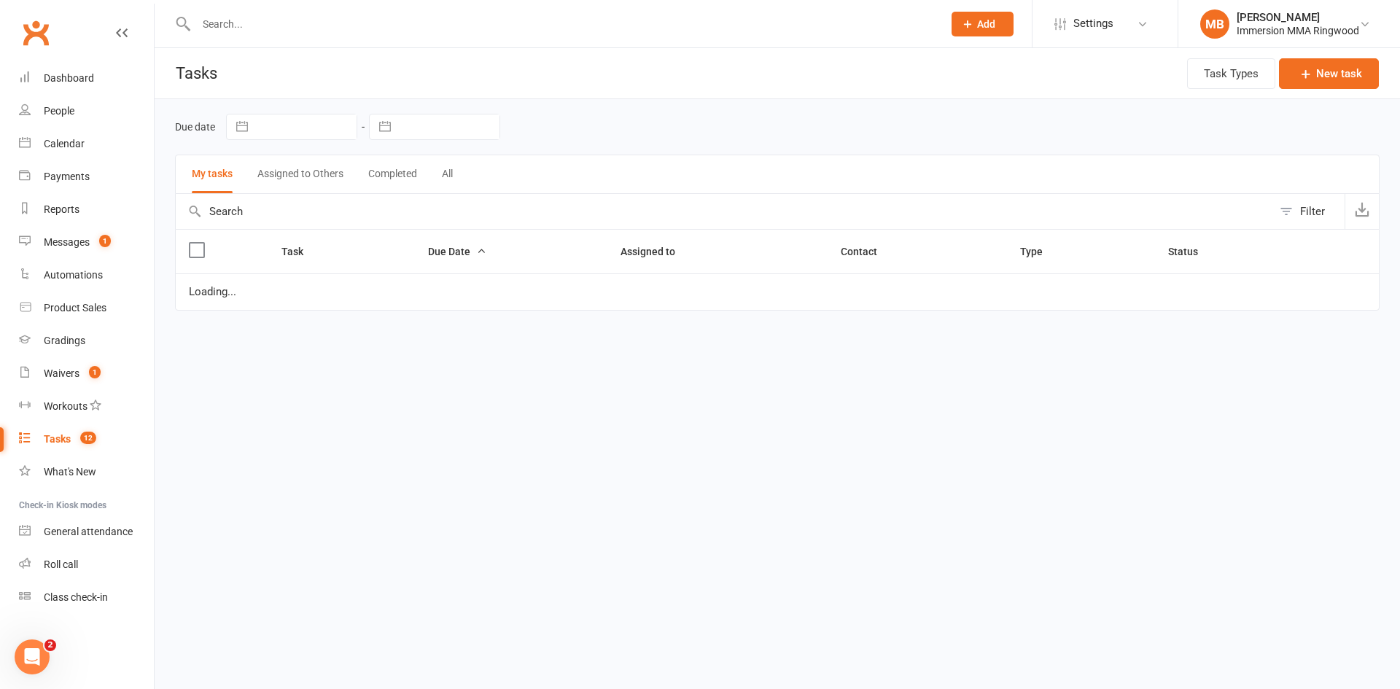
select select "started"
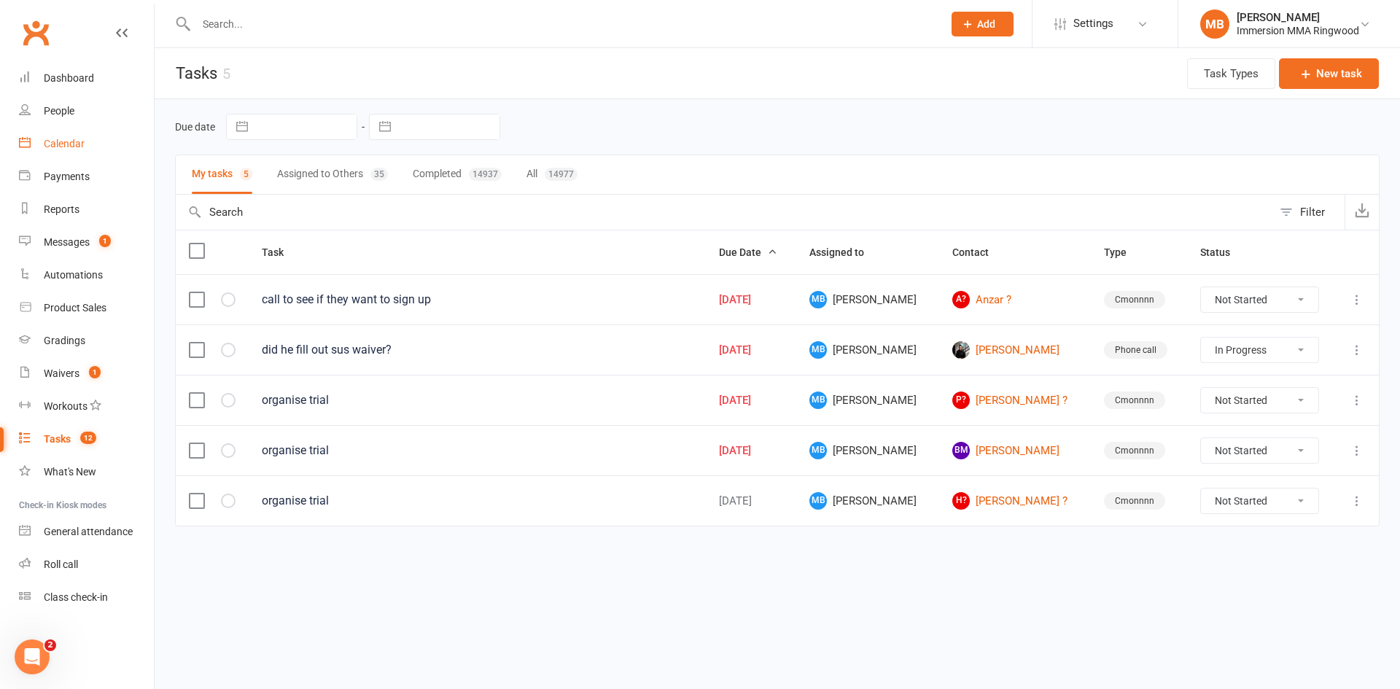
click at [77, 142] on div "Calendar" at bounding box center [64, 144] width 41 height 12
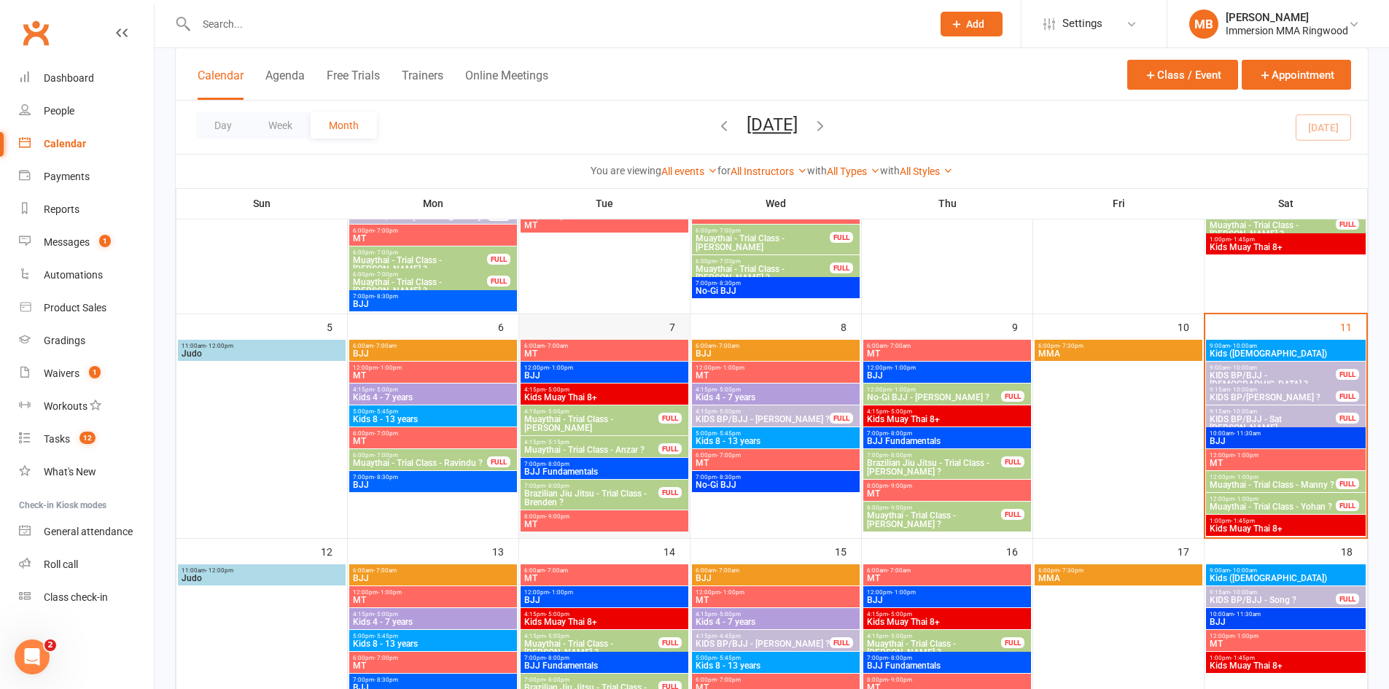
scroll to position [243, 0]
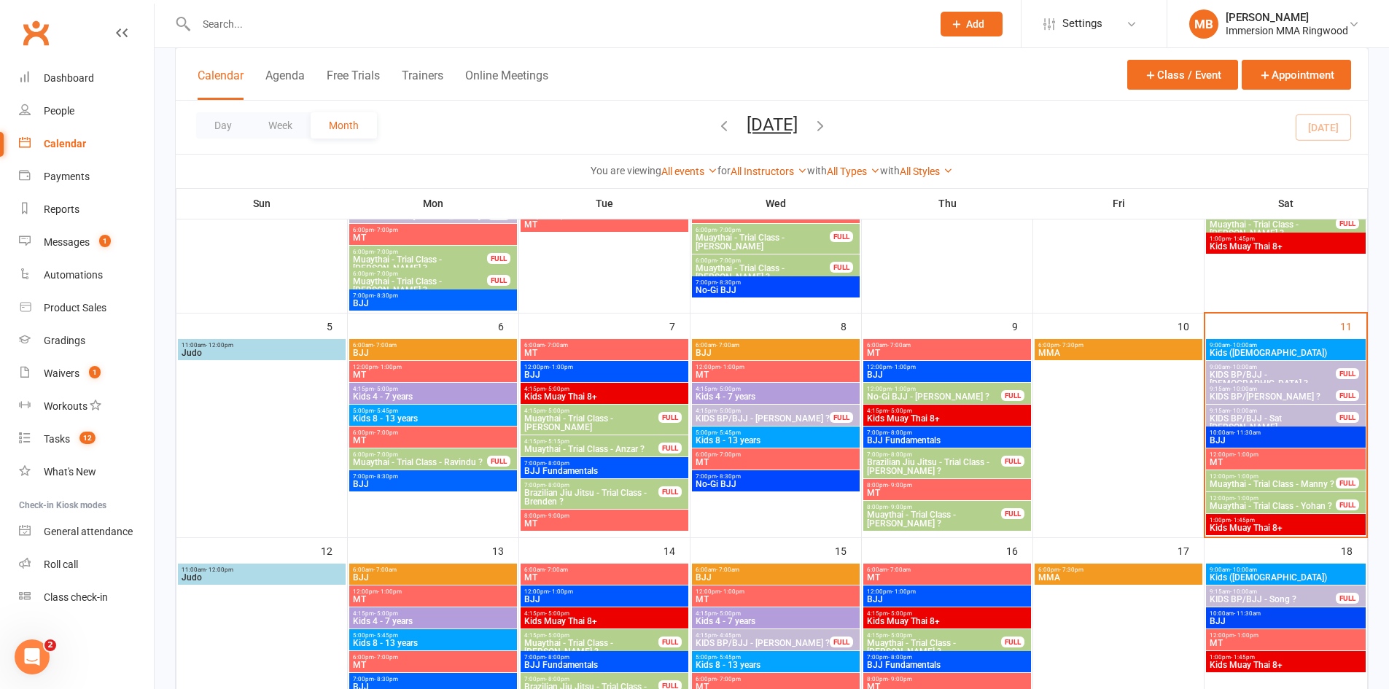
click at [1260, 414] on span "KIDS BP/BJJ - Sat [PERSON_NAME]" at bounding box center [1273, 422] width 128 height 17
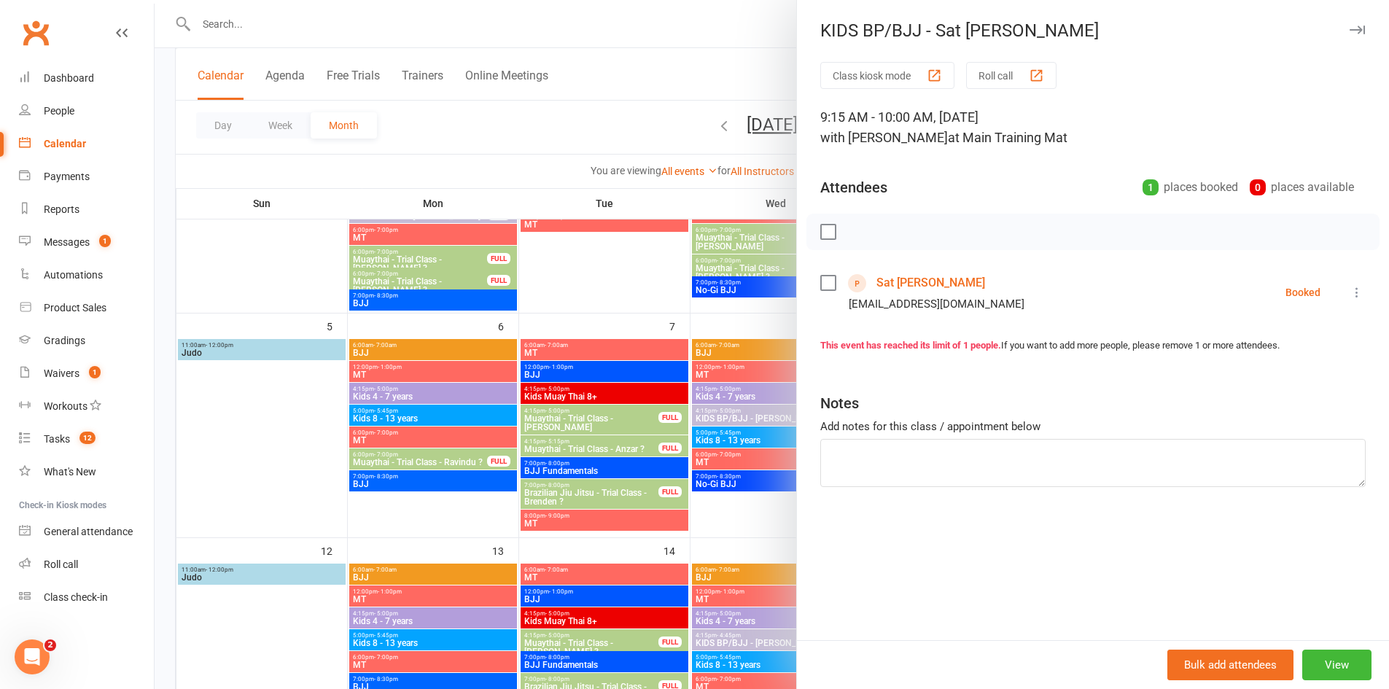
click at [914, 278] on link "Sat [PERSON_NAME]" at bounding box center [930, 282] width 109 height 23
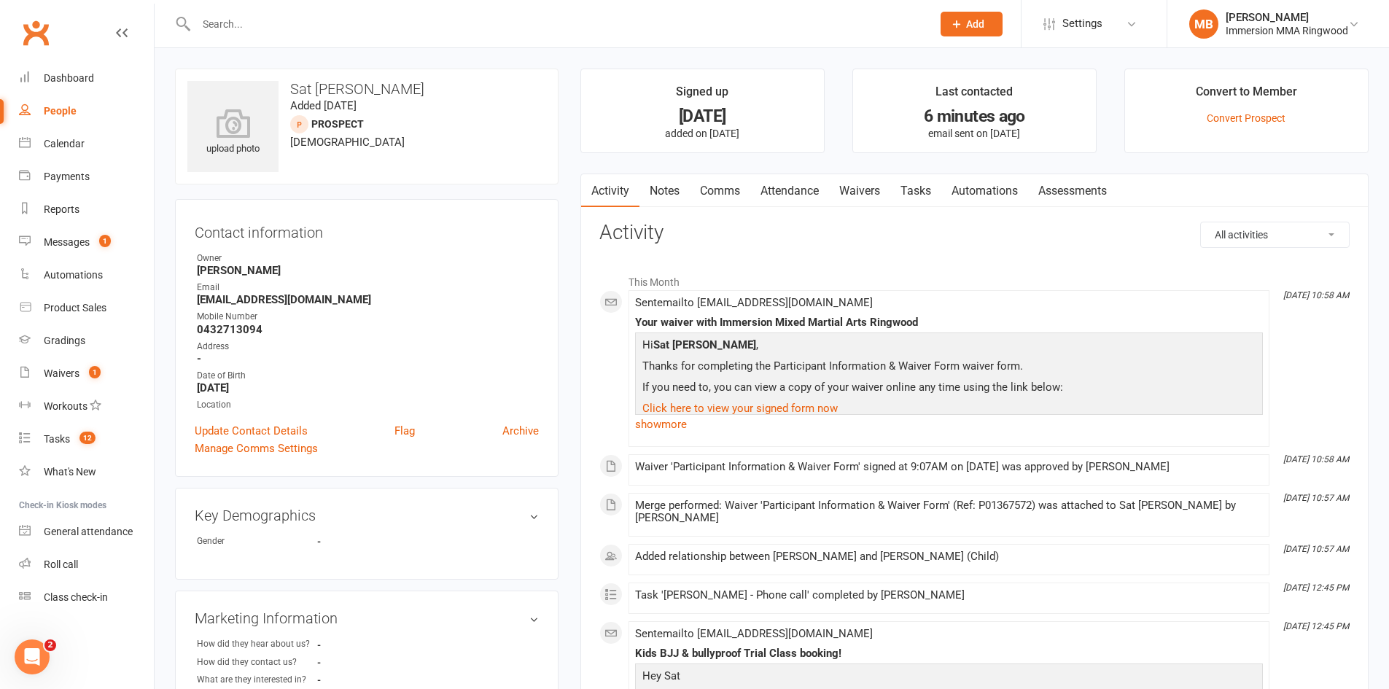
click at [677, 187] on link "Notes" at bounding box center [664, 191] width 50 height 34
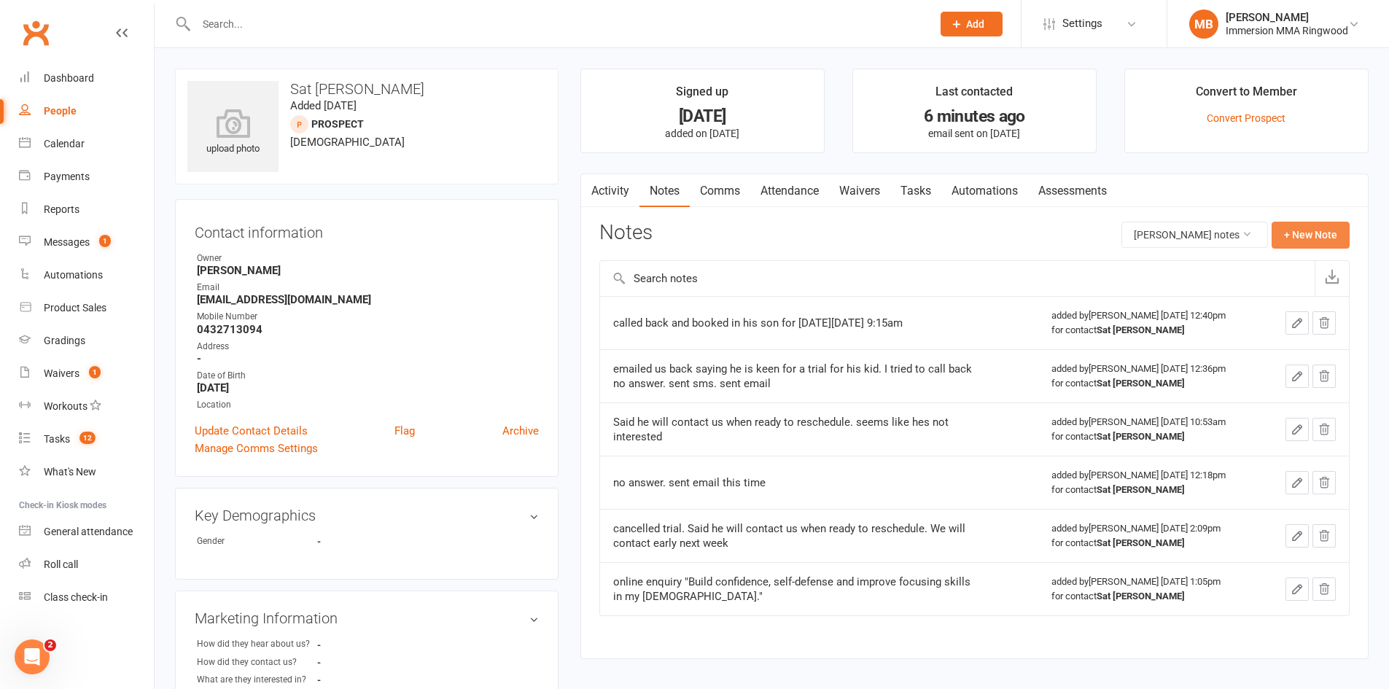
click at [1310, 235] on button "+ New Note" at bounding box center [1310, 235] width 78 height 26
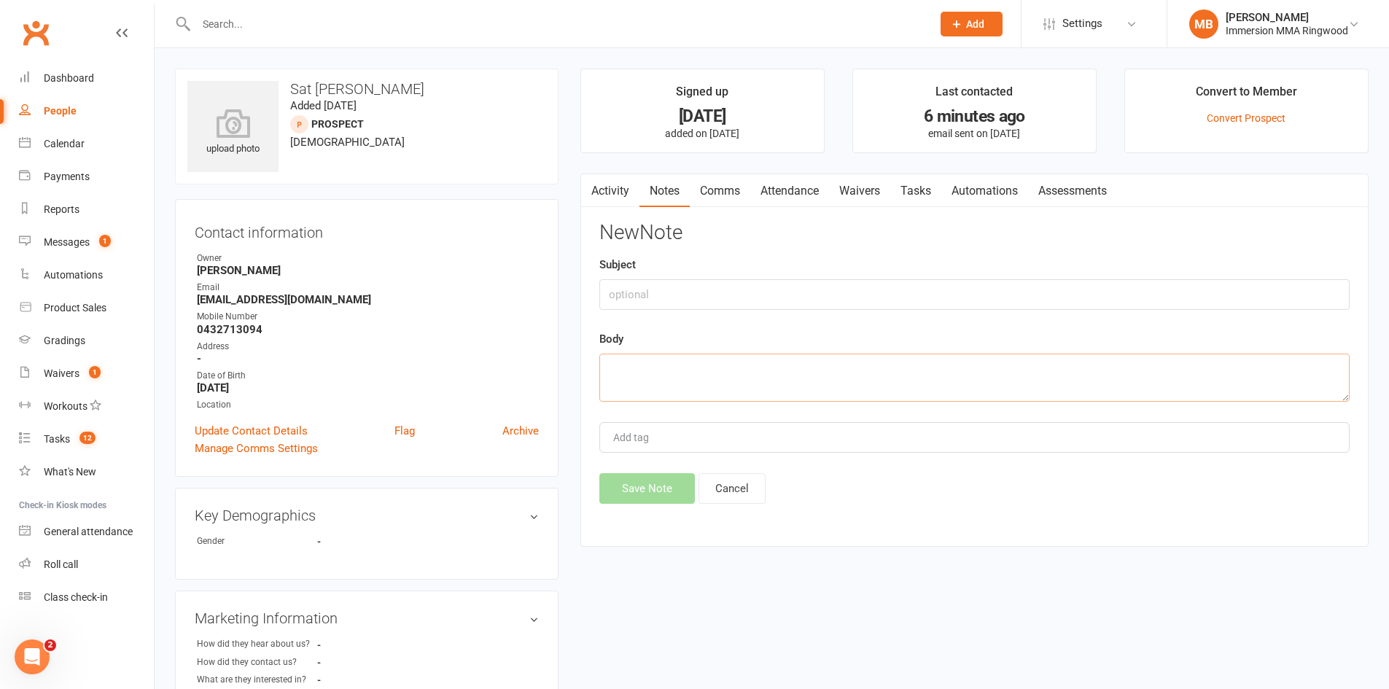
click at [980, 376] on textarea at bounding box center [974, 378] width 750 height 48
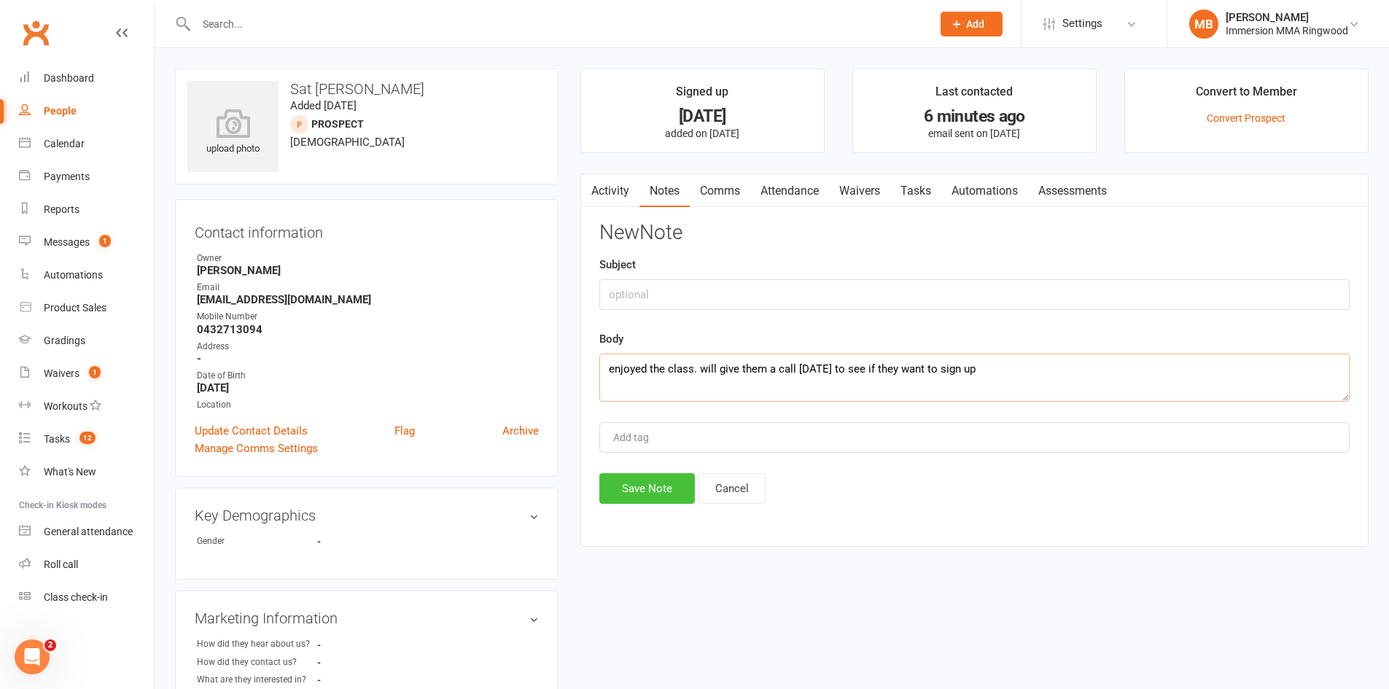
type textarea "enjoyed the class. will give them a call [DATE] to see if they want to sign up"
drag, startPoint x: 630, startPoint y: 488, endPoint x: 621, endPoint y: 489, distance: 8.8
click at [628, 488] on button "Save Note" at bounding box center [646, 488] width 95 height 31
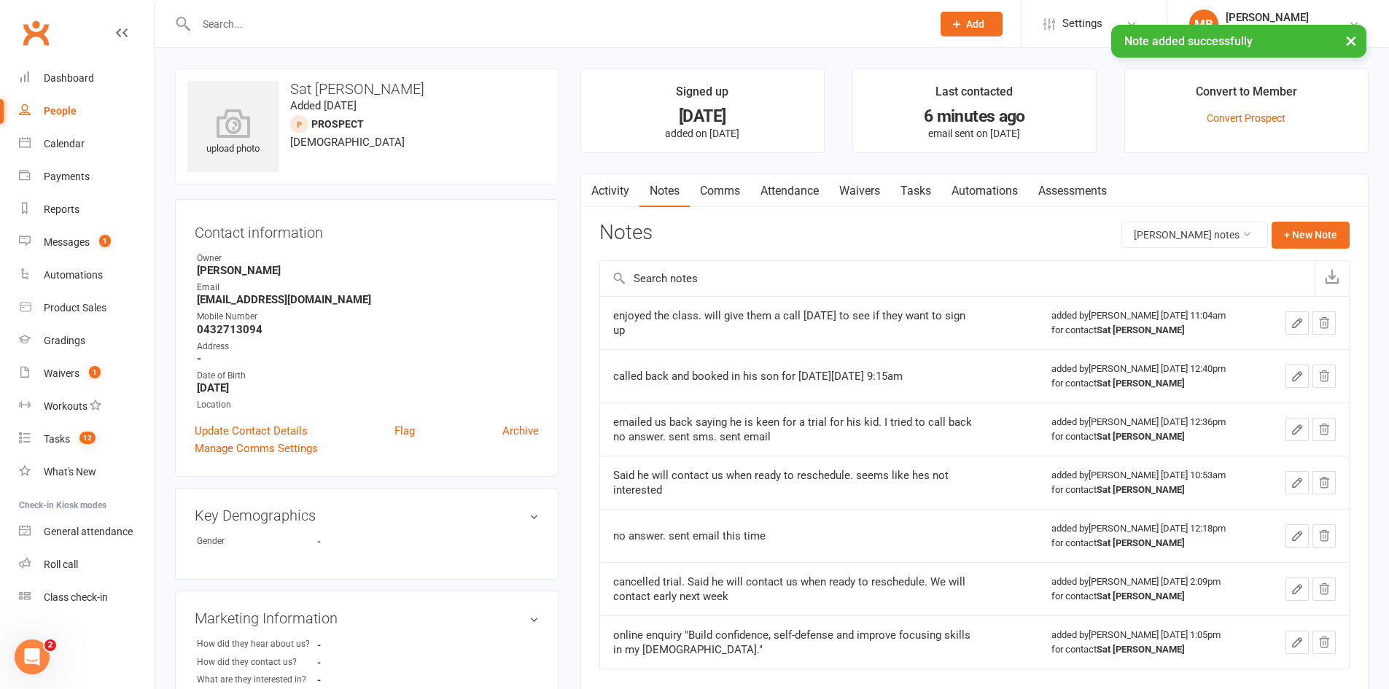
click at [799, 192] on link "Attendance" at bounding box center [789, 191] width 79 height 34
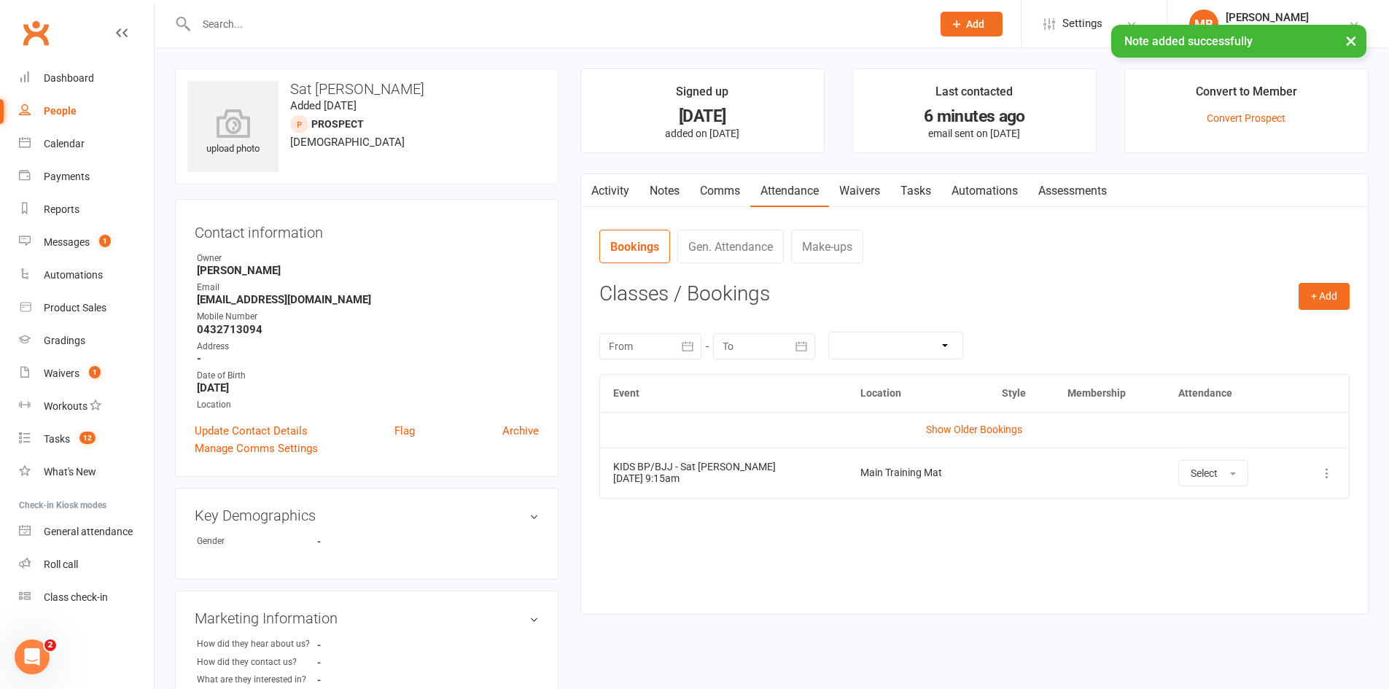
click at [912, 188] on link "Tasks" at bounding box center [915, 191] width 51 height 34
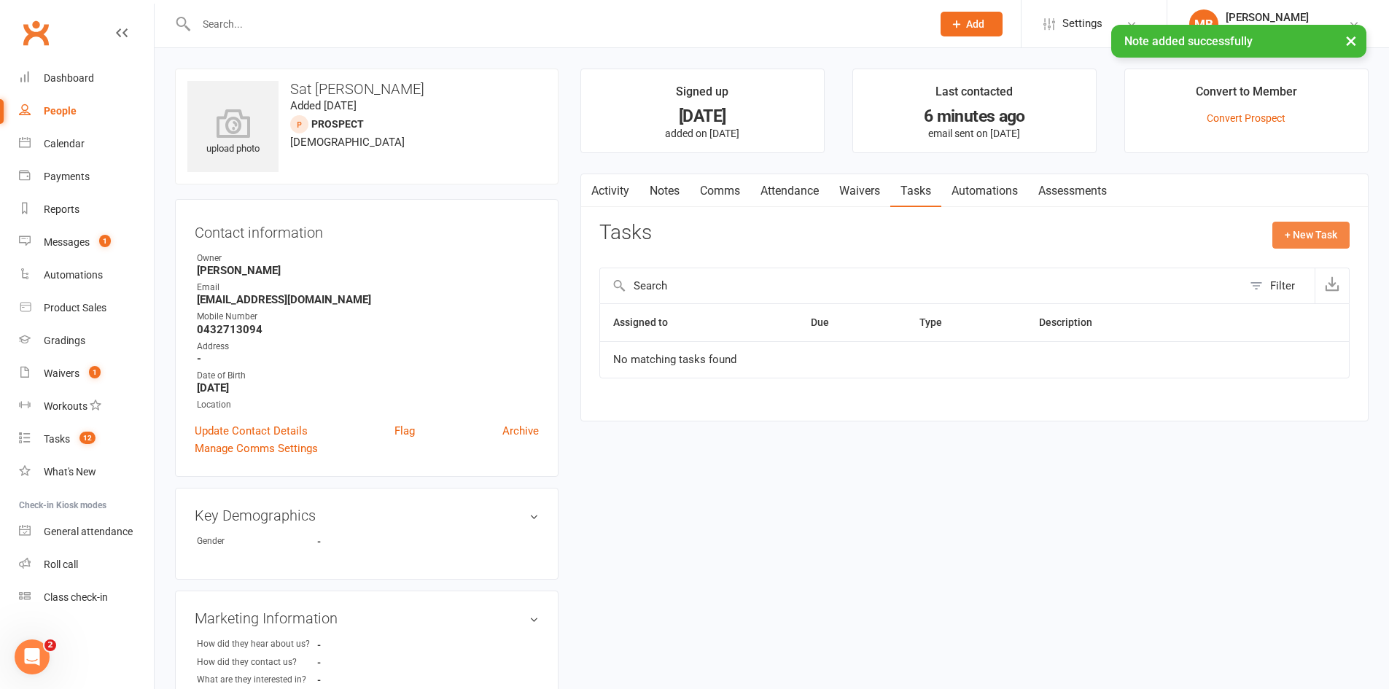
click at [1327, 229] on button "+ New Task" at bounding box center [1310, 235] width 77 height 26
select select "51778"
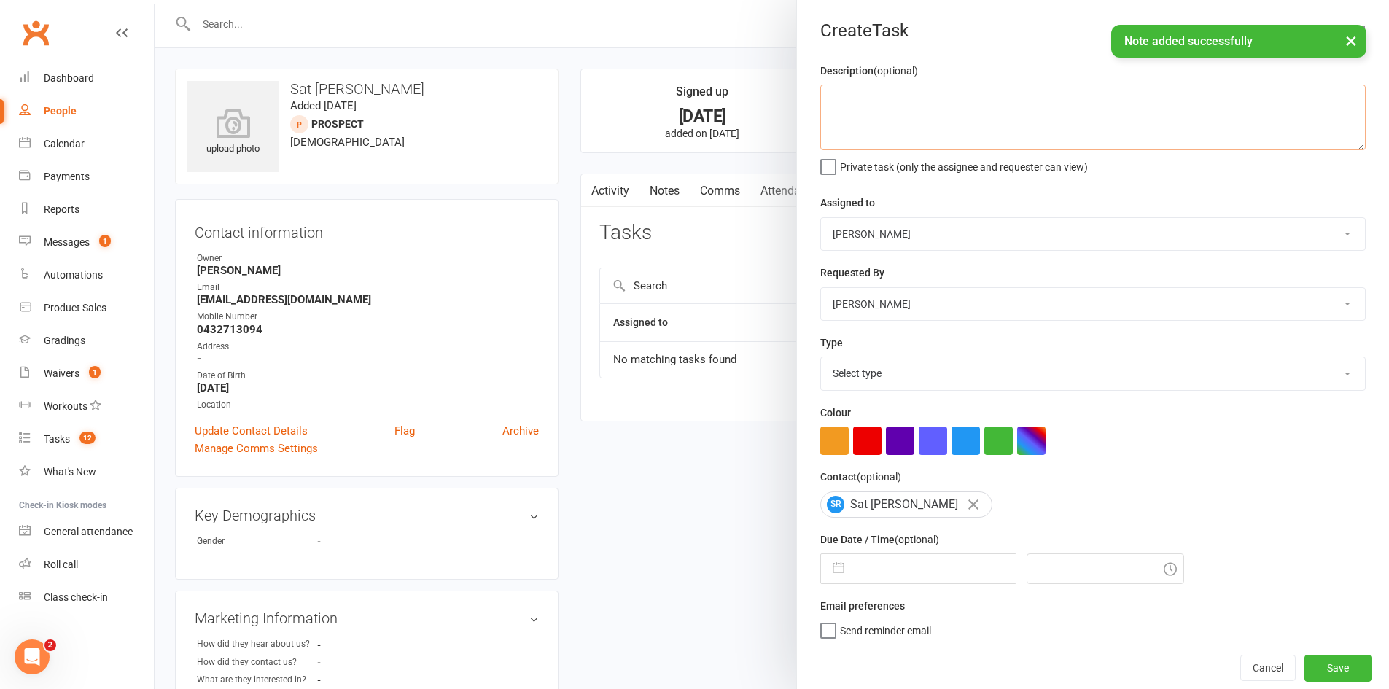
click at [930, 103] on textarea at bounding box center [1092, 118] width 545 height 66
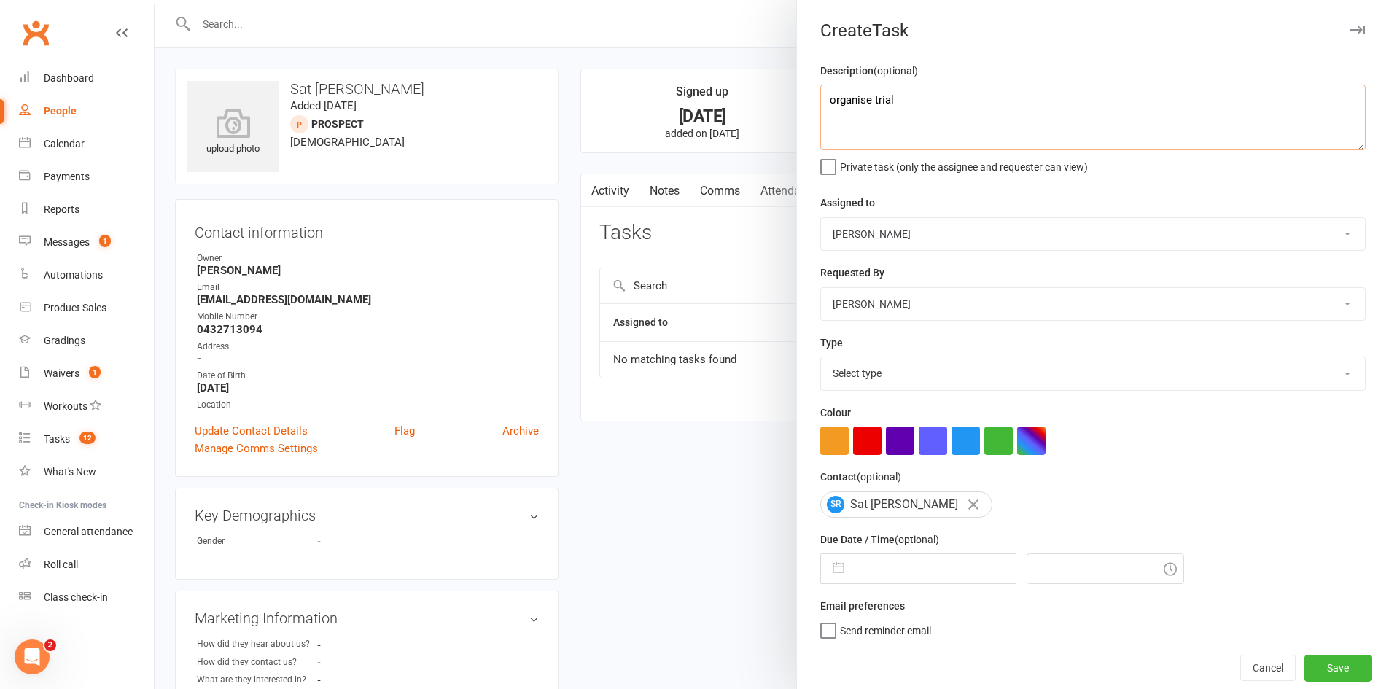
type textarea "organise trial"
select select "8"
select select "2025"
select select "9"
select select "2025"
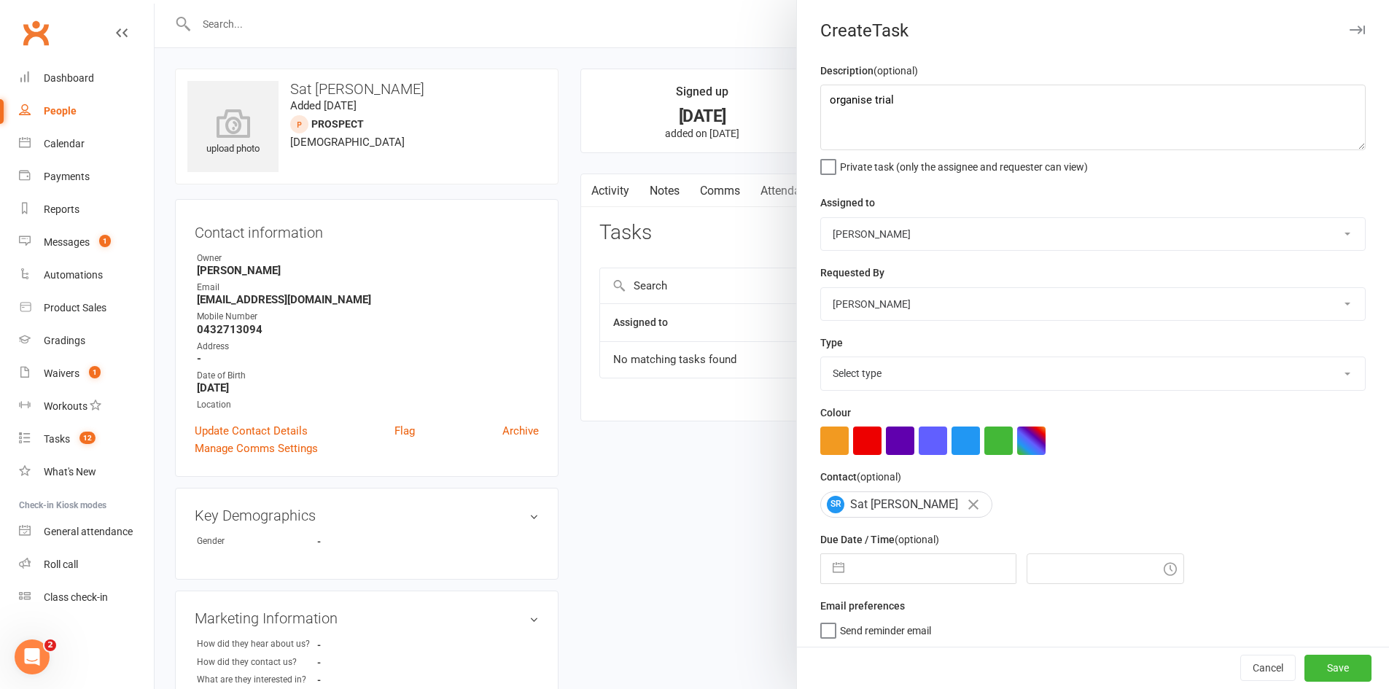
select select "10"
select select "2025"
click at [900, 570] on input "text" at bounding box center [933, 568] width 164 height 29
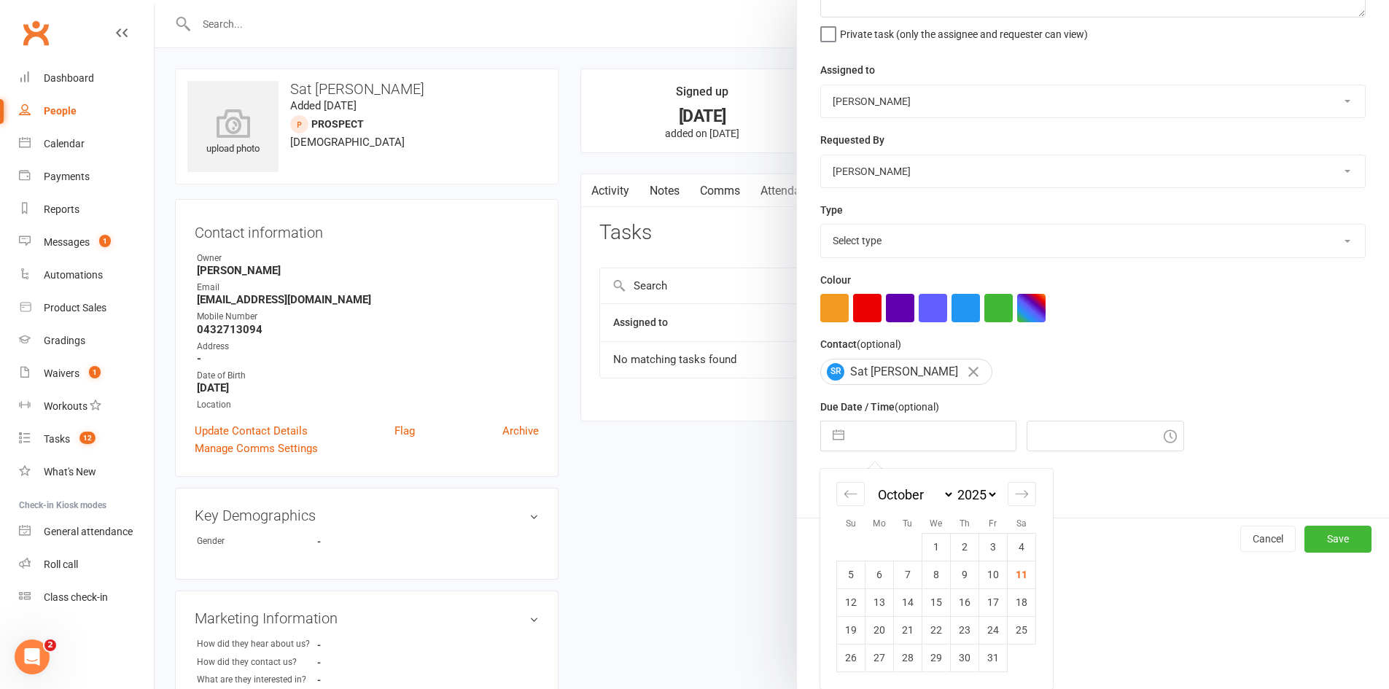
click at [870, 604] on td "13" at bounding box center [879, 602] width 28 height 28
type input "[DATE]"
type input "11:15am"
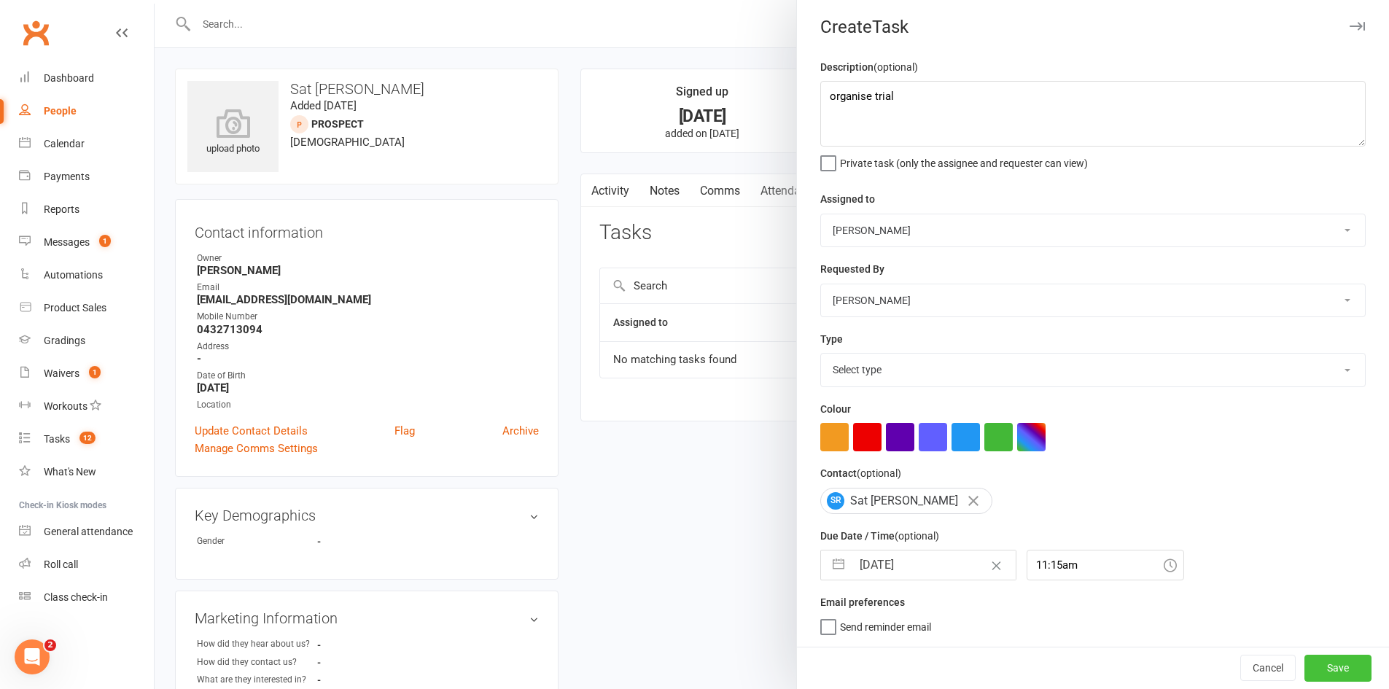
click at [1308, 661] on button "Save" at bounding box center [1337, 668] width 67 height 26
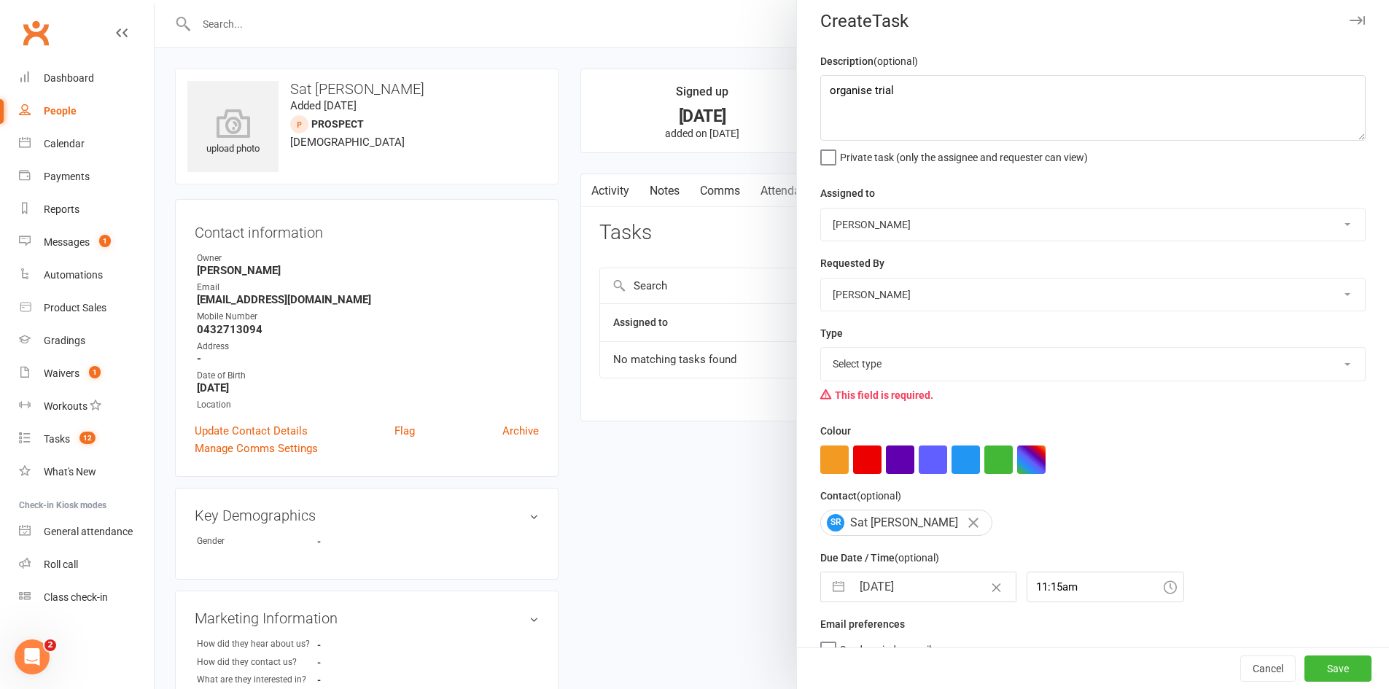
click at [1020, 372] on select "Select type Cmonnnn E-mail Financial Follow-up Help Just do it Letting ya know …" at bounding box center [1093, 364] width 544 height 32
select select "28903"
click at [821, 351] on select "Select type Cmonnnn E-mail Financial Follow-up Help Just do it Letting ya know …" at bounding box center [1093, 364] width 544 height 32
click at [1325, 657] on button "Save" at bounding box center [1337, 668] width 67 height 26
click at [1325, 658] on div "Cancel Save" at bounding box center [1093, 668] width 592 height 42
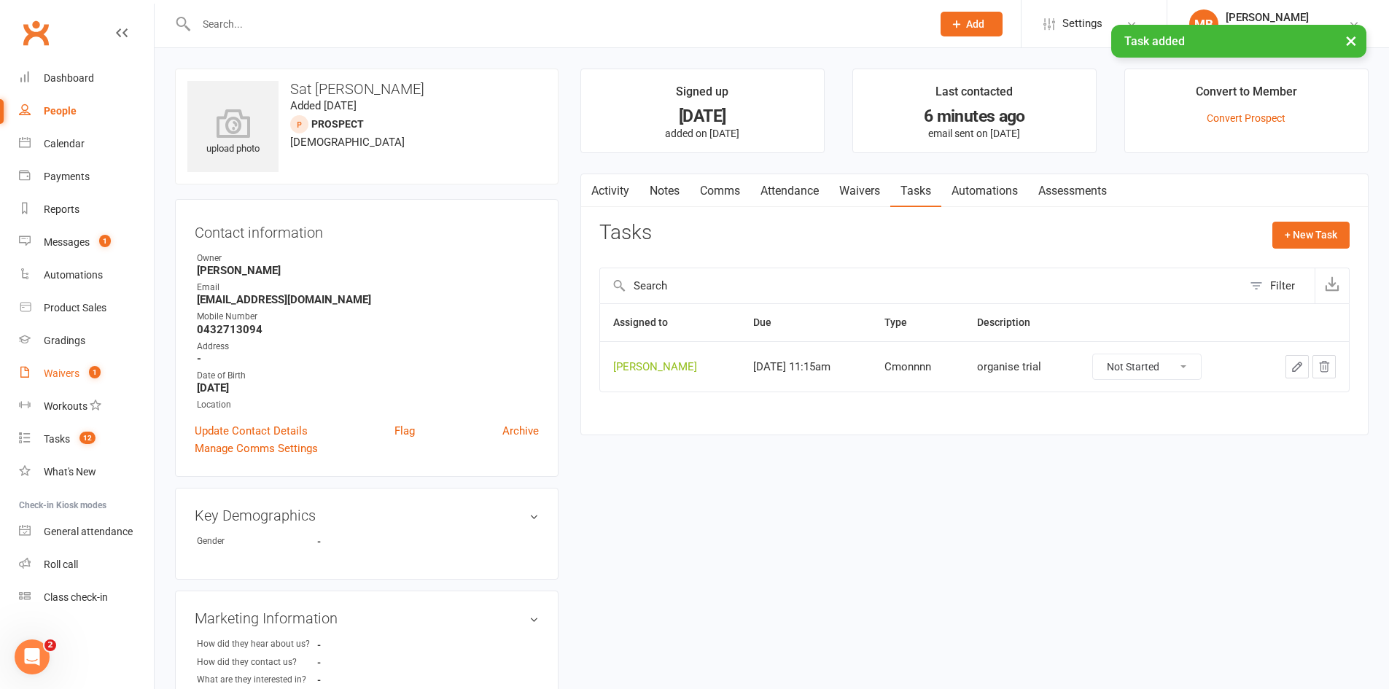
click at [93, 379] on count-badge "1" at bounding box center [91, 373] width 19 height 12
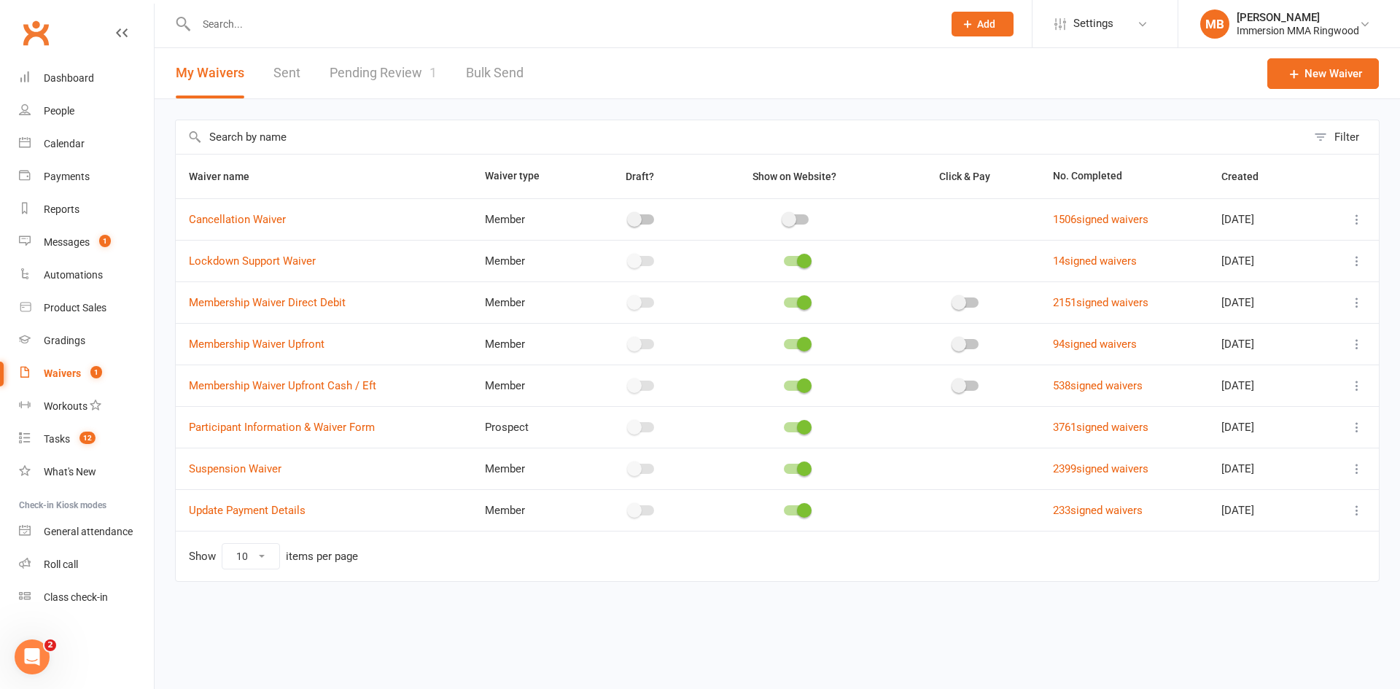
click at [257, 27] on input "text" at bounding box center [562, 24] width 741 height 20
click at [50, 75] on div "Dashboard" at bounding box center [69, 78] width 50 height 12
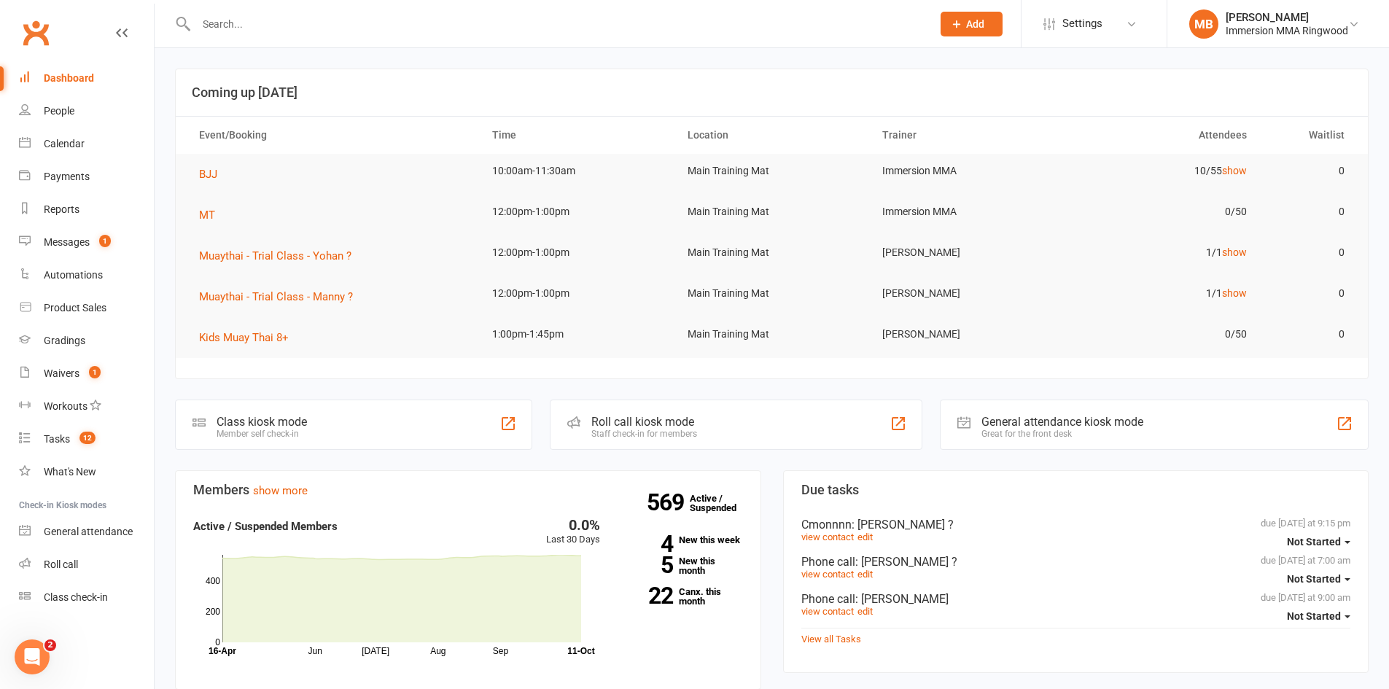
click at [273, 23] on input "text" at bounding box center [557, 24] width 730 height 20
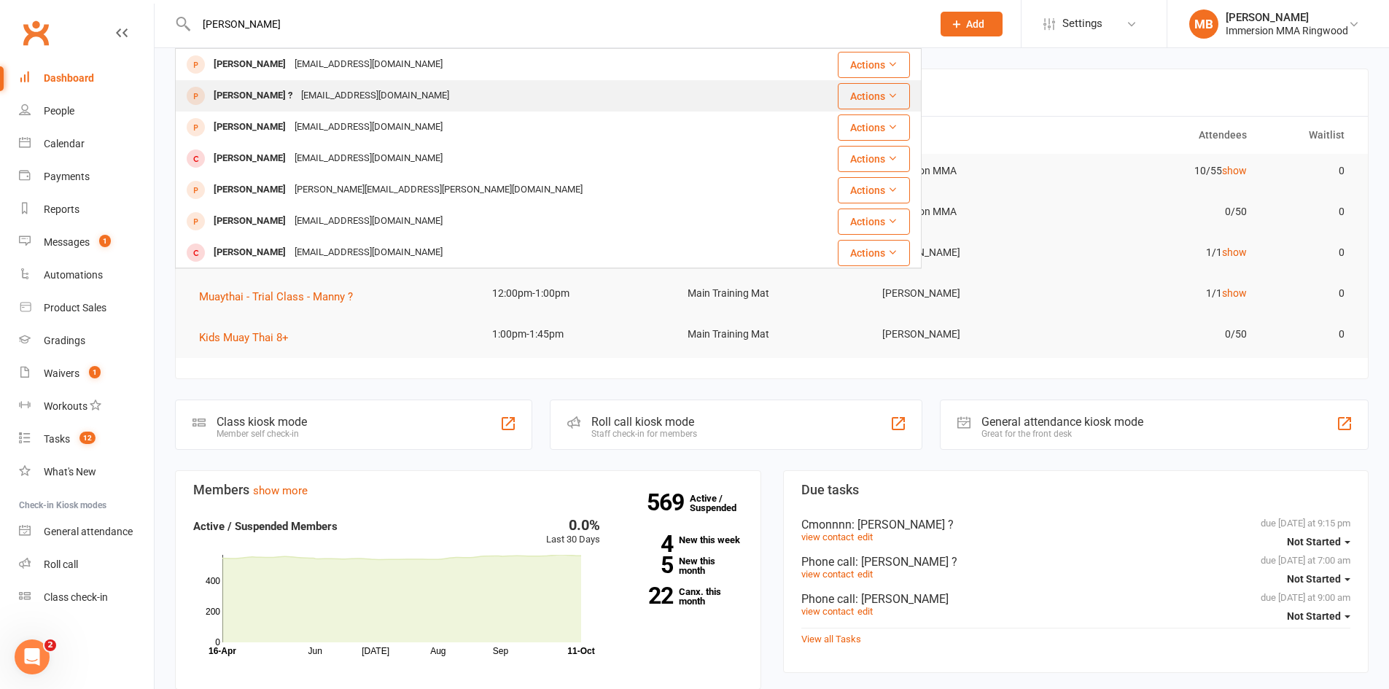
type input "[PERSON_NAME]"
click at [297, 103] on div "[EMAIL_ADDRESS][DOMAIN_NAME]" at bounding box center [375, 95] width 157 height 21
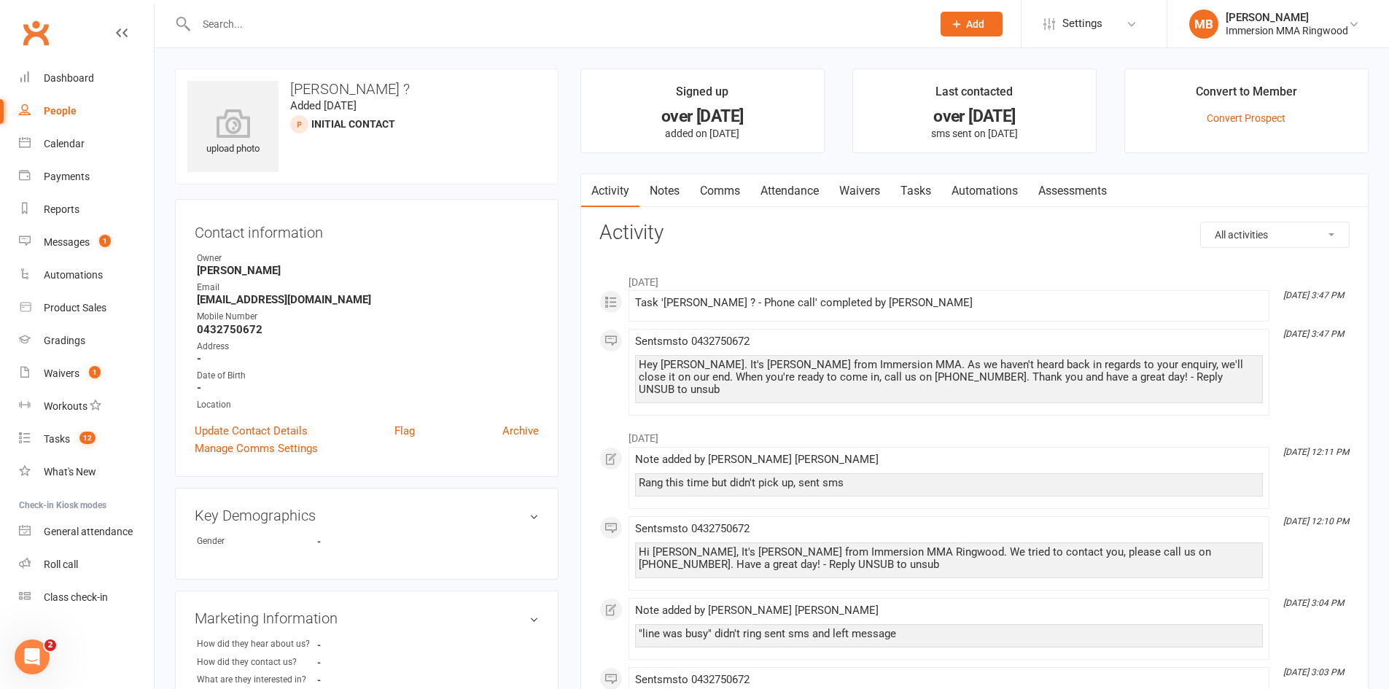
click at [209, 74] on div "upload photo [PERSON_NAME] ? Added [DATE] Initial Contact prospect" at bounding box center [366, 127] width 383 height 116
click at [220, 32] on input "text" at bounding box center [557, 24] width 730 height 20
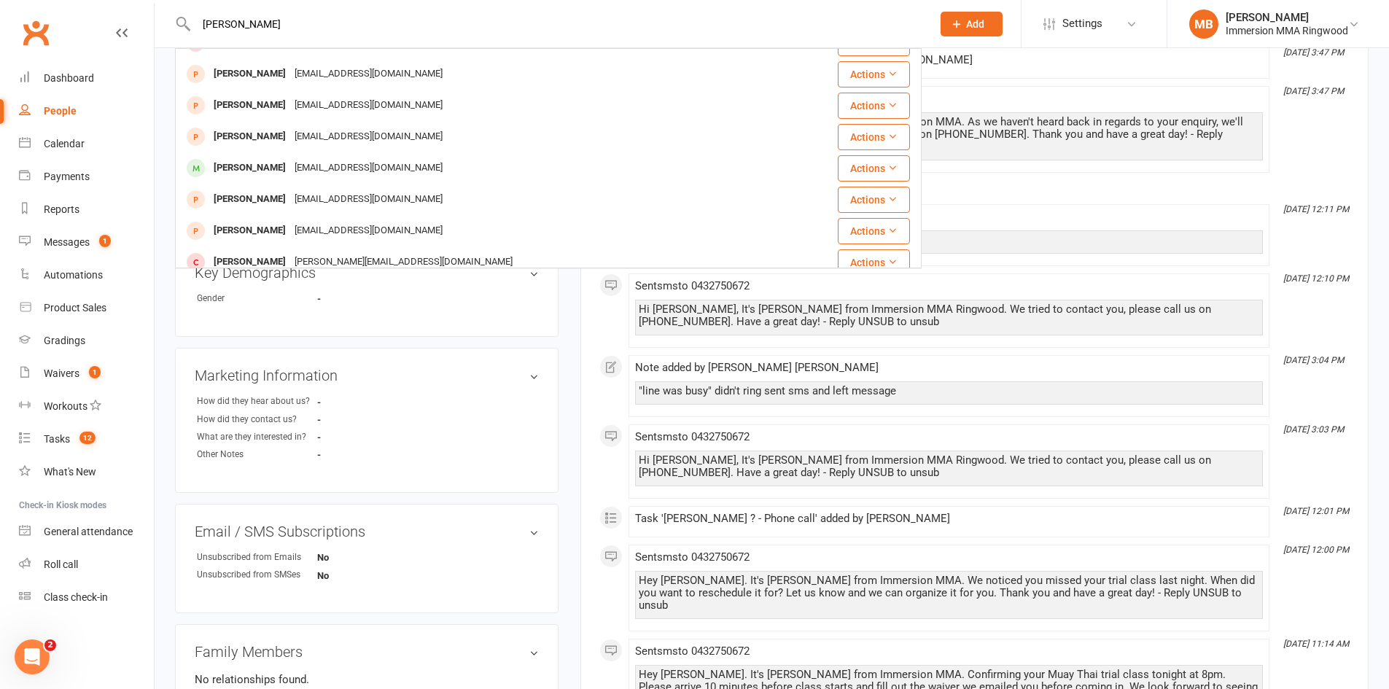
scroll to position [190, 0]
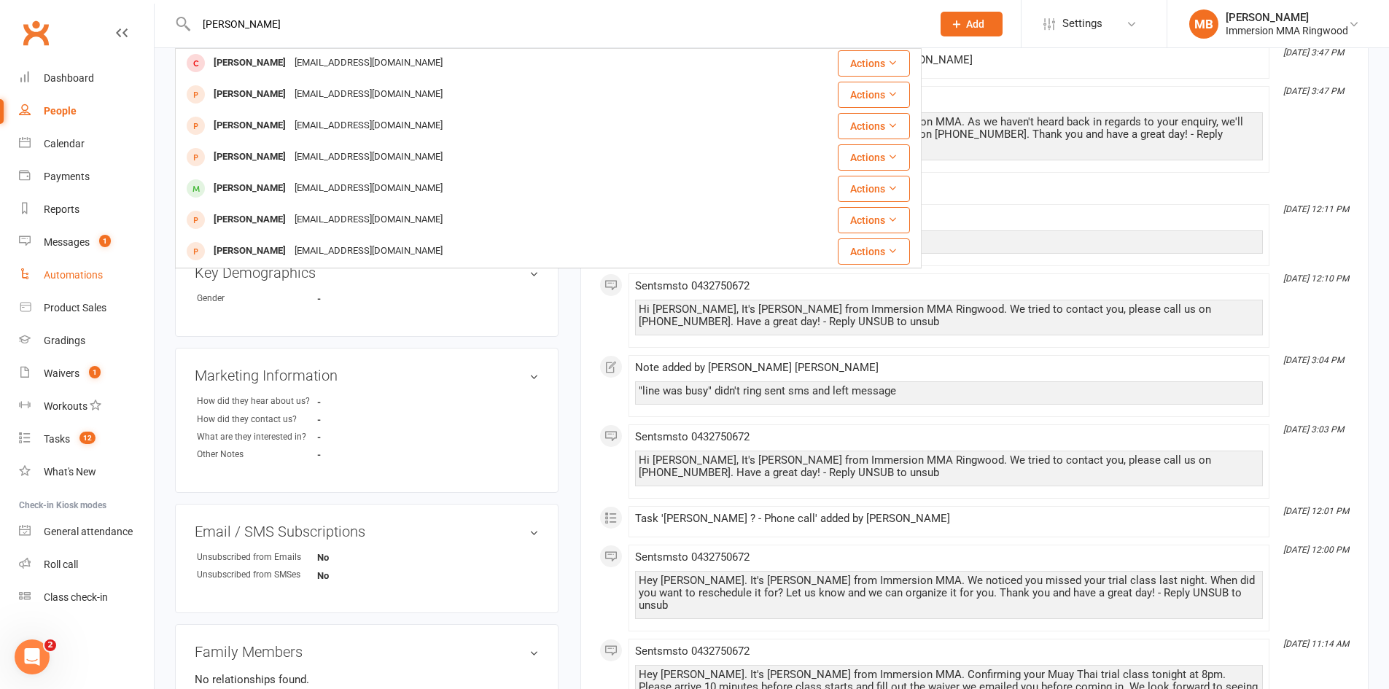
type input "[PERSON_NAME]"
click at [98, 281] on div "Automations" at bounding box center [73, 275] width 59 height 12
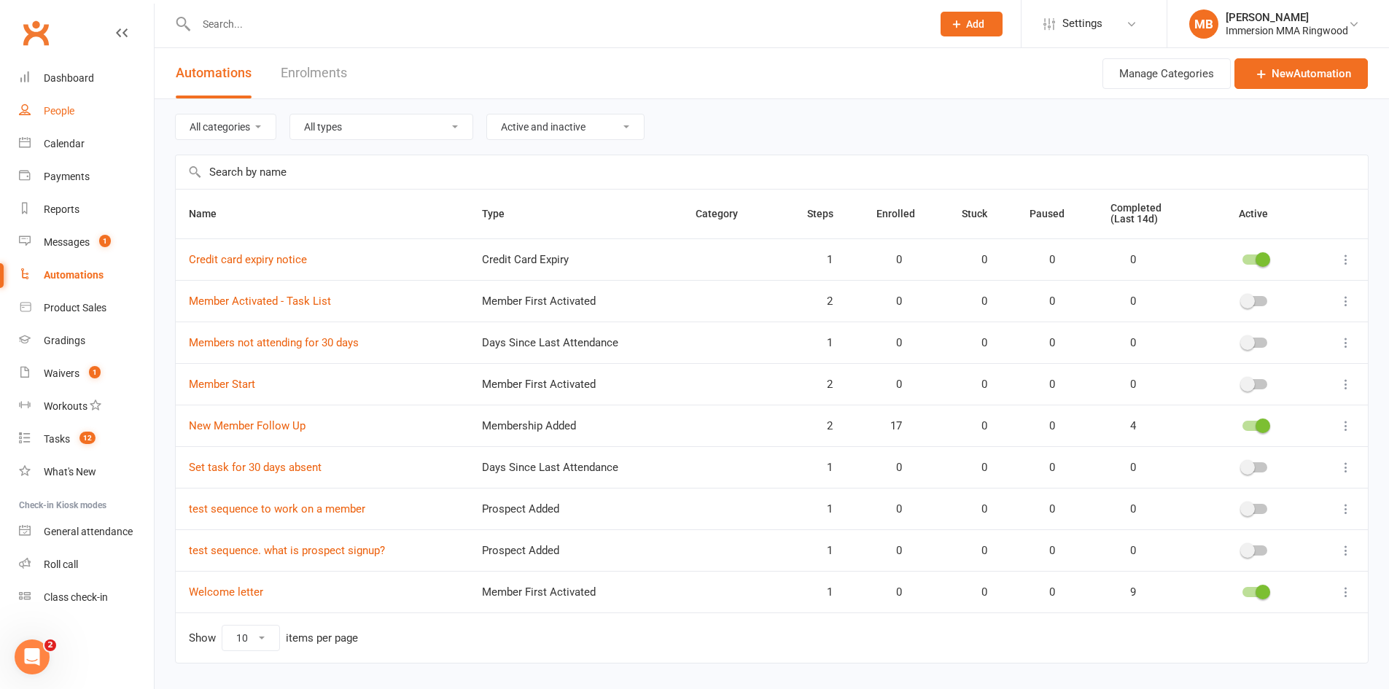
click at [72, 110] on div "People" at bounding box center [59, 111] width 31 height 12
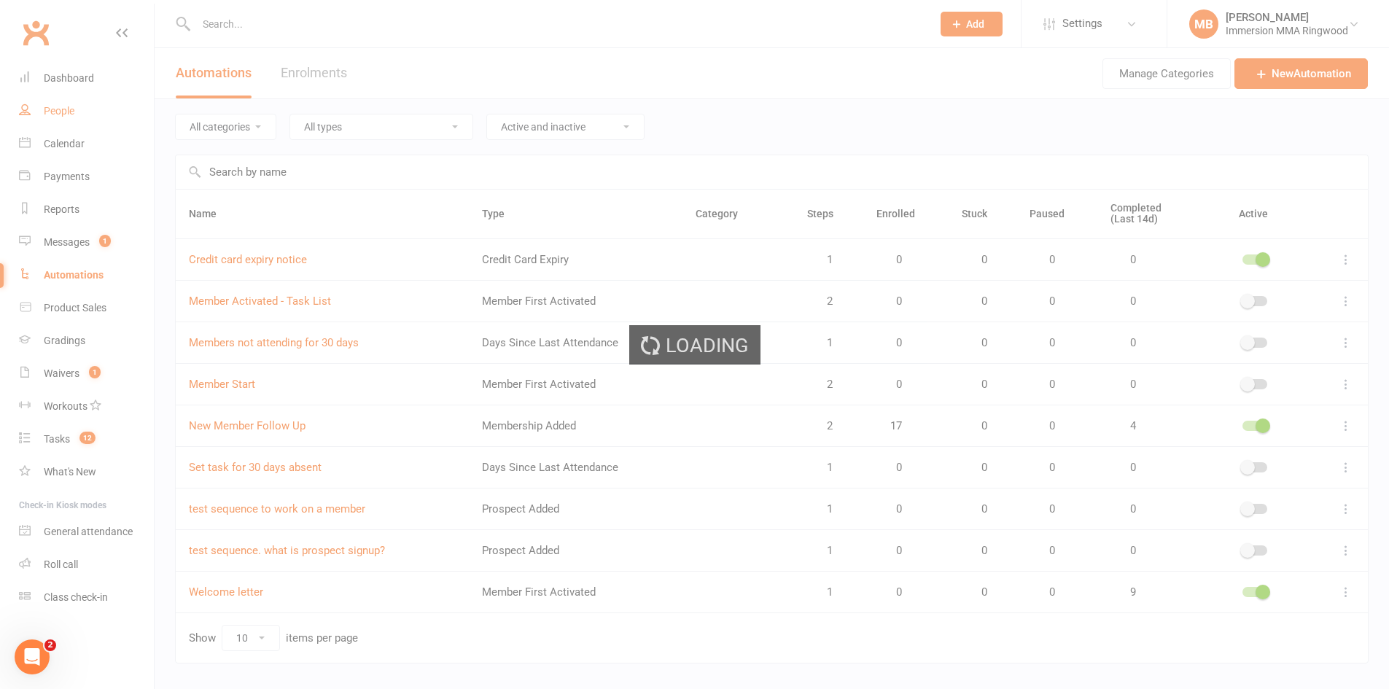
select select "100"
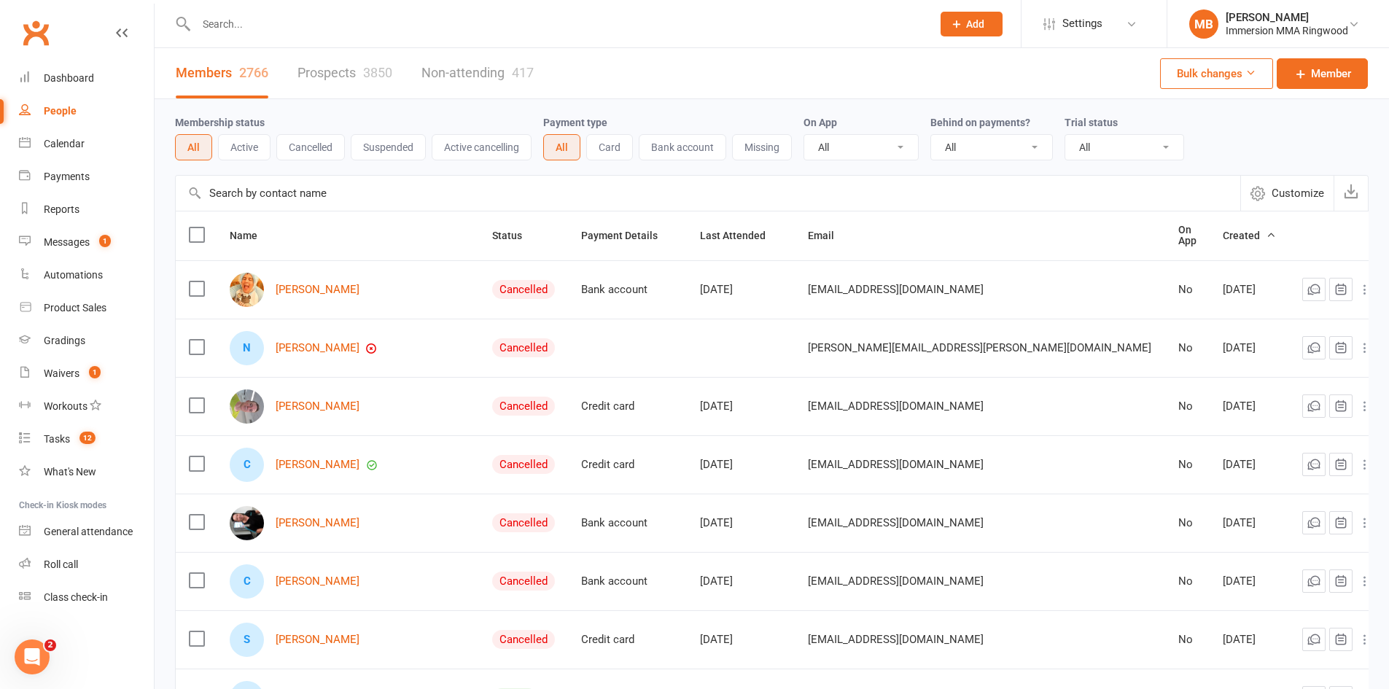
click at [332, 82] on link "Prospects 3850" at bounding box center [344, 73] width 95 height 50
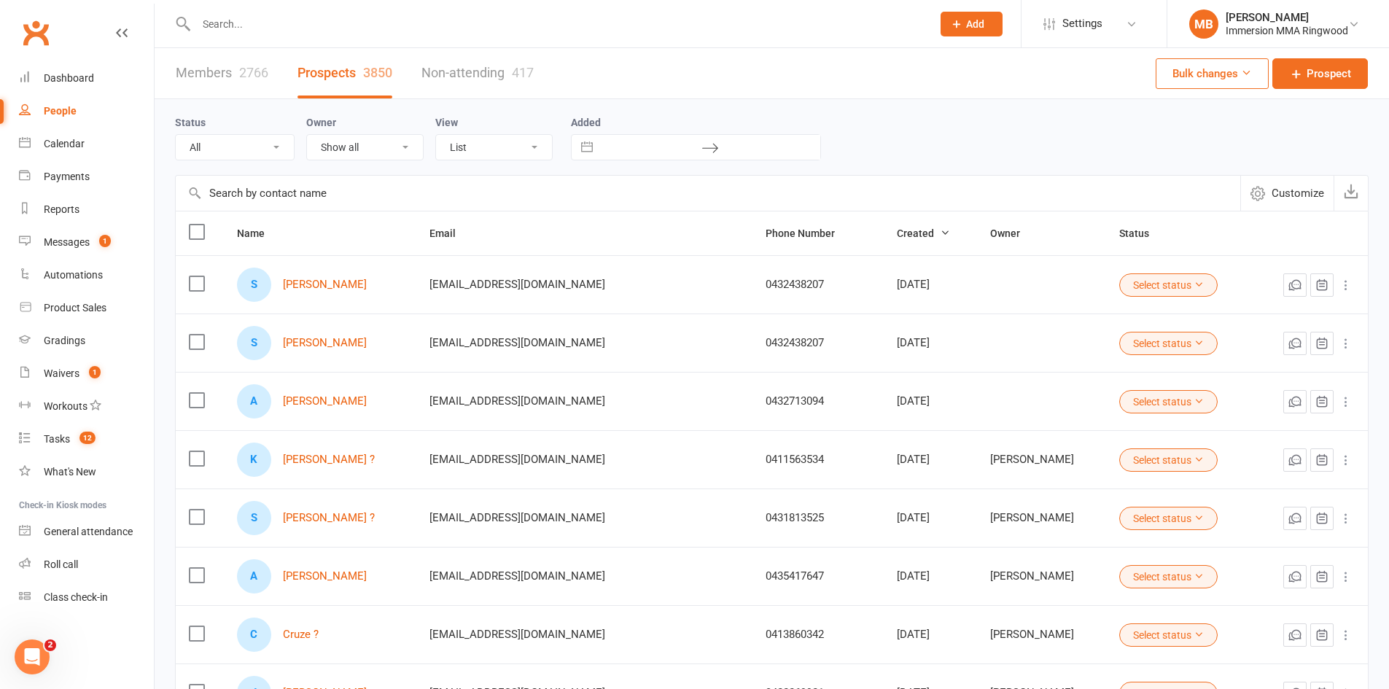
click at [218, 73] on link "Members 2766" at bounding box center [222, 73] width 93 height 50
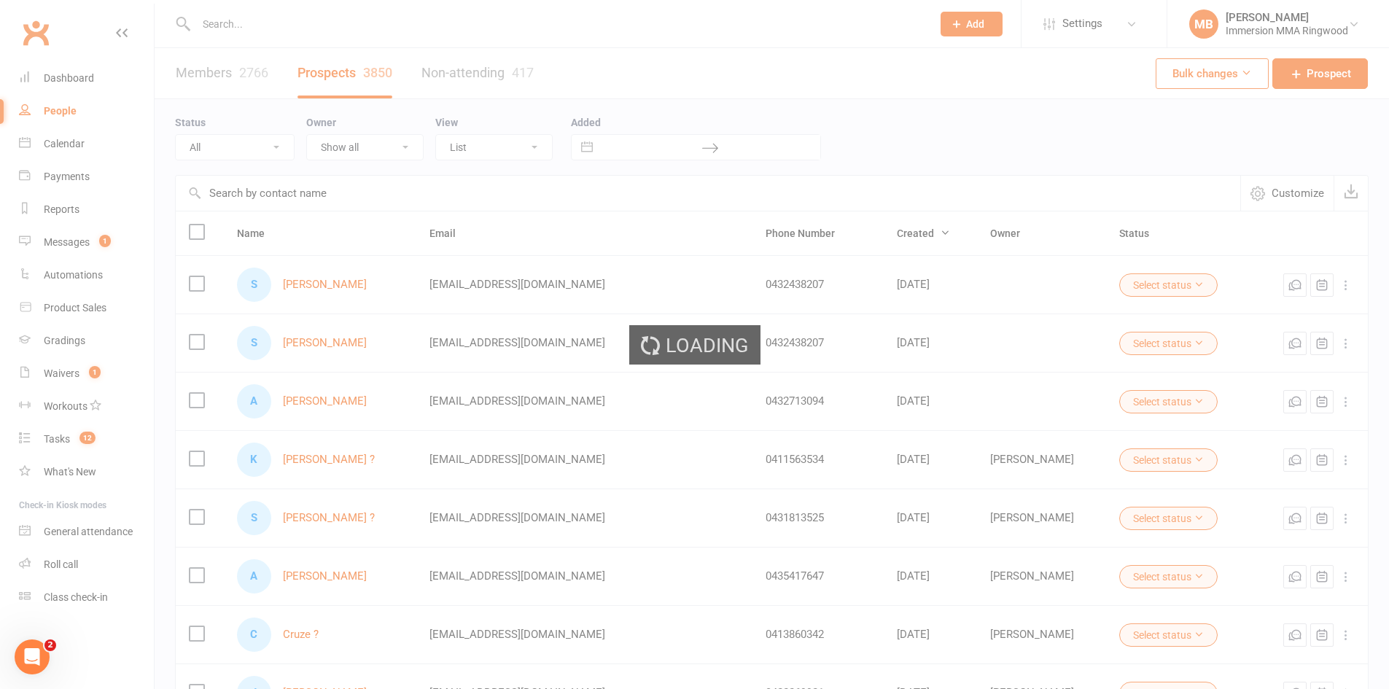
select select "100"
